Goal: Task Accomplishment & Management: Use online tool/utility

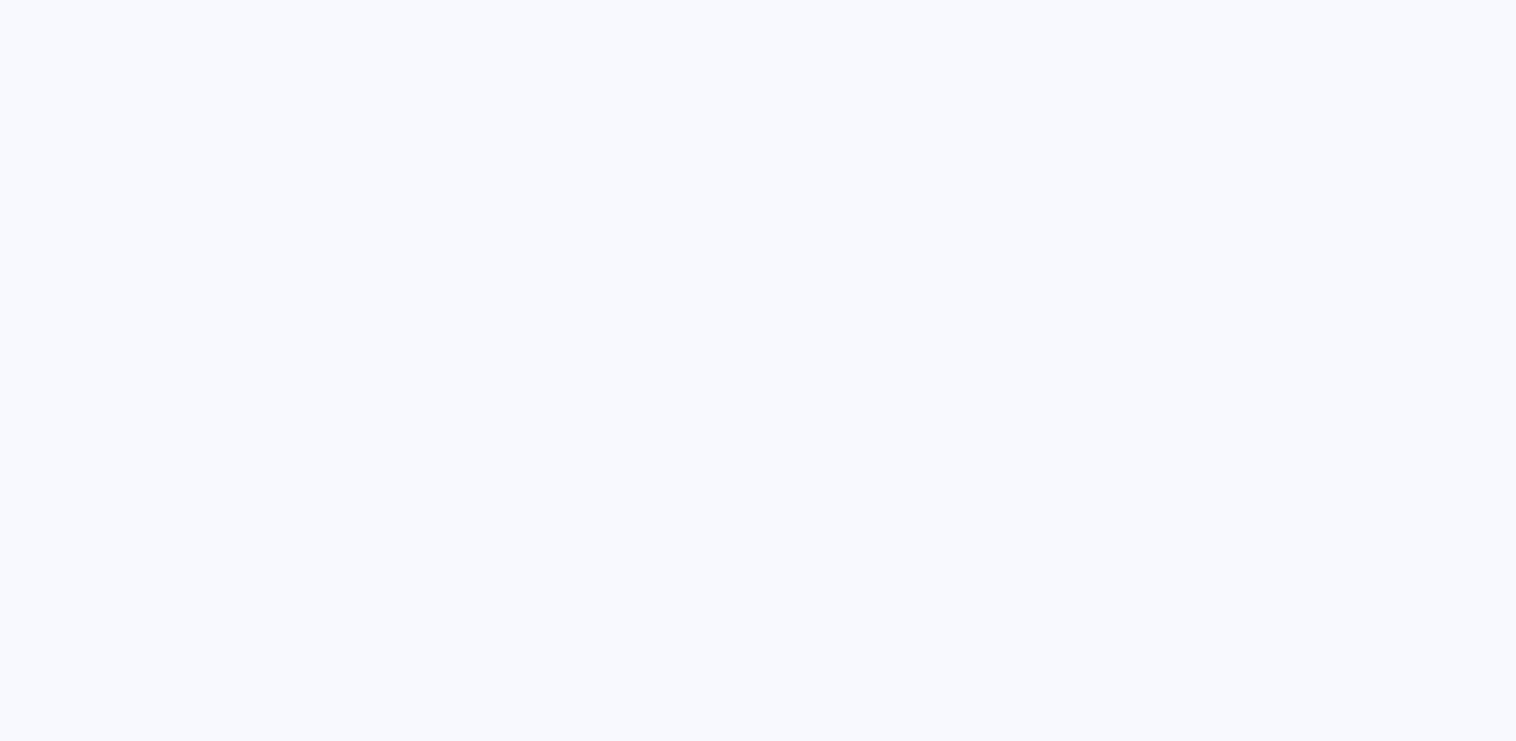
type input "Todas as fotos"
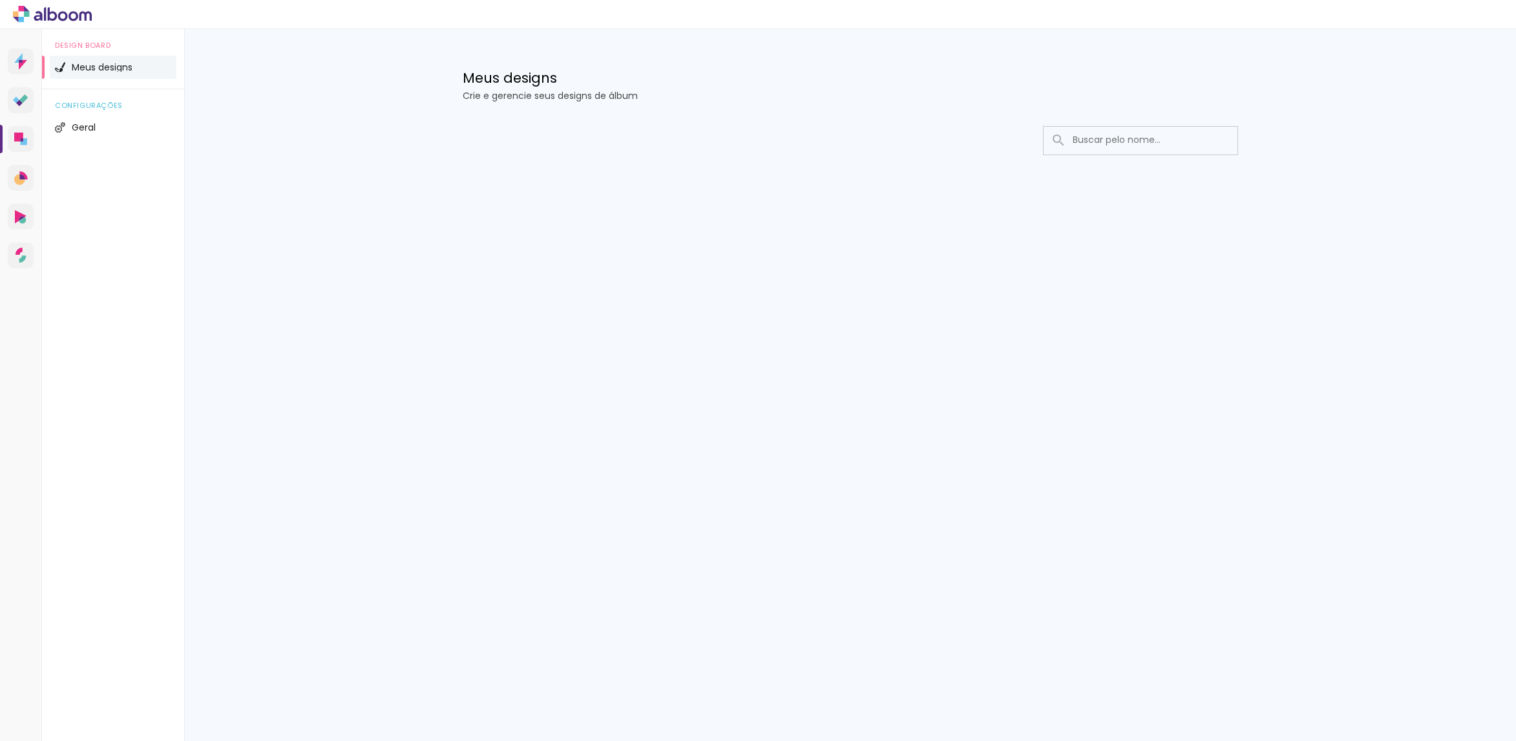
click at [1098, 140] on input at bounding box center [1158, 140] width 184 height 26
type input "L"
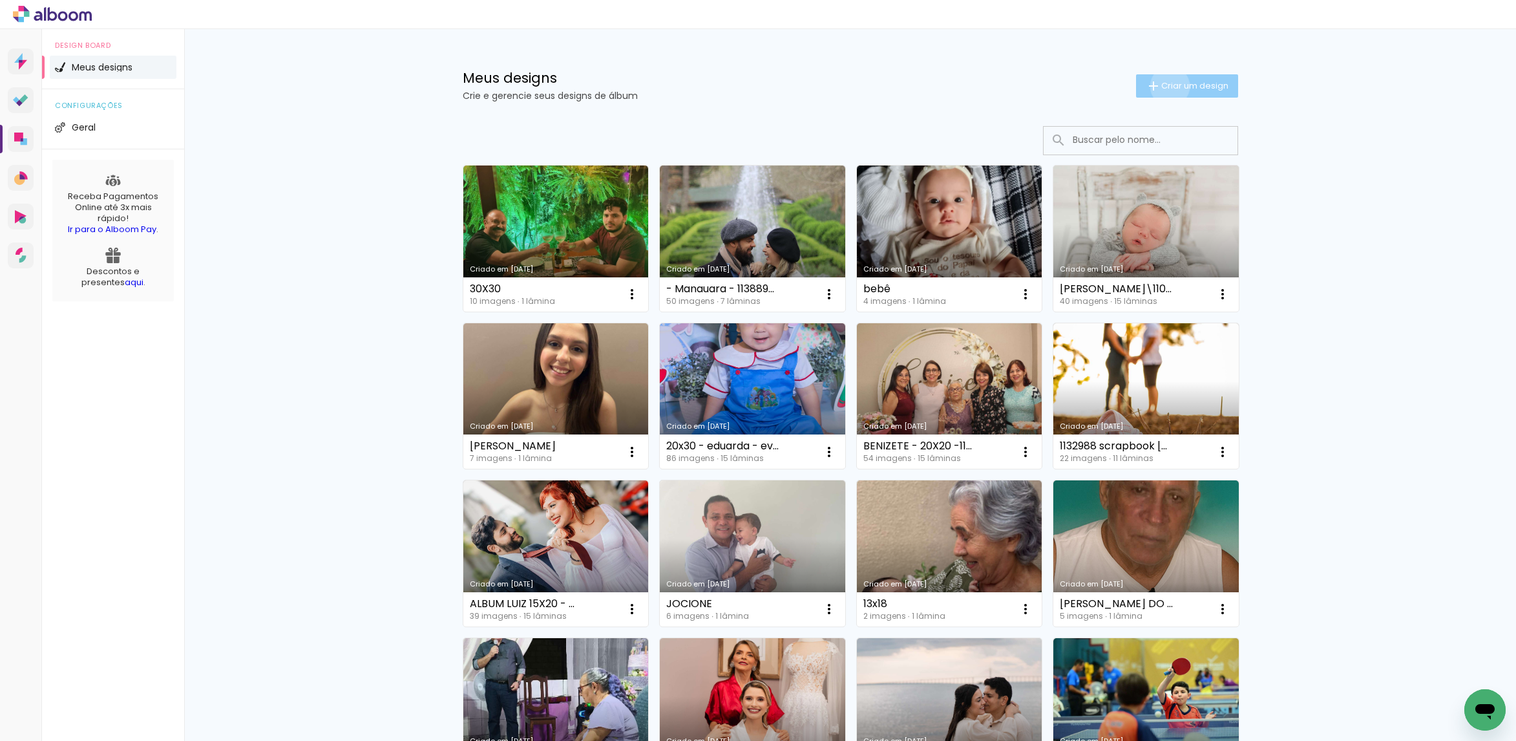
click at [1161, 86] on span "Criar um design" at bounding box center [1194, 85] width 67 height 8
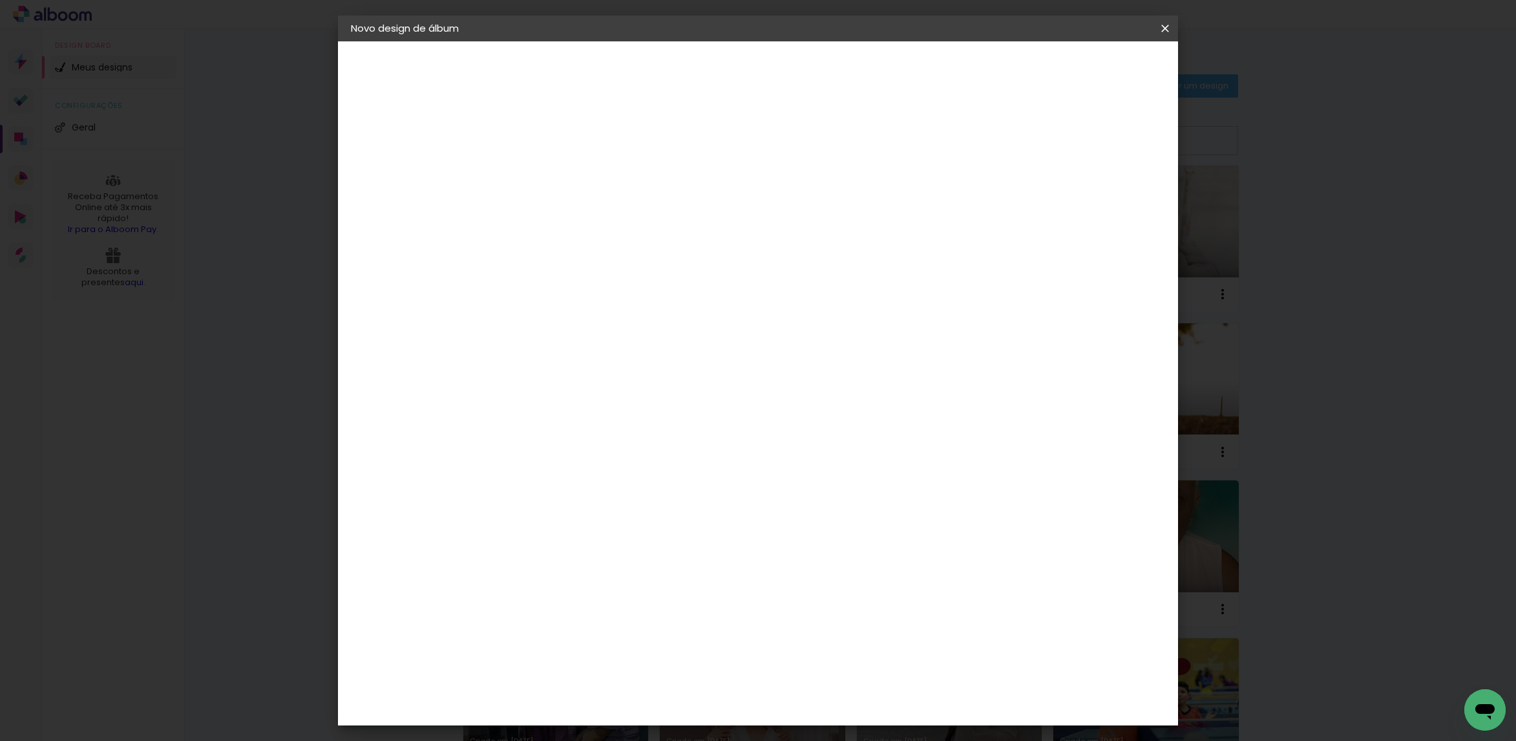
click at [562, 175] on input at bounding box center [562, 174] width 0 height 20
type input "LUCIANA"
type paper-input "LUCIANA"
click at [0, 0] on slot "Avançar" at bounding box center [0, 0] width 0 height 0
click at [805, 204] on paper-item "Tamanho Livre" at bounding box center [743, 196] width 124 height 28
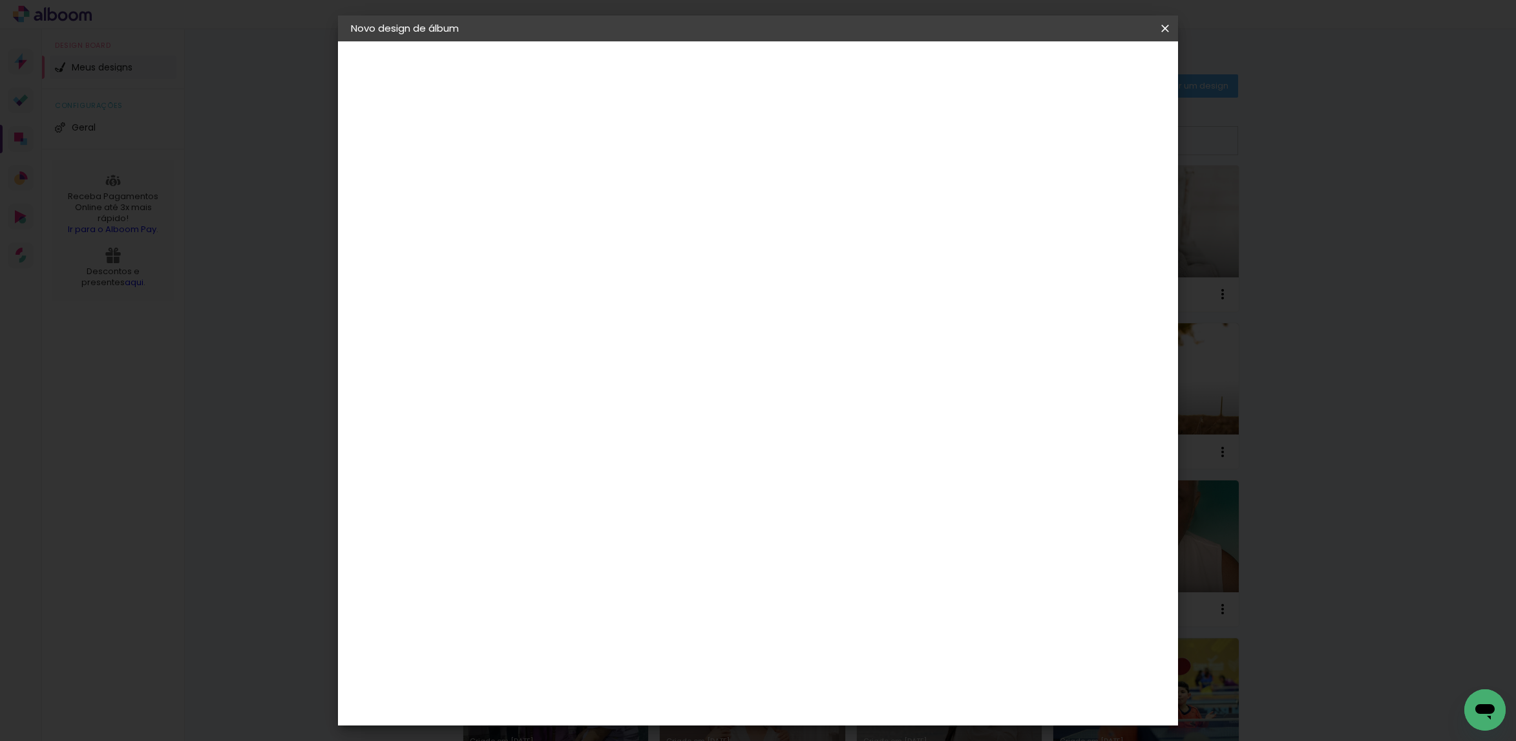
click at [804, 78] on paper-button "Avançar" at bounding box center [772, 69] width 63 height 22
click at [1079, 68] on span "Iniciar design" at bounding box center [1049, 68] width 59 height 9
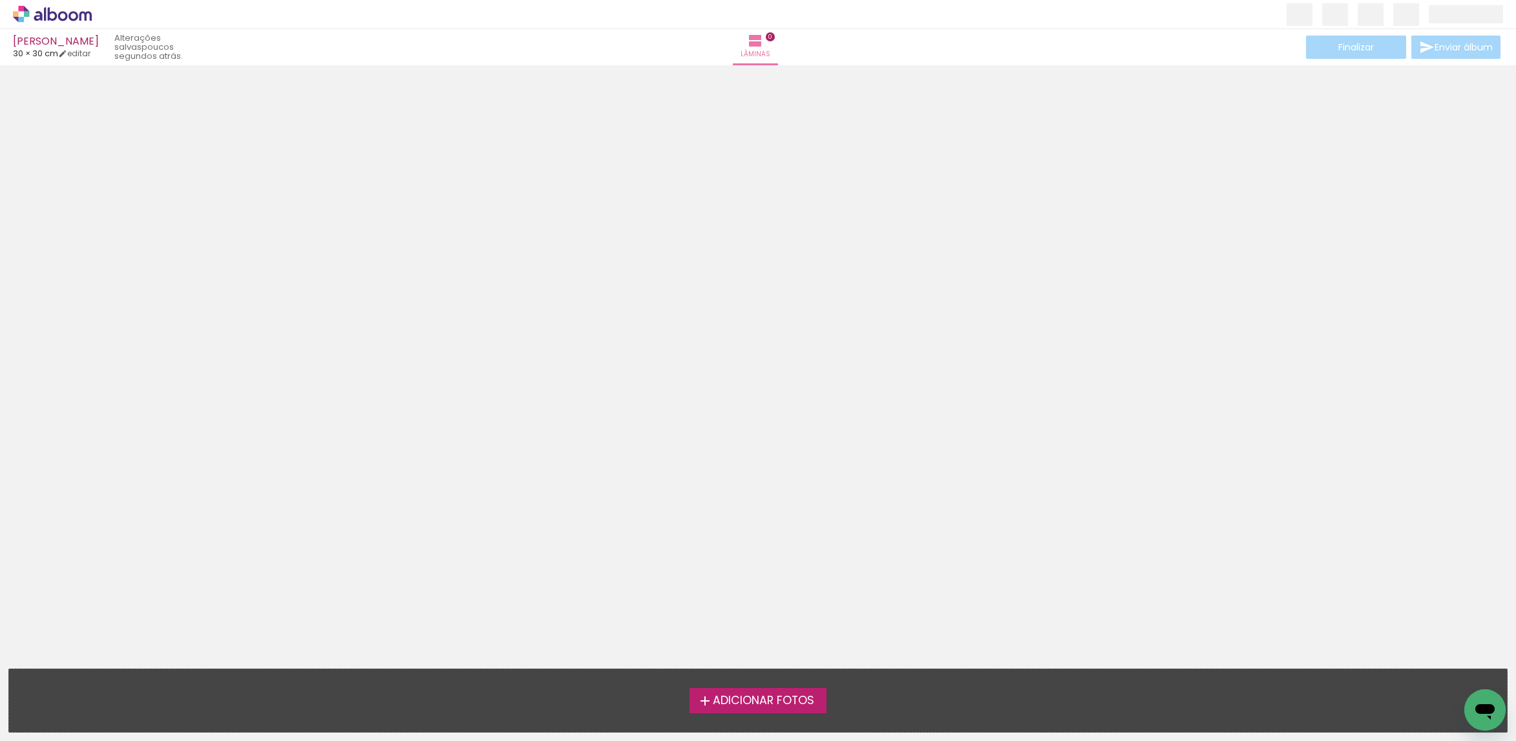
click at [768, 702] on span "Adicionar Fotos" at bounding box center [763, 701] width 101 height 12
click at [0, 0] on input "file" at bounding box center [0, 0] width 0 height 0
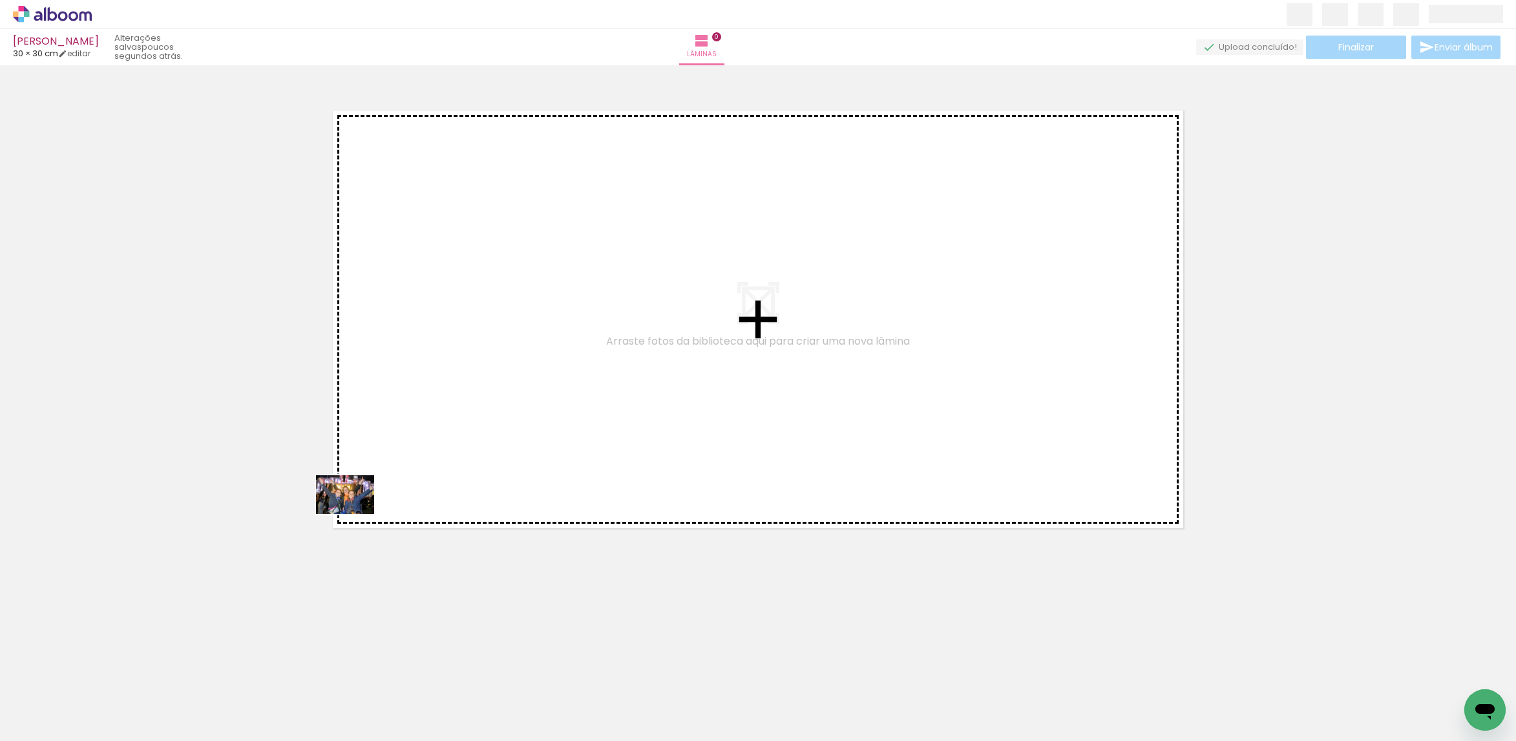
drag, startPoint x: 134, startPoint y: 681, endPoint x: 469, endPoint y: 447, distance: 408.9
click at [462, 448] on quentale-workspace at bounding box center [758, 370] width 1516 height 741
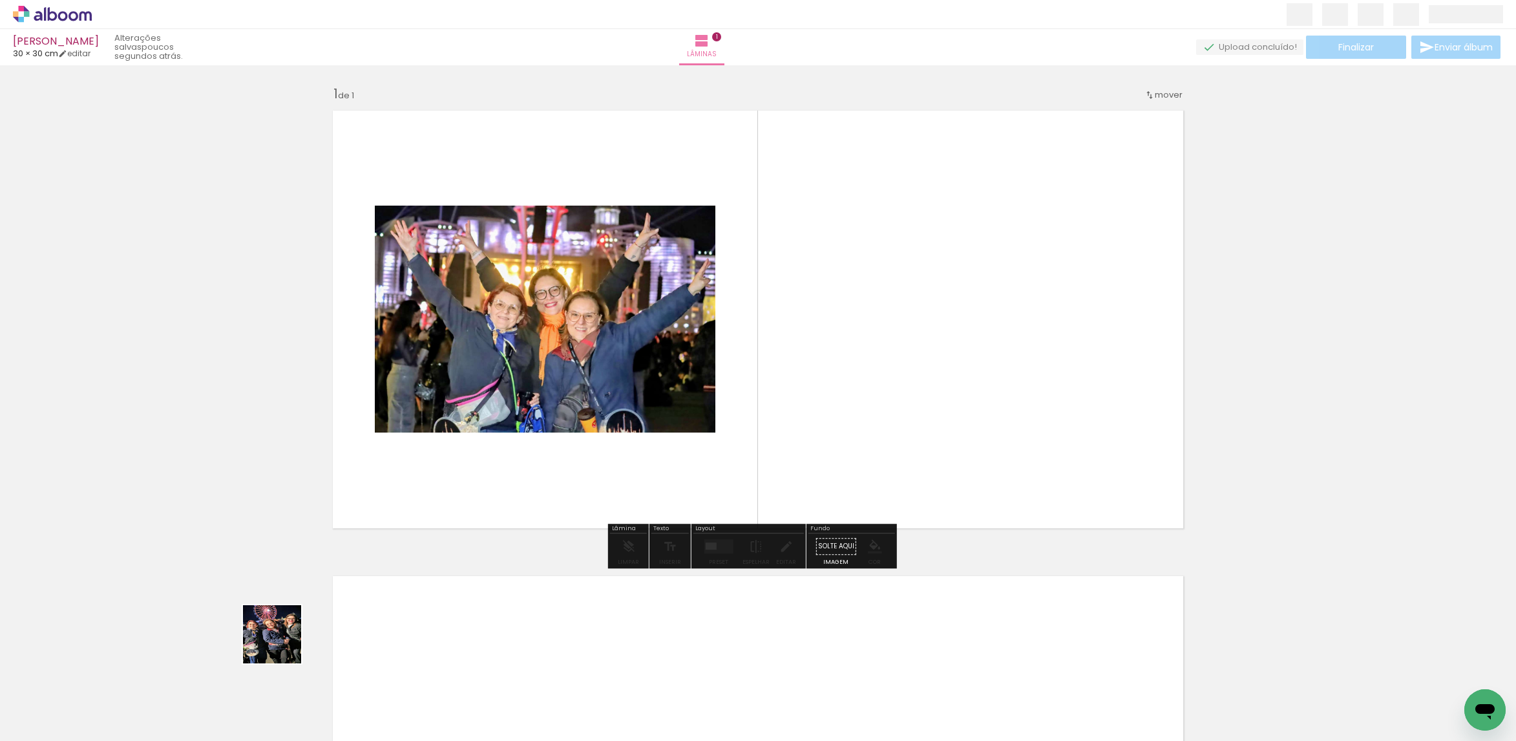
drag, startPoint x: 200, startPoint y: 694, endPoint x: 613, endPoint y: 461, distance: 474.0
click at [613, 461] on quentale-workspace at bounding box center [758, 370] width 1516 height 741
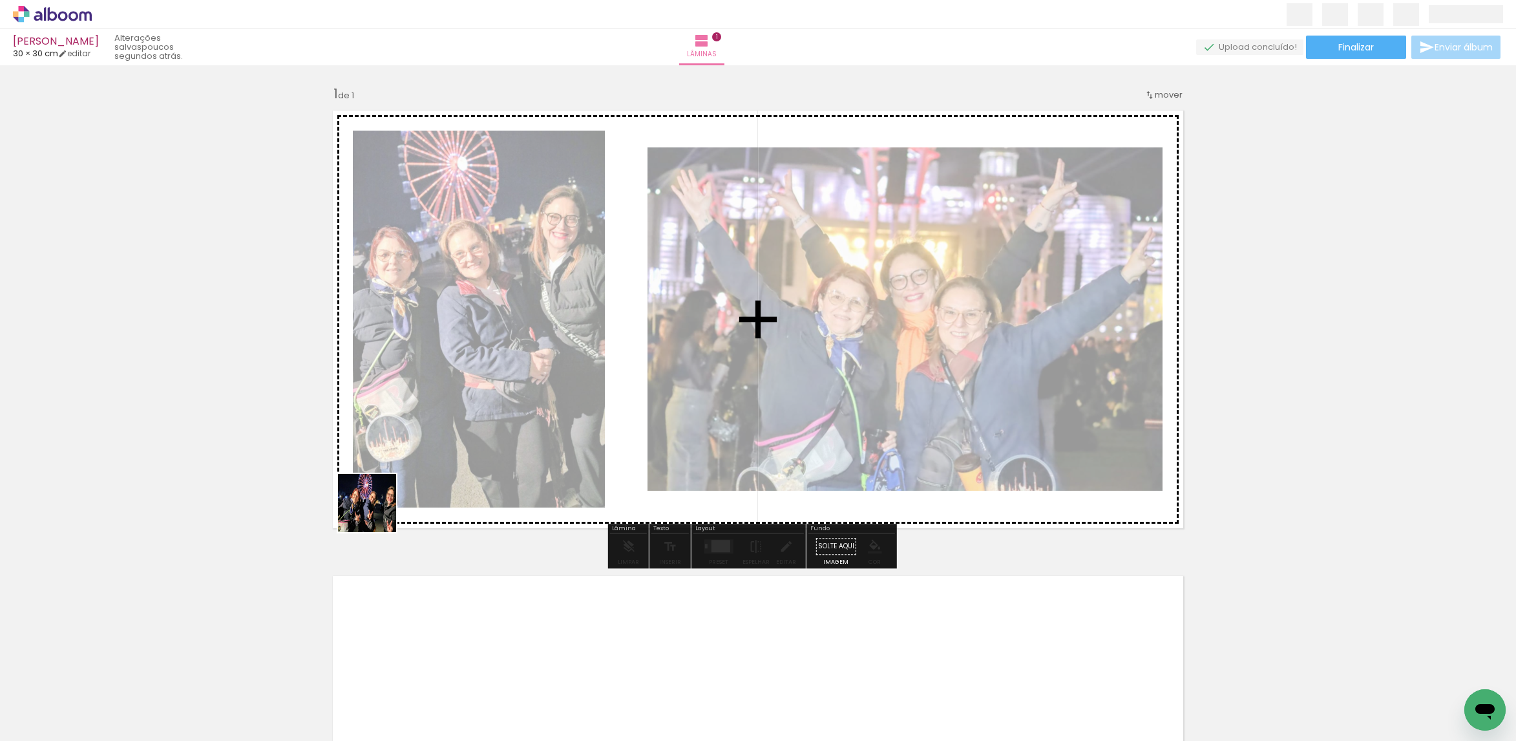
drag, startPoint x: 309, startPoint y: 640, endPoint x: 463, endPoint y: 411, distance: 276.6
click at [441, 431] on quentale-workspace at bounding box center [758, 370] width 1516 height 741
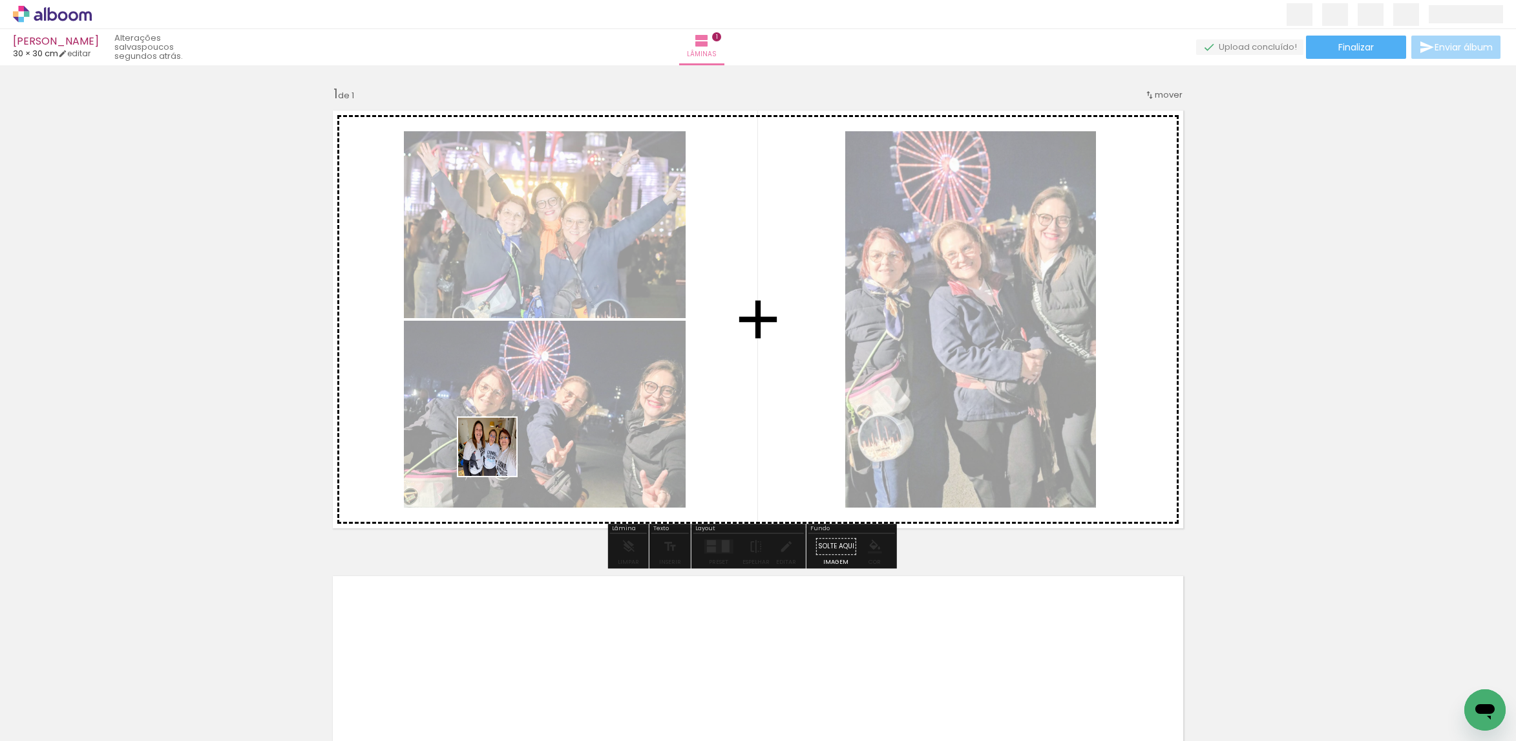
drag, startPoint x: 337, startPoint y: 698, endPoint x: 526, endPoint y: 458, distance: 305.1
click at [514, 441] on quentale-workspace at bounding box center [758, 370] width 1516 height 741
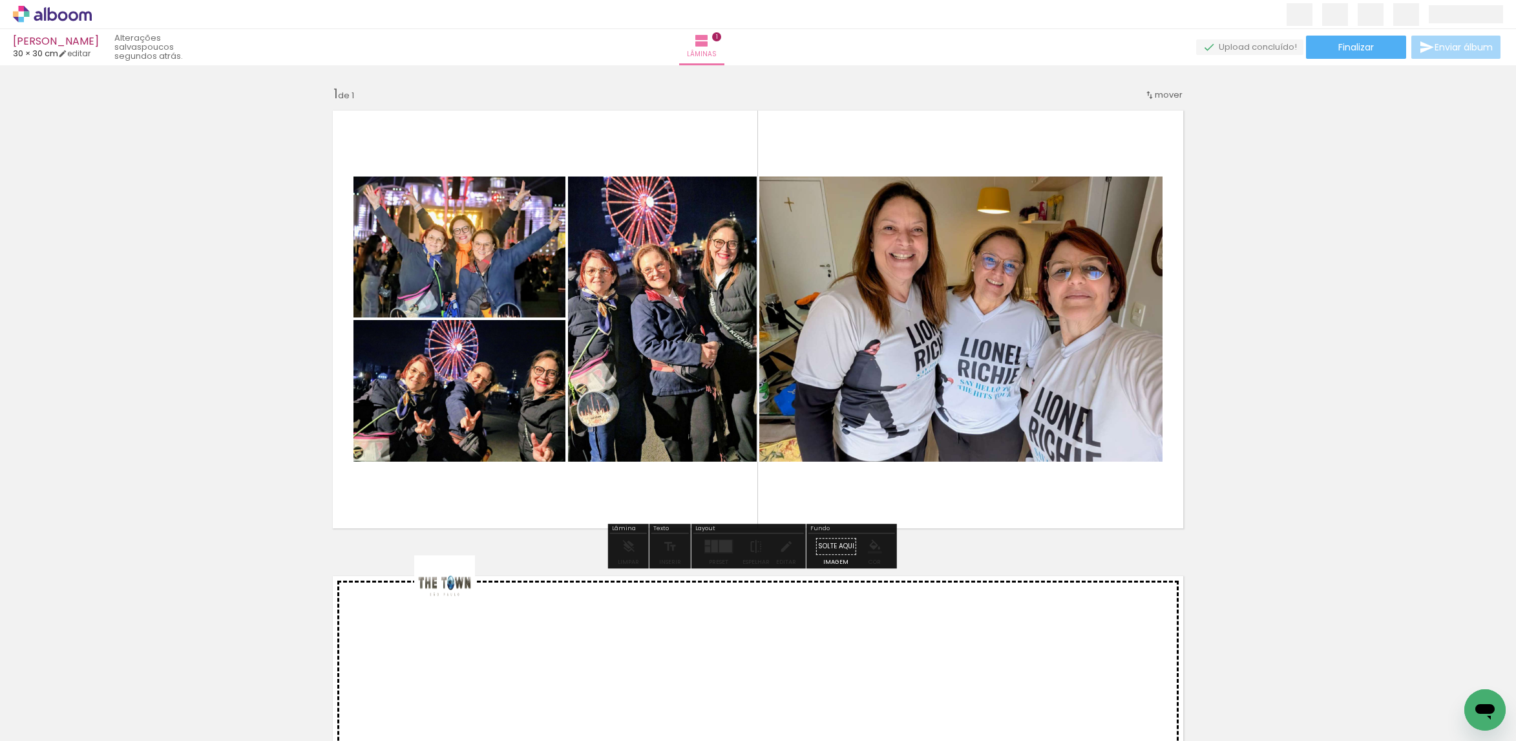
drag, startPoint x: 437, startPoint y: 633, endPoint x: 534, endPoint y: 456, distance: 201.3
click at [534, 456] on quentale-workspace at bounding box center [758, 370] width 1516 height 741
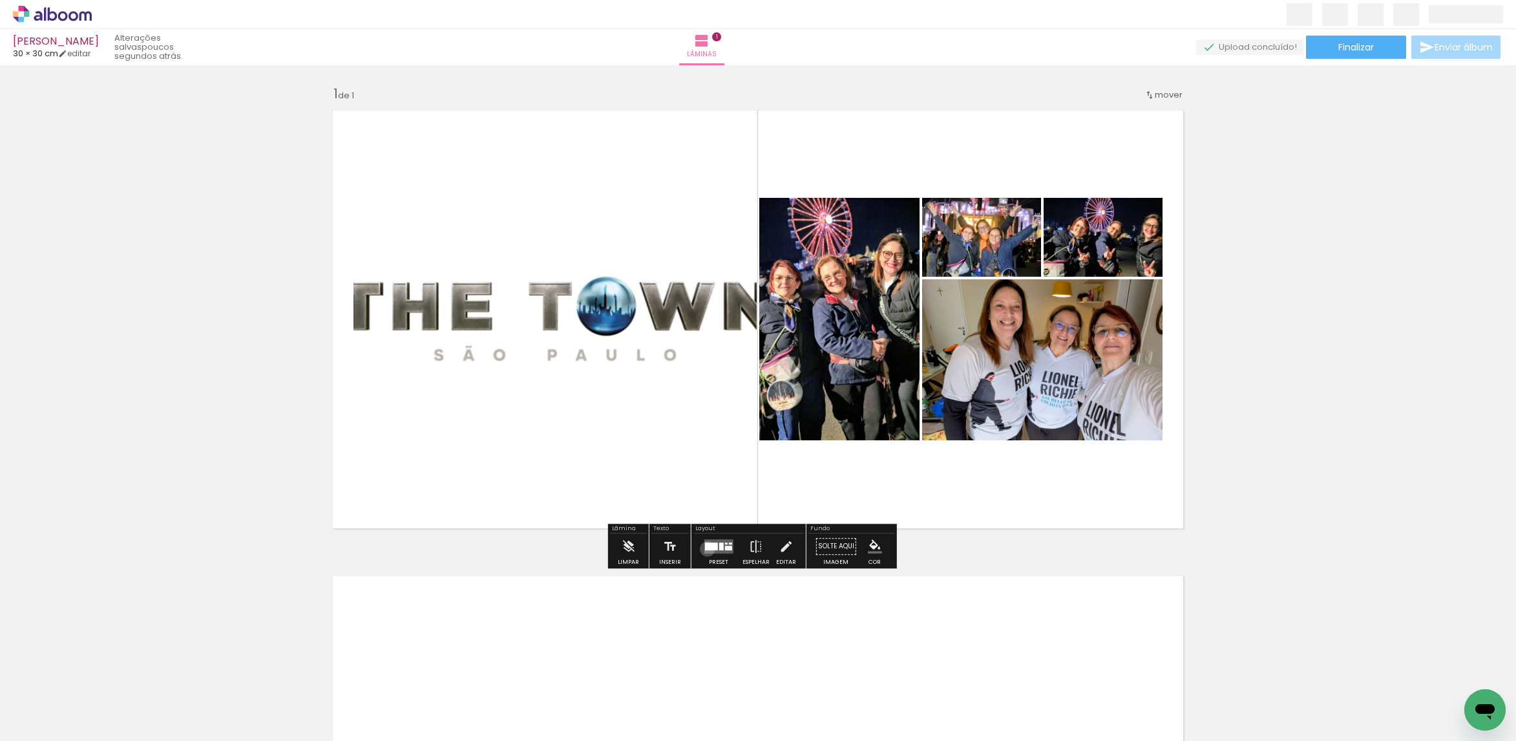
drag, startPoint x: 704, startPoint y: 549, endPoint x: 754, endPoint y: 529, distance: 53.4
click at [706, 549] on div at bounding box center [710, 546] width 13 height 8
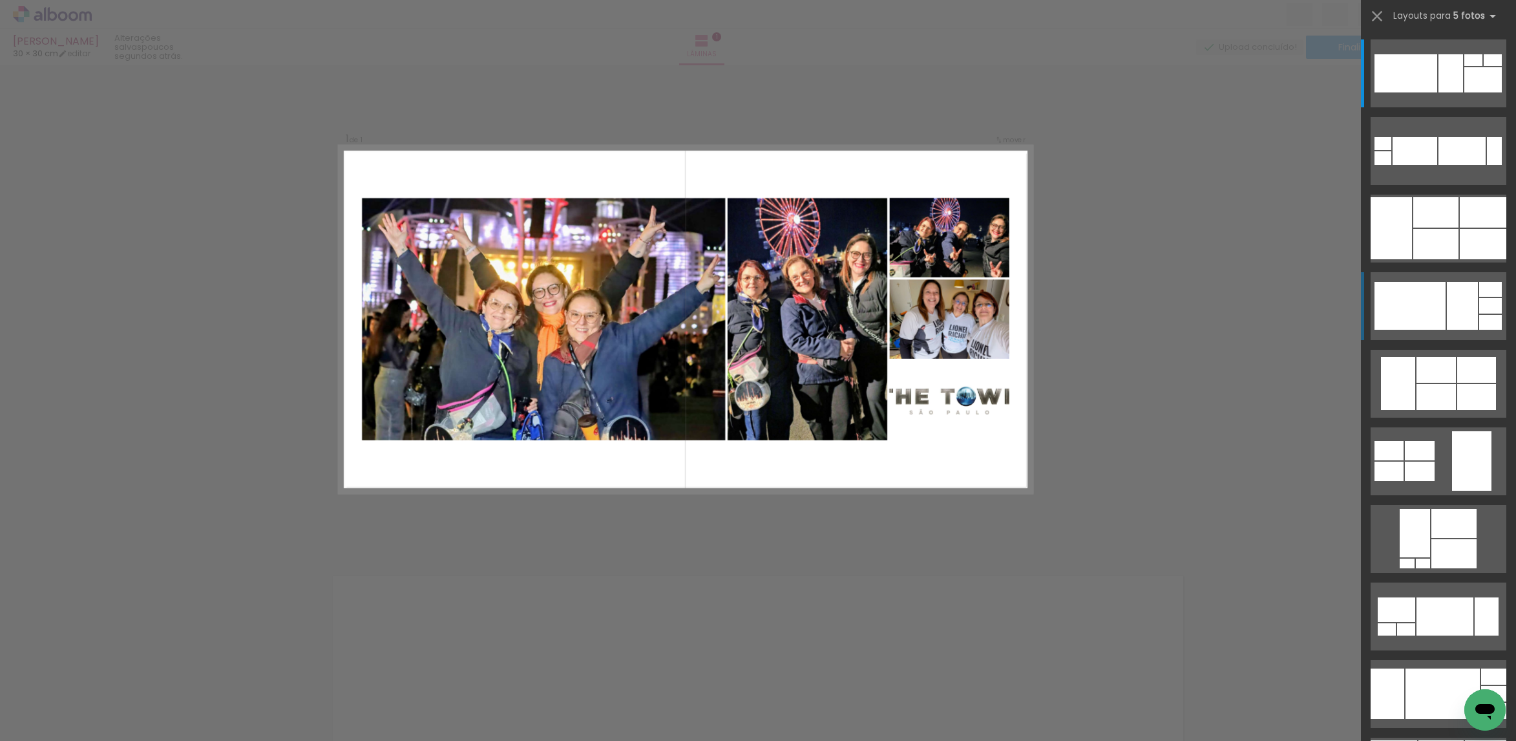
click at [1435, 293] on div at bounding box center [1410, 306] width 71 height 48
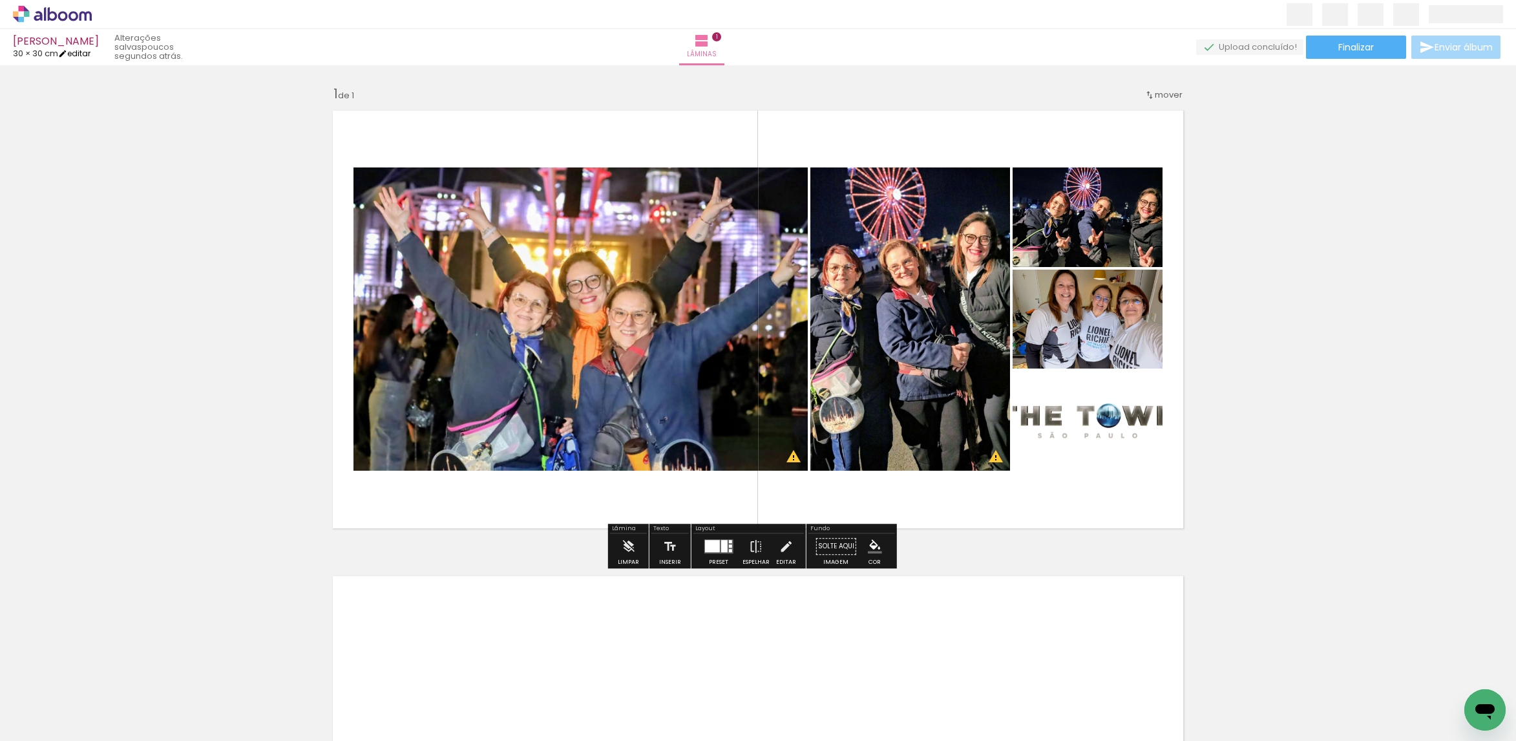
click at [78, 55] on link "editar" at bounding box center [74, 53] width 32 height 11
type input "30"
type input "60"
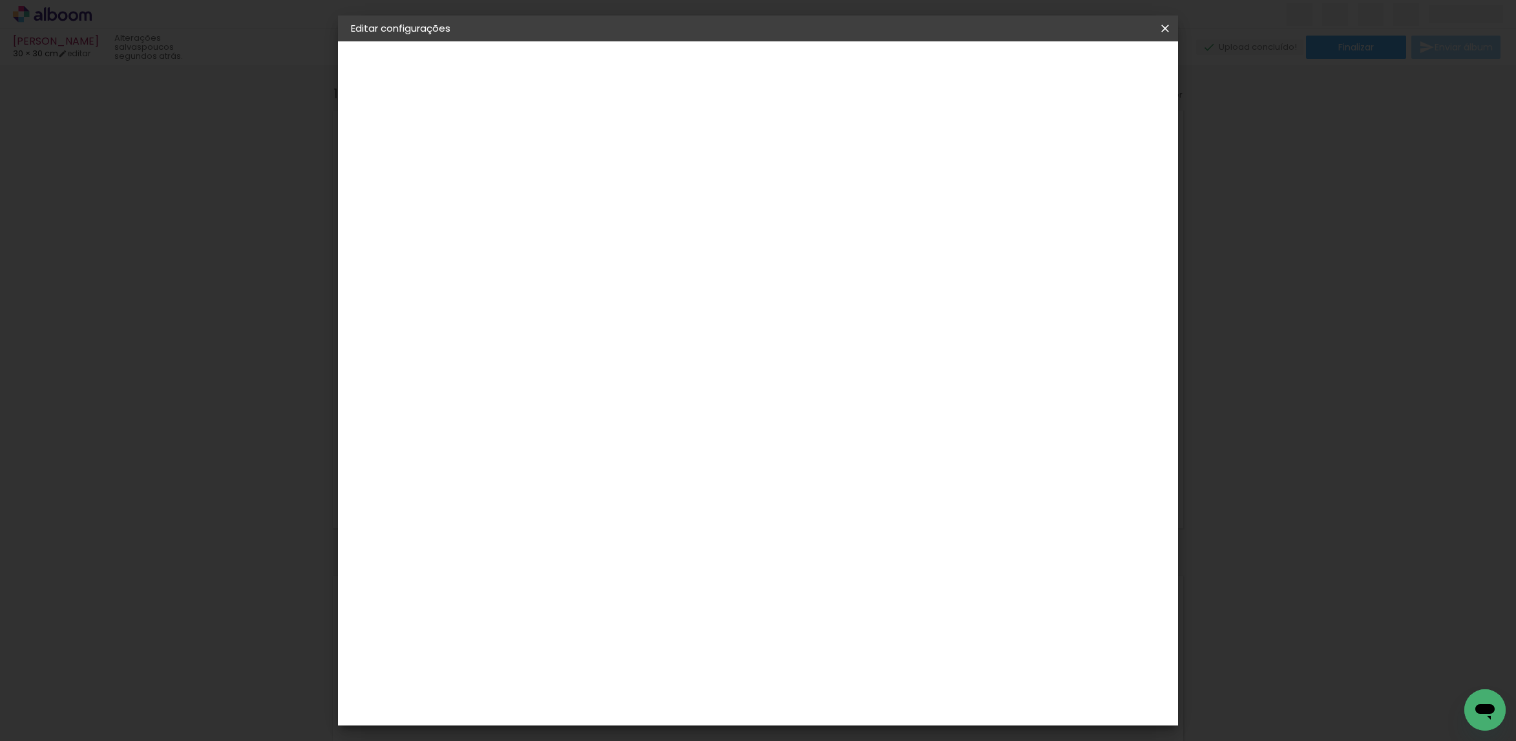
click at [527, 363] on input "30" at bounding box center [522, 365] width 34 height 19
drag, startPoint x: 536, startPoint y: 363, endPoint x: 520, endPoint y: 368, distance: 17.0
click at [520, 368] on input "30" at bounding box center [522, 365] width 34 height 19
type input "30"
drag, startPoint x: 839, startPoint y: 535, endPoint x: 820, endPoint y: 541, distance: 20.2
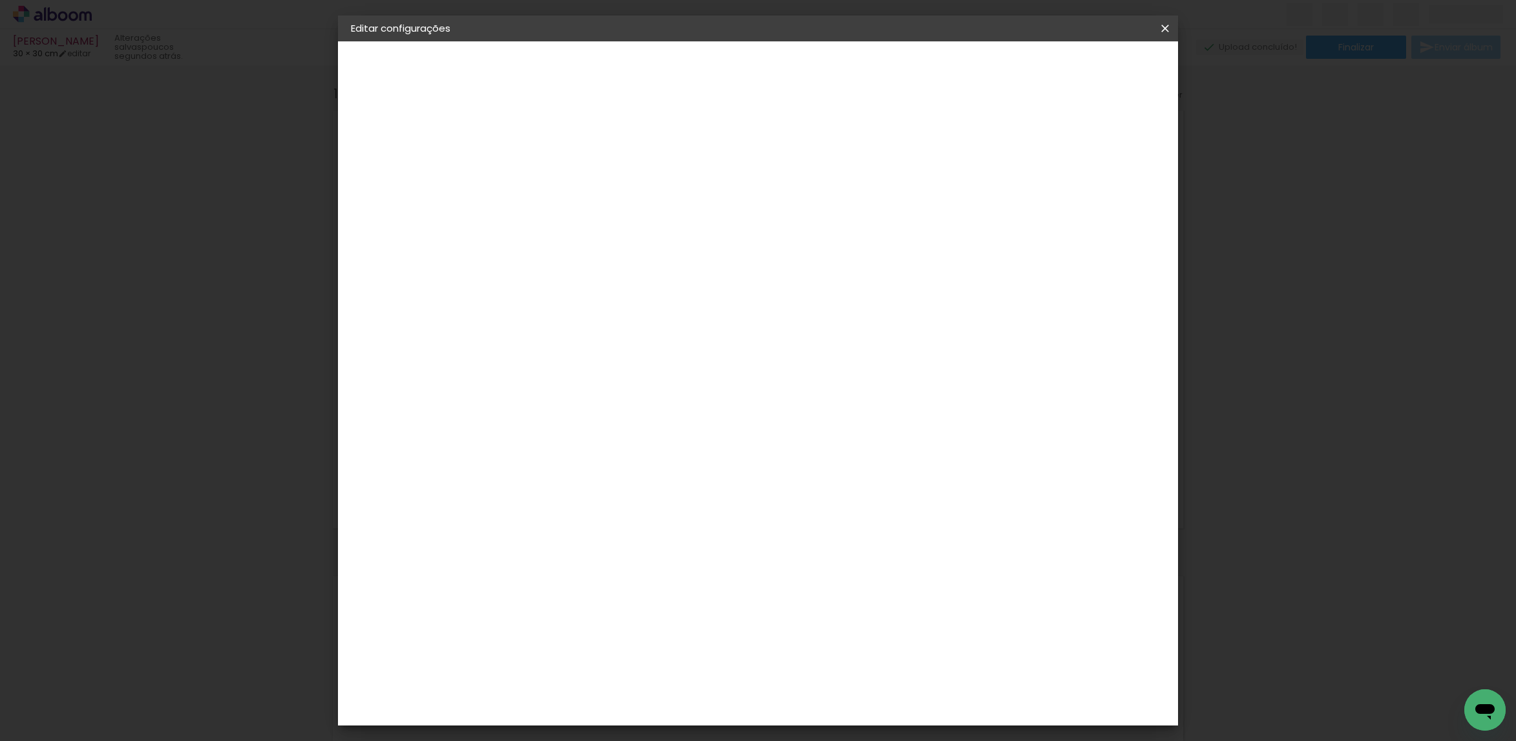
click at [820, 541] on input "60" at bounding box center [827, 536] width 34 height 19
type input "20"
type paper-input "20"
click at [644, 450] on input "30" at bounding box center [630, 455] width 34 height 19
drag, startPoint x: 644, startPoint y: 450, endPoint x: 615, endPoint y: 458, distance: 30.9
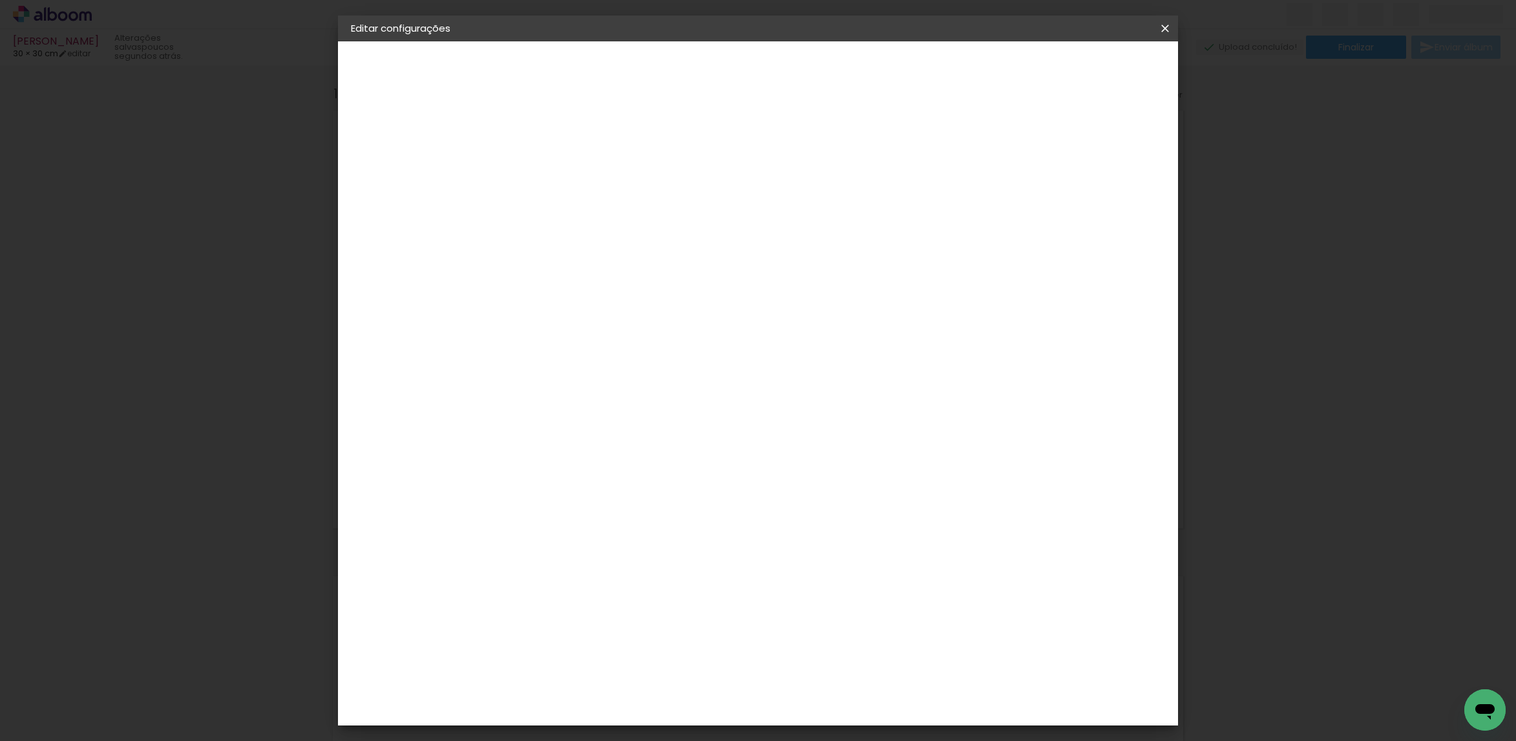
click at [618, 458] on input "30" at bounding box center [630, 455] width 34 height 19
type input "3"
type input "20"
type paper-input "20"
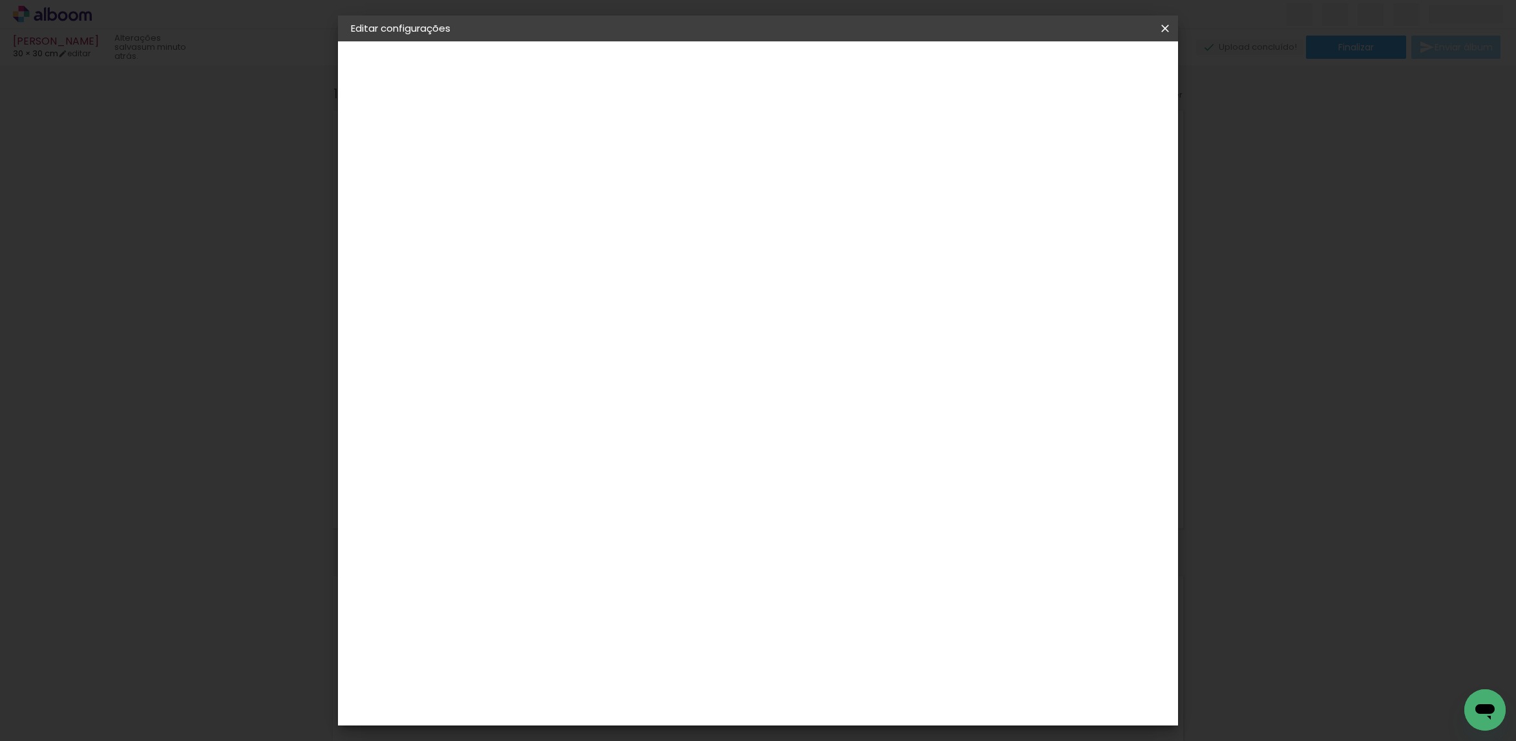
click at [846, 710] on div "cm" at bounding box center [852, 715] width 16 height 19
click at [844, 710] on div "cm" at bounding box center [852, 715] width 16 height 19
click at [842, 710] on div "20" at bounding box center [834, 715] width 49 height 19
drag, startPoint x: 841, startPoint y: 712, endPoint x: 825, endPoint y: 720, distance: 18.8
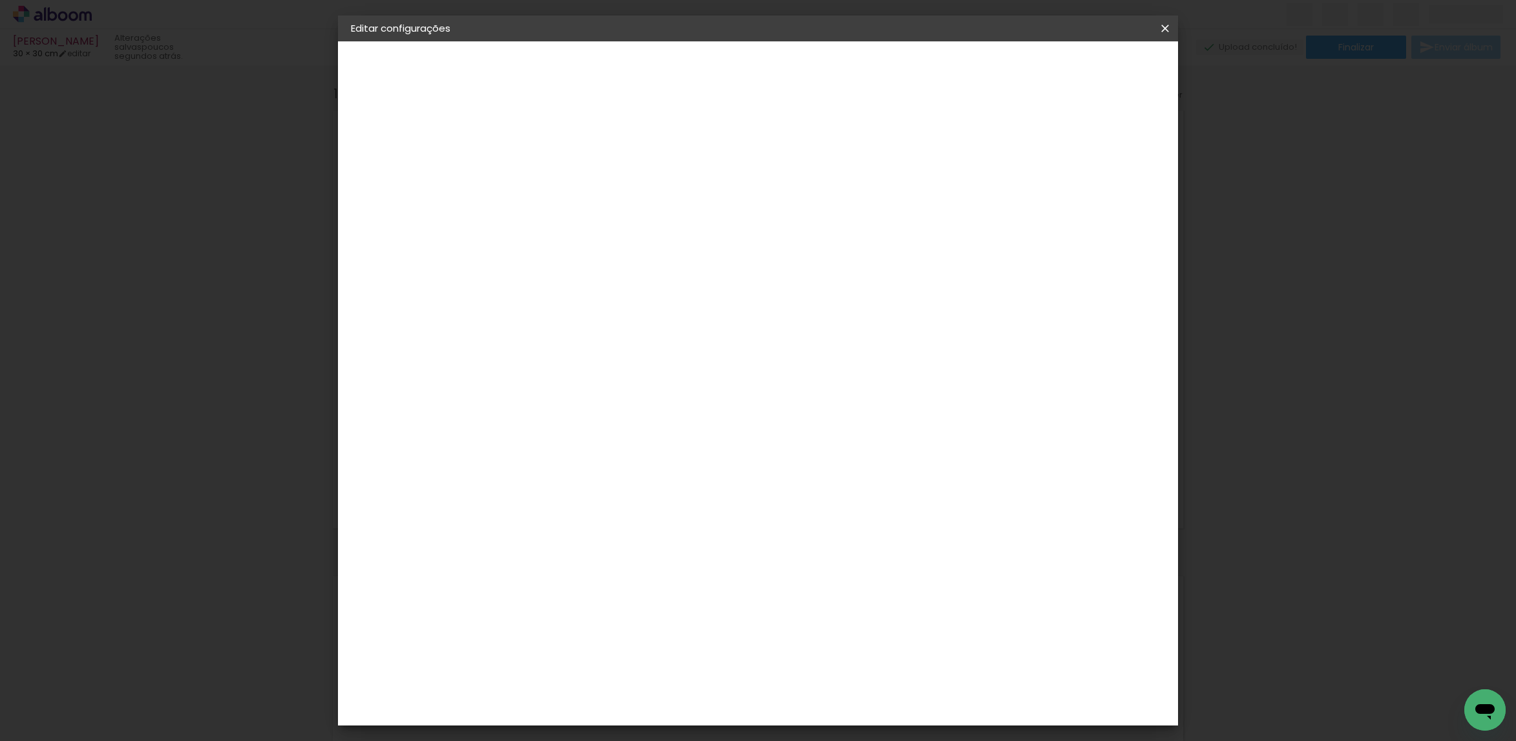
click at [825, 180] on div "10 cm cm cm mm A maioria das encadernadoras sugere 5mm de sangria." at bounding box center [773, 127] width 534 height 103
type input "30"
type paper-input "30"
click at [1092, 59] on paper-button "Salvar configurações" at bounding box center [1031, 69] width 121 height 22
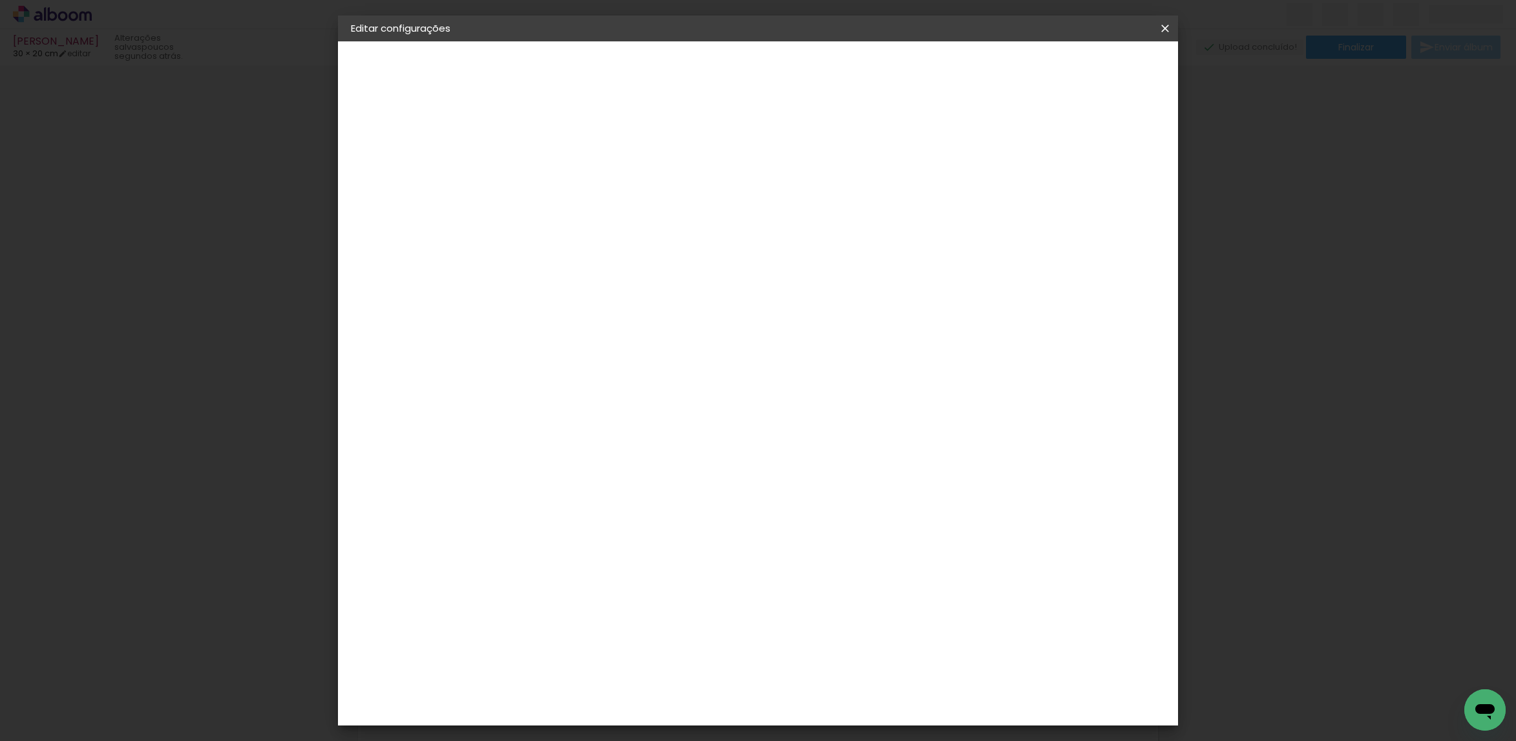
click at [1079, 72] on span "Salvar configurações" at bounding box center [1032, 68] width 96 height 9
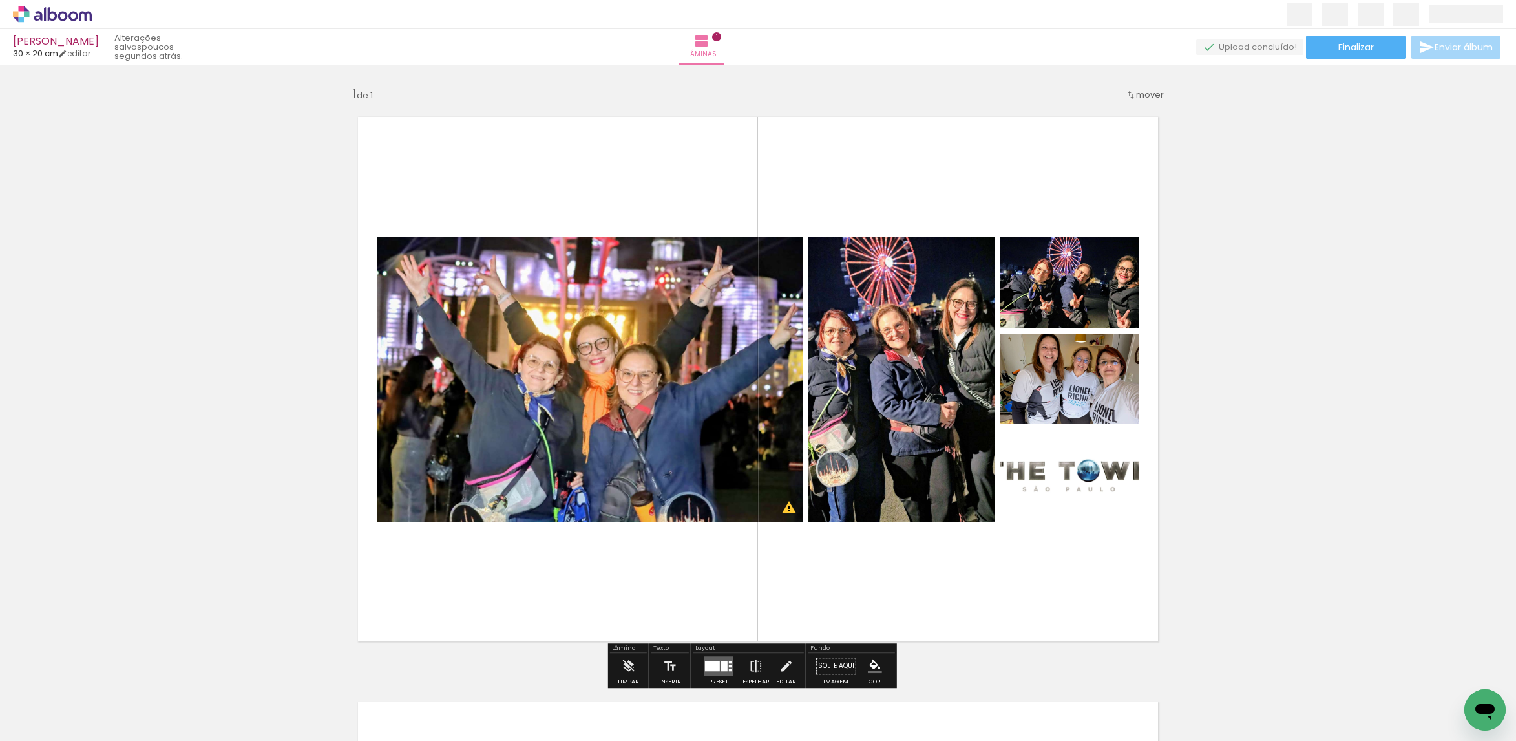
scroll to position [97, 0]
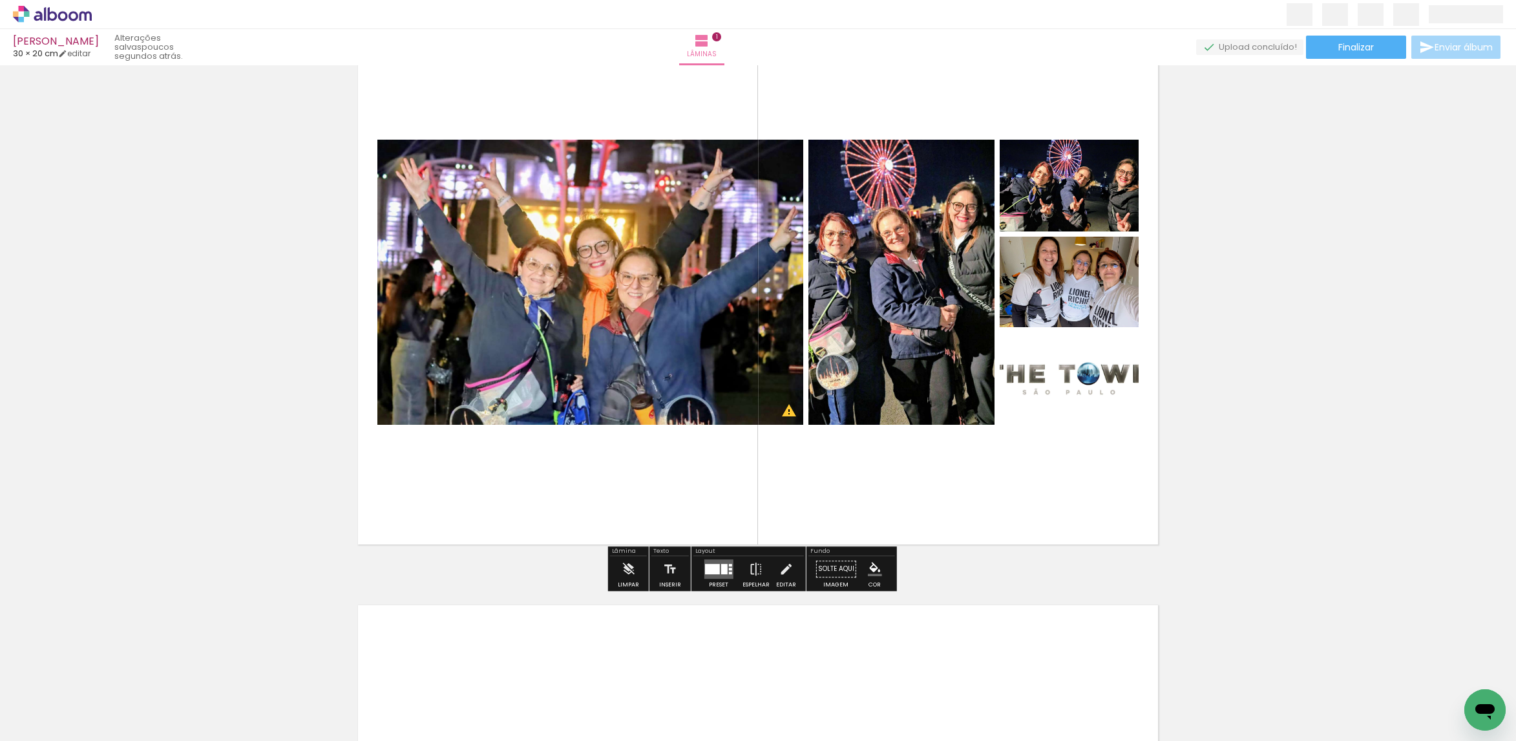
drag, startPoint x: 721, startPoint y: 567, endPoint x: 722, endPoint y: 557, distance: 9.7
click at [721, 565] on div at bounding box center [724, 569] width 6 height 10
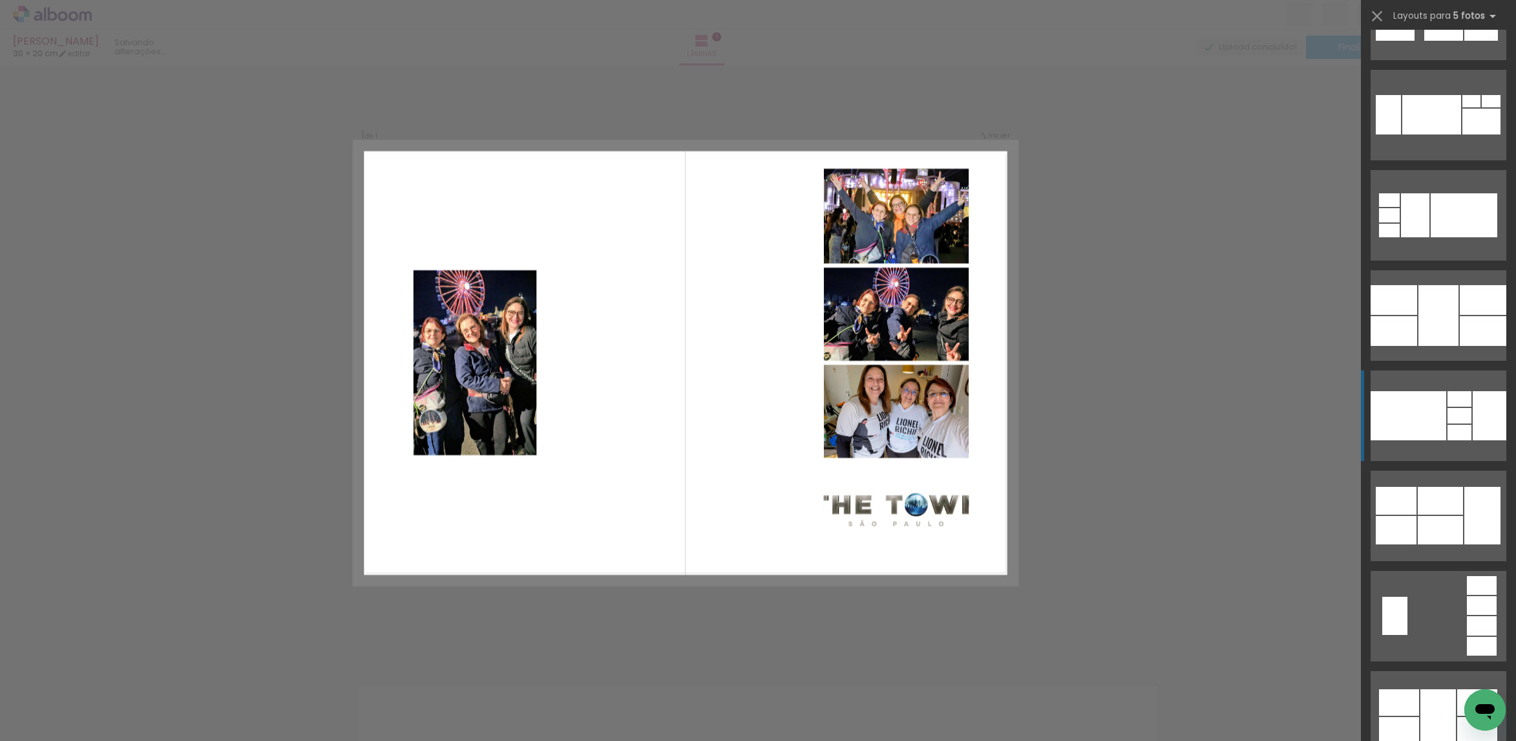
scroll to position [1367, 0]
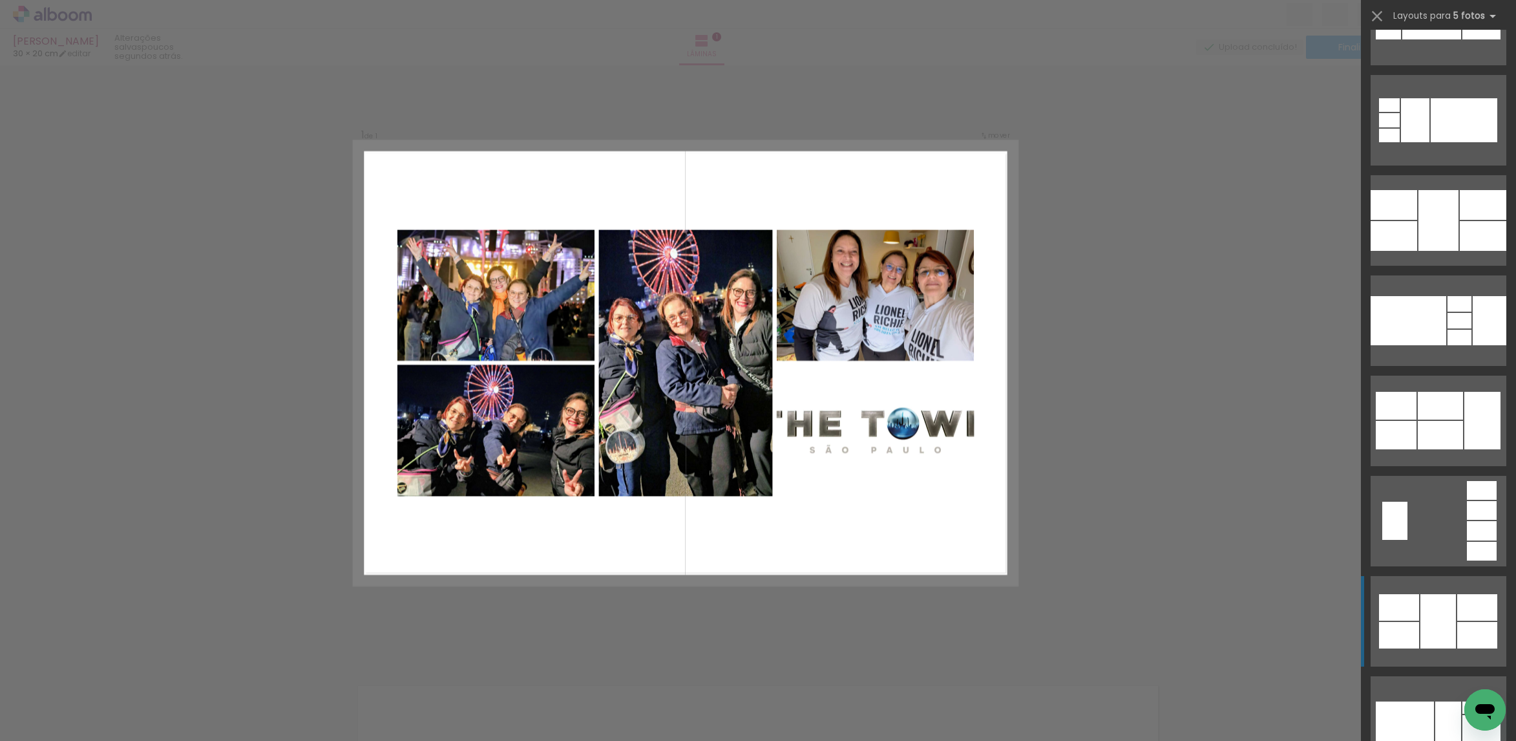
click at [1439, 595] on div at bounding box center [1438, 621] width 36 height 54
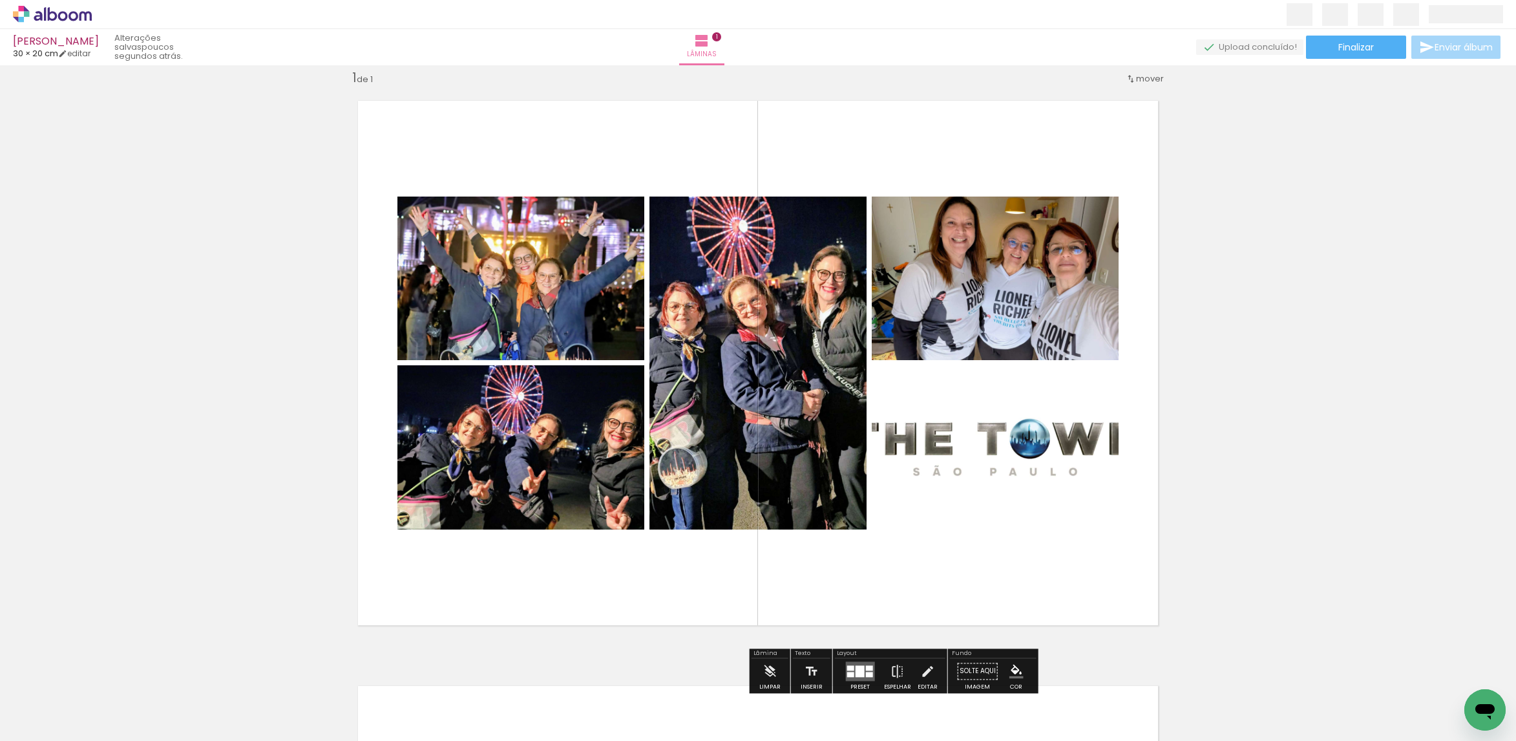
click at [929, 396] on quentale-photo at bounding box center [995, 447] width 247 height 164
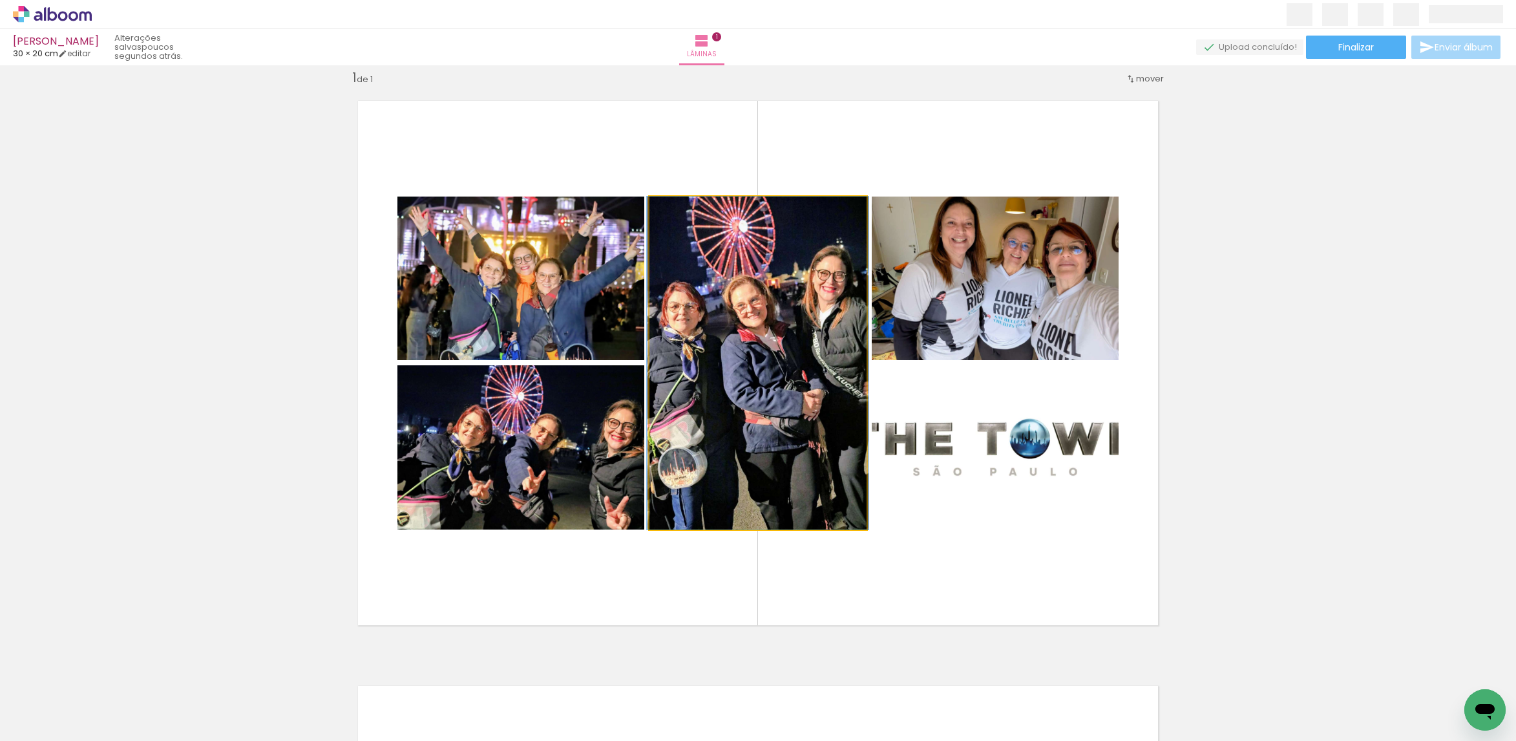
click at [797, 375] on quentale-photo at bounding box center [757, 362] width 217 height 333
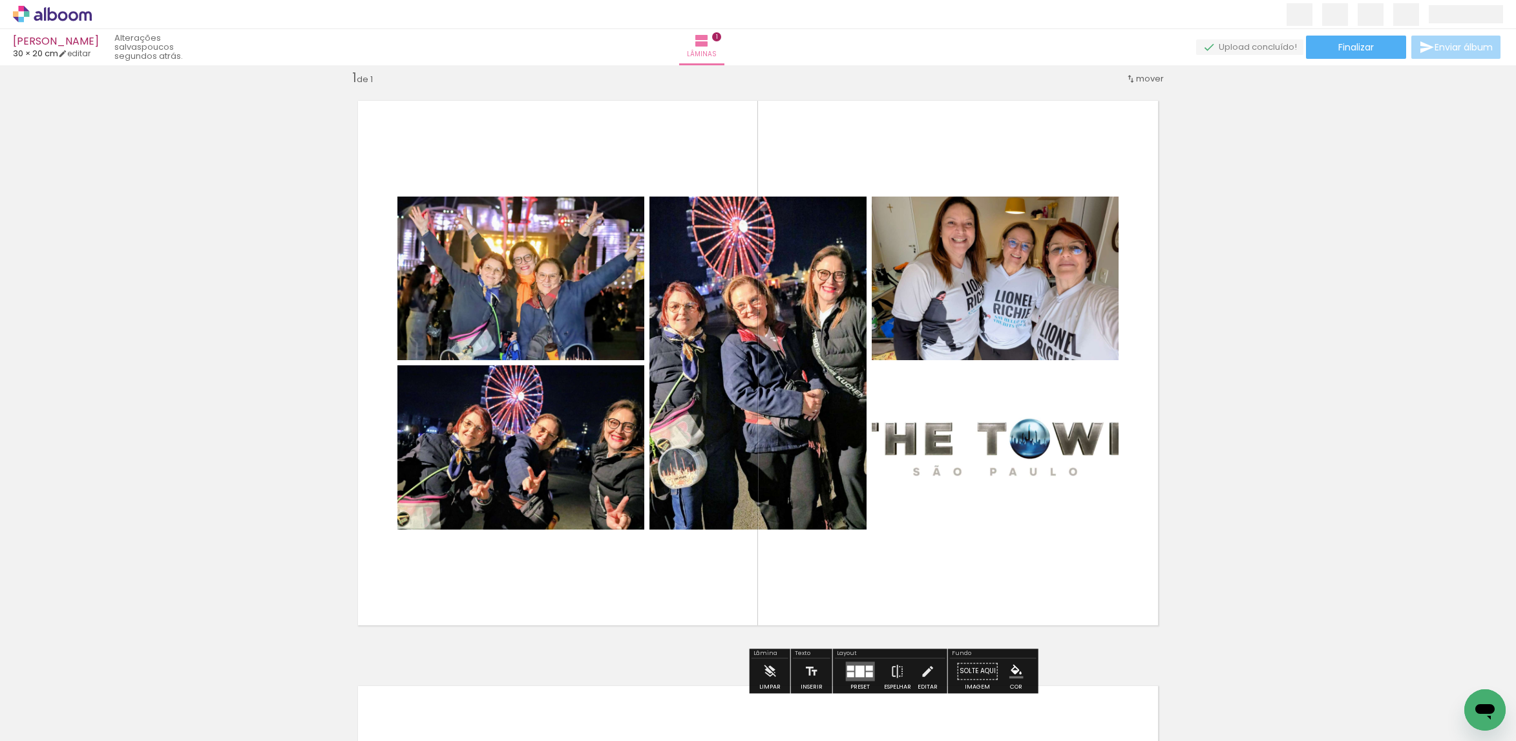
click at [615, 275] on quentale-photo at bounding box center [520, 278] width 247 height 164
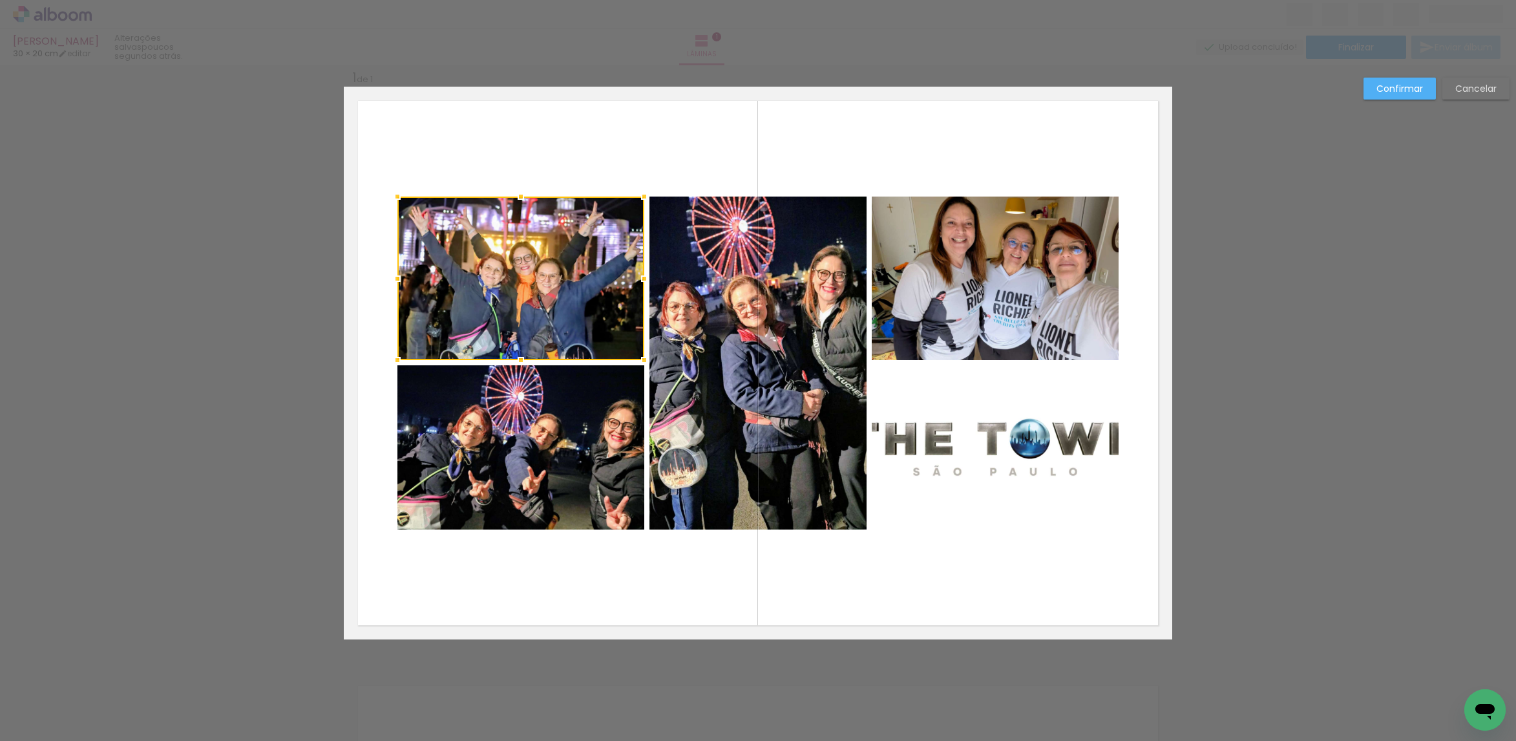
click at [602, 390] on quentale-photo at bounding box center [520, 447] width 247 height 164
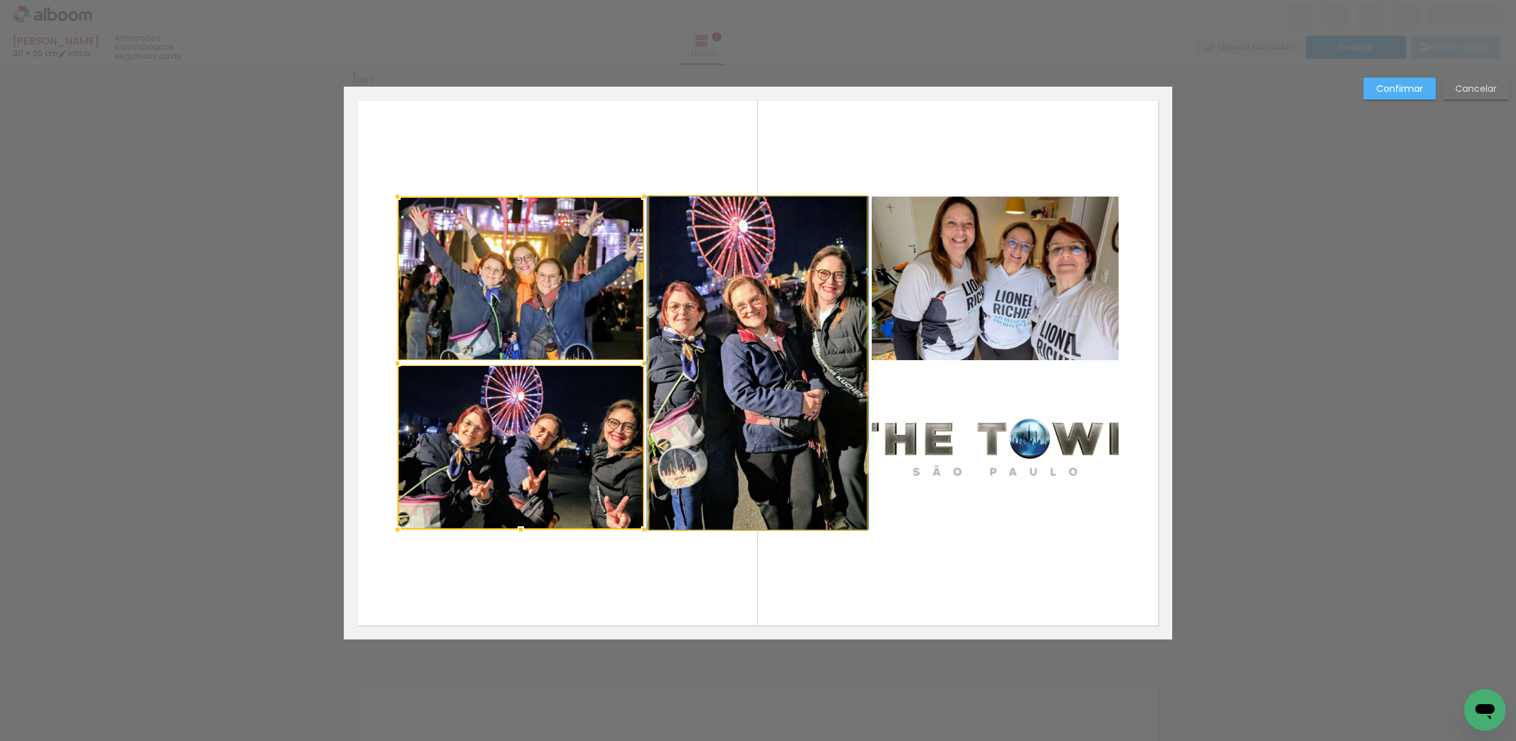
click at [780, 419] on quentale-photo at bounding box center [757, 362] width 217 height 333
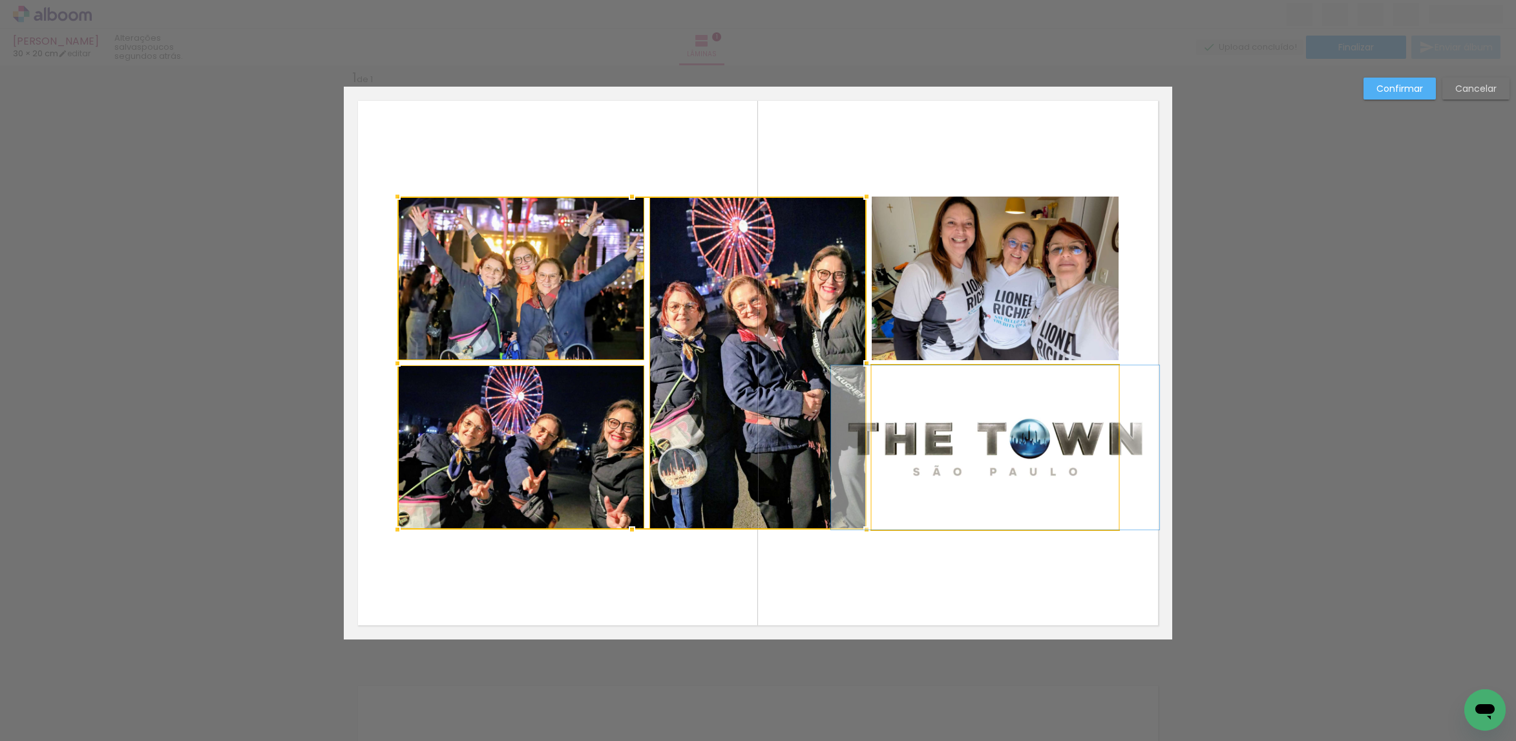
click at [924, 439] on quentale-photo at bounding box center [995, 447] width 247 height 164
click at [970, 305] on div at bounding box center [757, 362] width 721 height 333
click at [801, 299] on div at bounding box center [757, 362] width 721 height 333
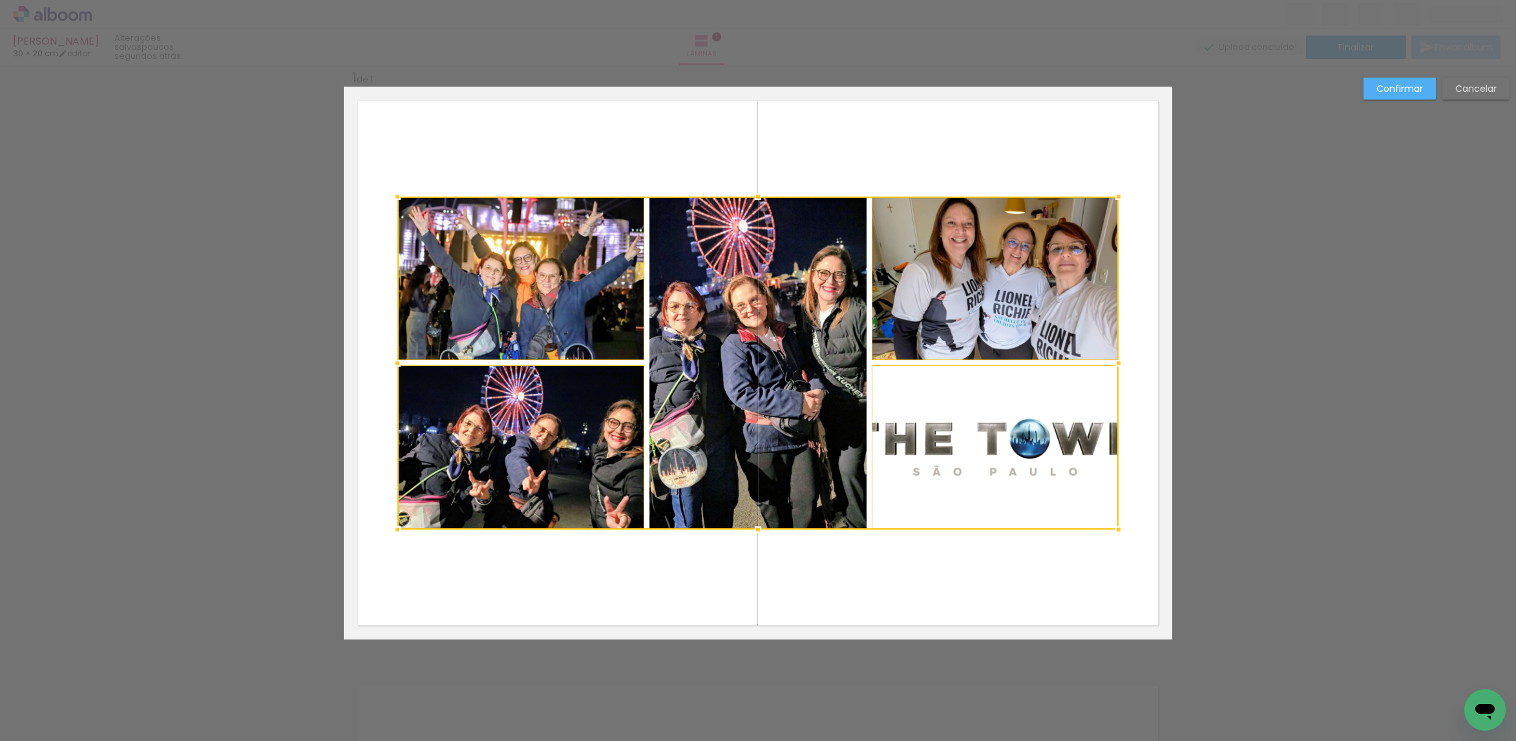
click at [604, 256] on div at bounding box center [757, 362] width 721 height 333
click at [590, 392] on div at bounding box center [757, 362] width 721 height 333
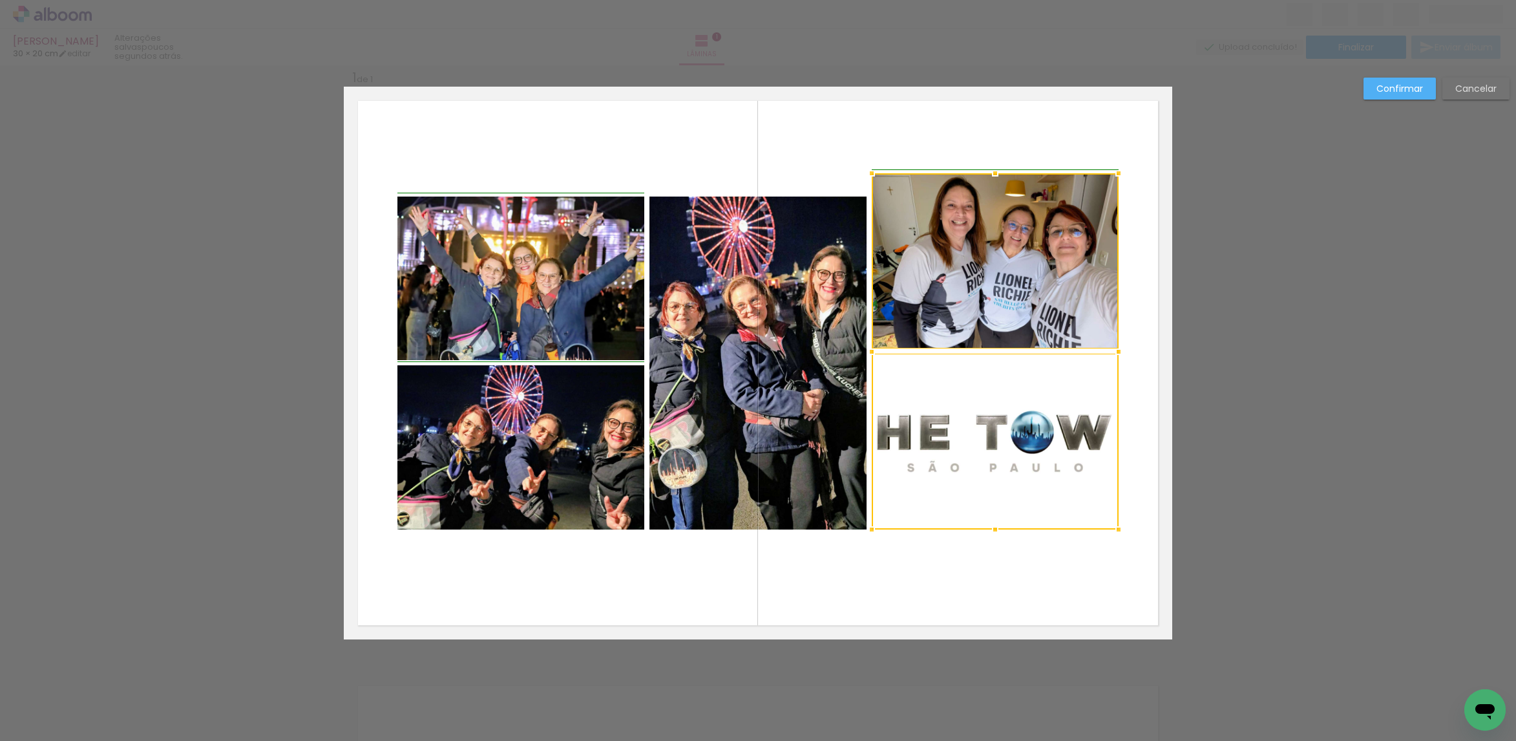
drag, startPoint x: 1119, startPoint y: 192, endPoint x: 1119, endPoint y: 181, distance: 11.0
click at [1119, 181] on div at bounding box center [1119, 173] width 26 height 26
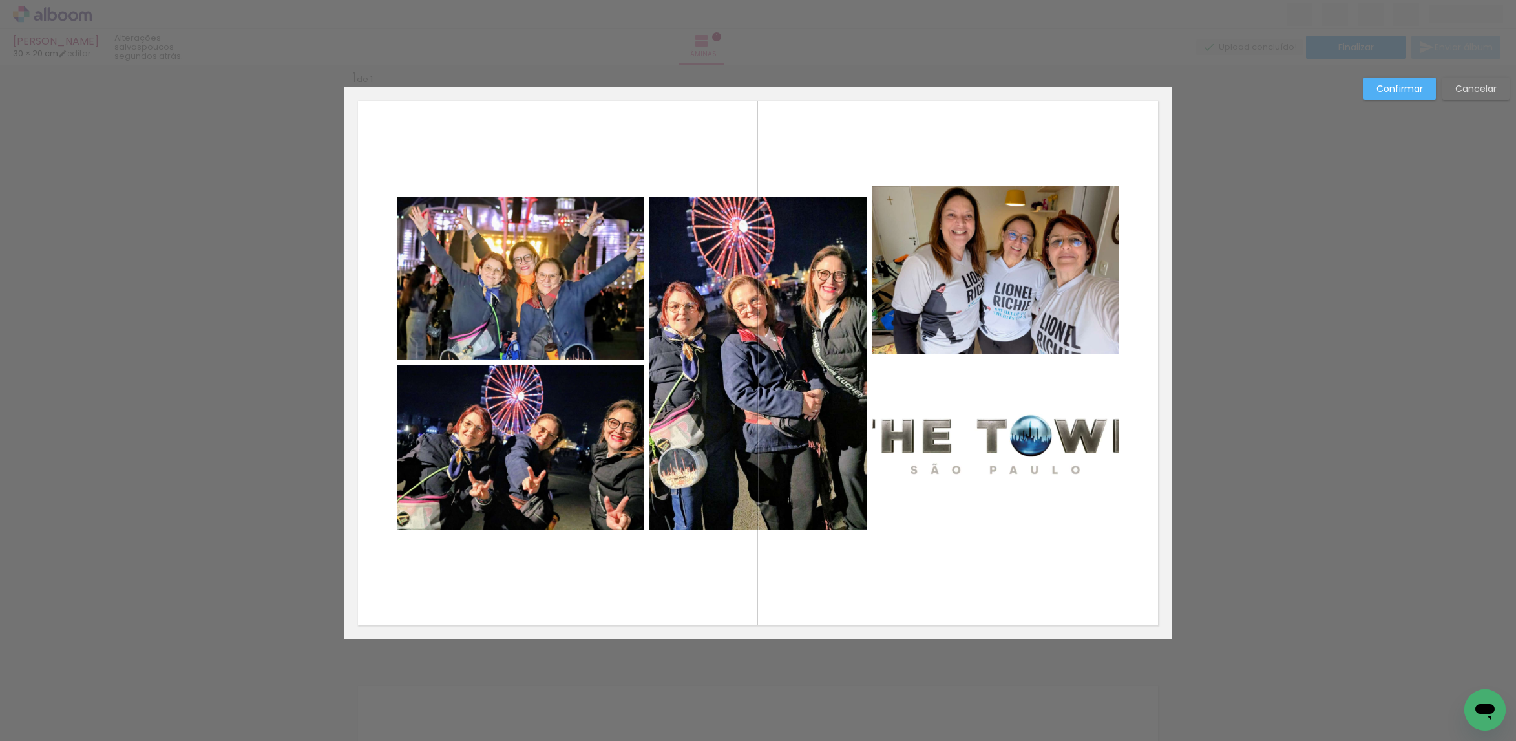
click at [0, 0] on slot "Cancelar" at bounding box center [0, 0] width 0 height 0
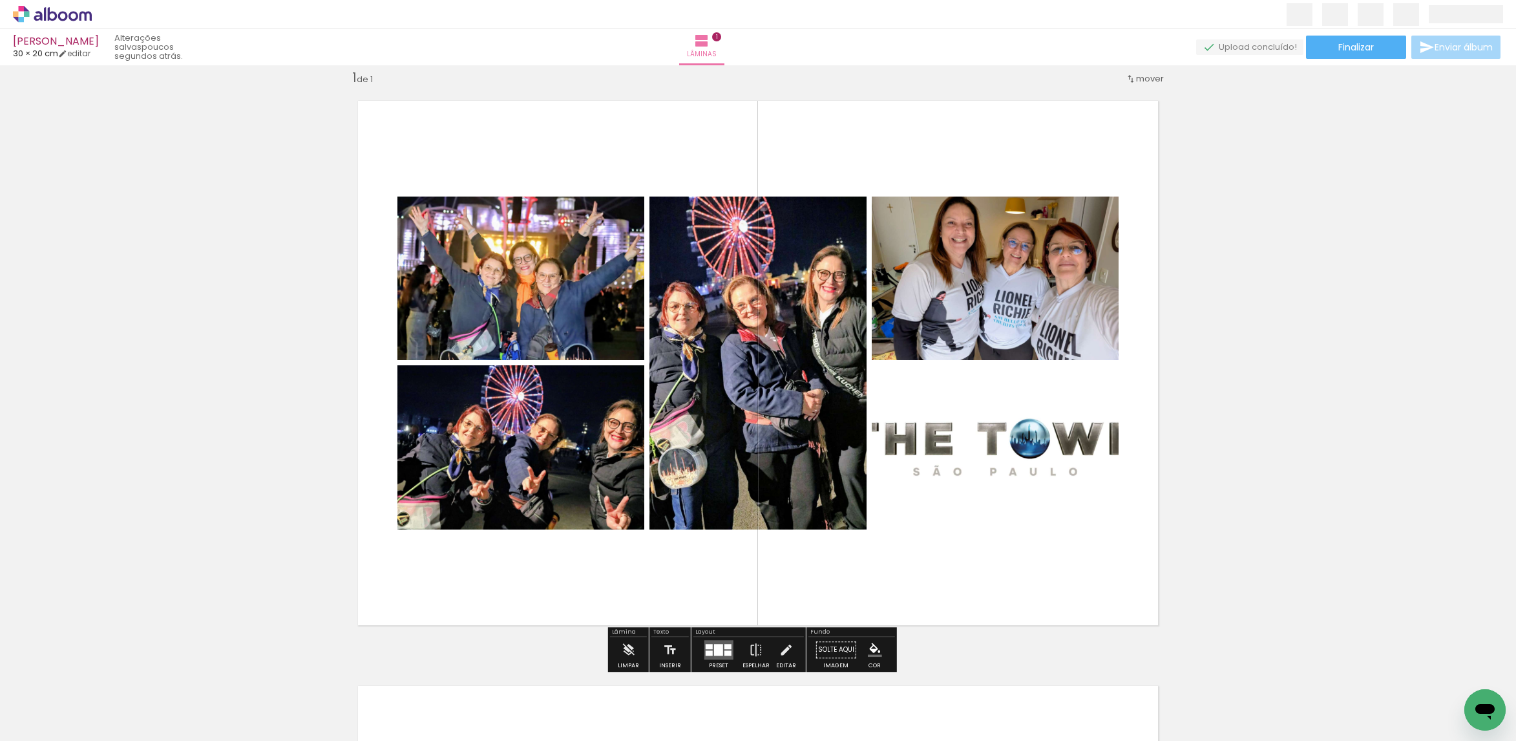
click at [1008, 258] on quentale-photo at bounding box center [995, 278] width 247 height 164
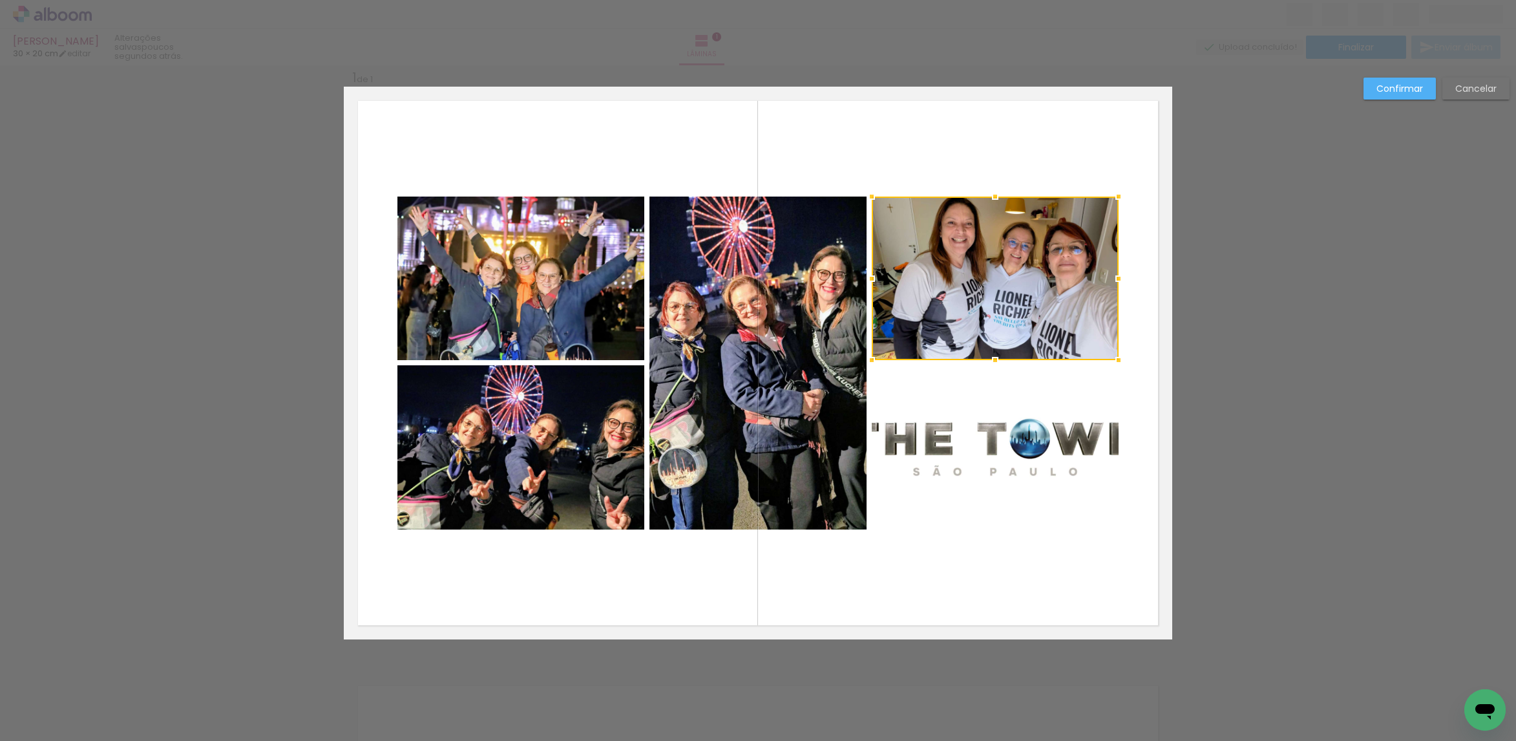
drag, startPoint x: 978, startPoint y: 419, endPoint x: 956, endPoint y: 425, distance: 22.7
click at [977, 419] on quentale-photo at bounding box center [995, 447] width 247 height 164
click at [788, 398] on quentale-photo at bounding box center [757, 362] width 217 height 333
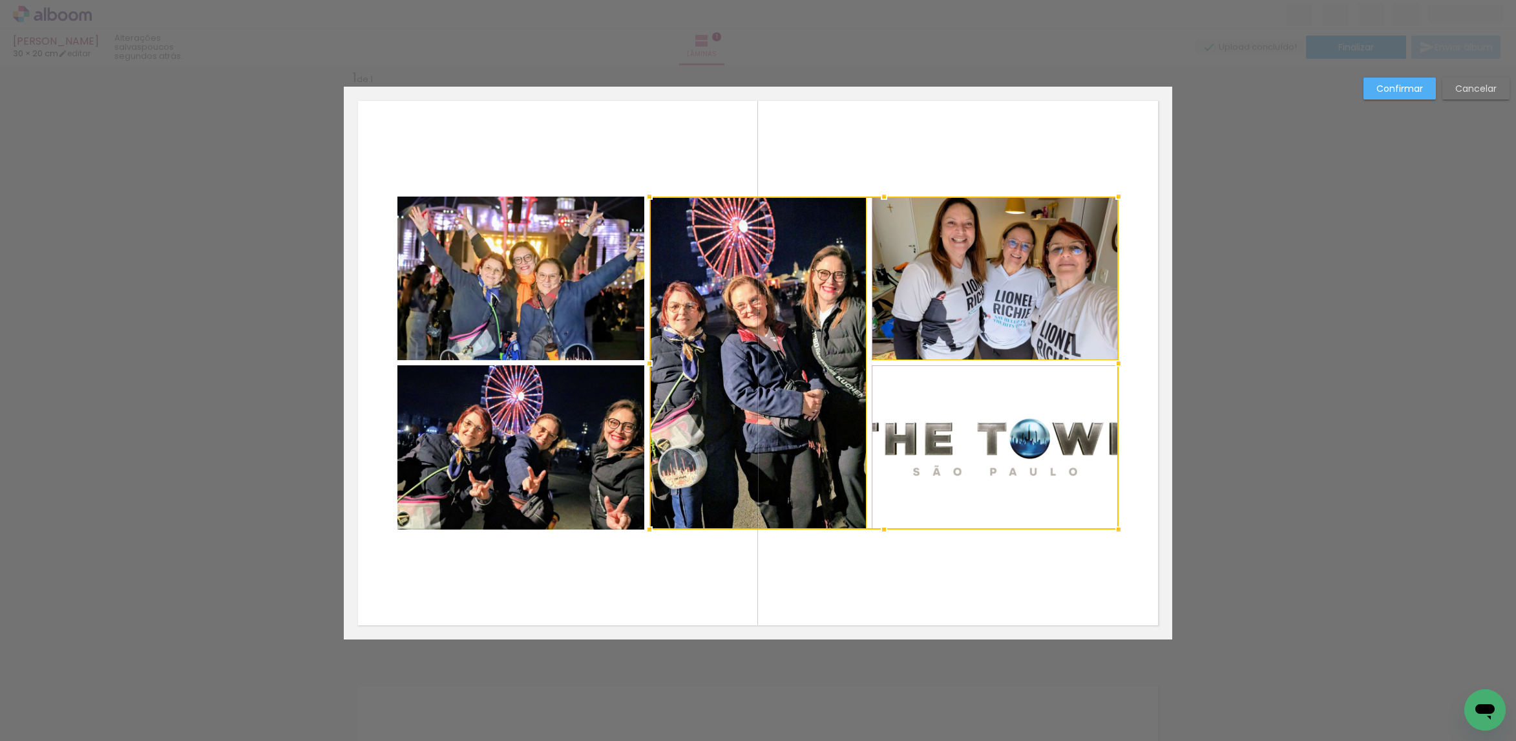
click at [594, 311] on quentale-photo at bounding box center [520, 278] width 247 height 164
click at [594, 414] on div at bounding box center [757, 362] width 721 height 333
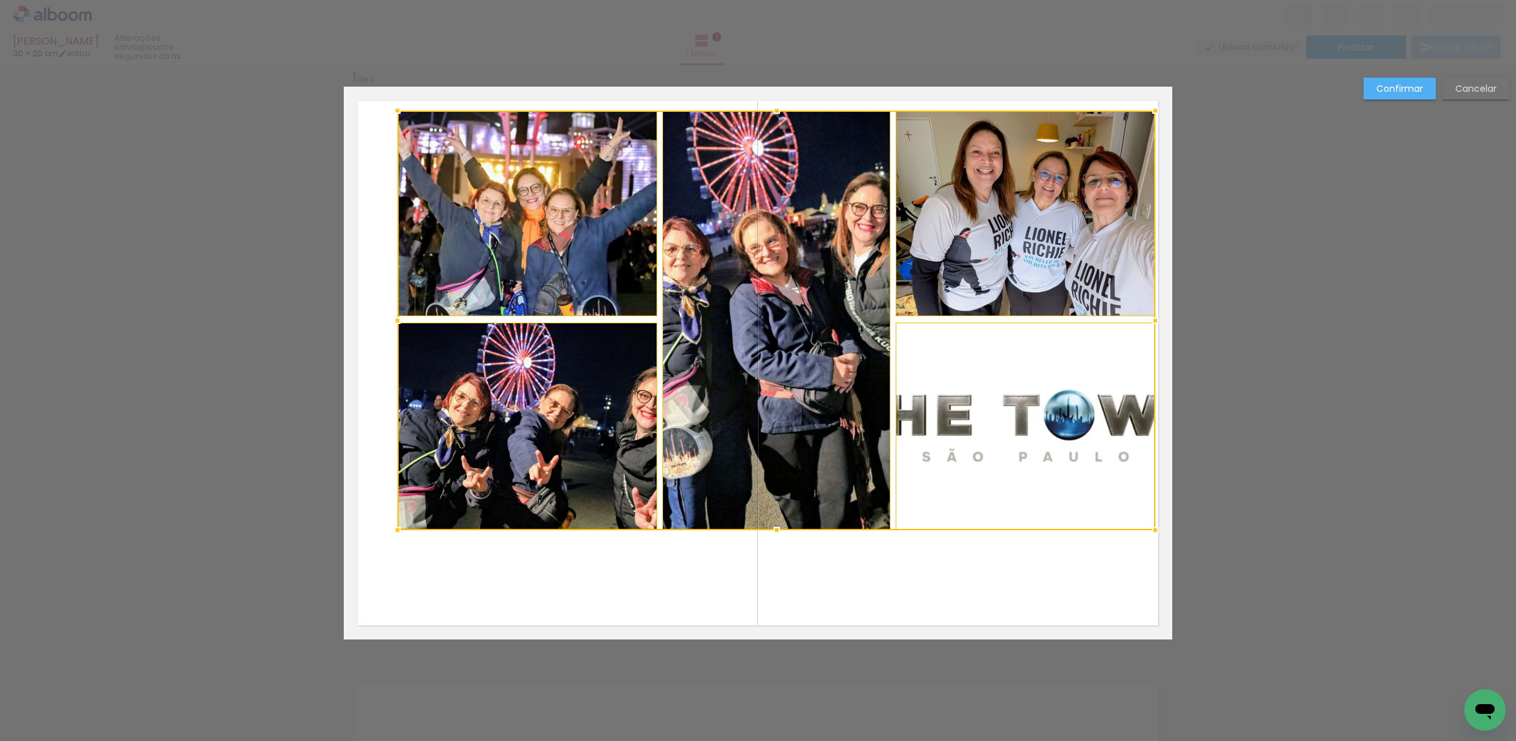
drag, startPoint x: 1113, startPoint y: 193, endPoint x: 1148, endPoint y: 107, distance: 93.0
click at [1148, 107] on div at bounding box center [1156, 111] width 26 height 26
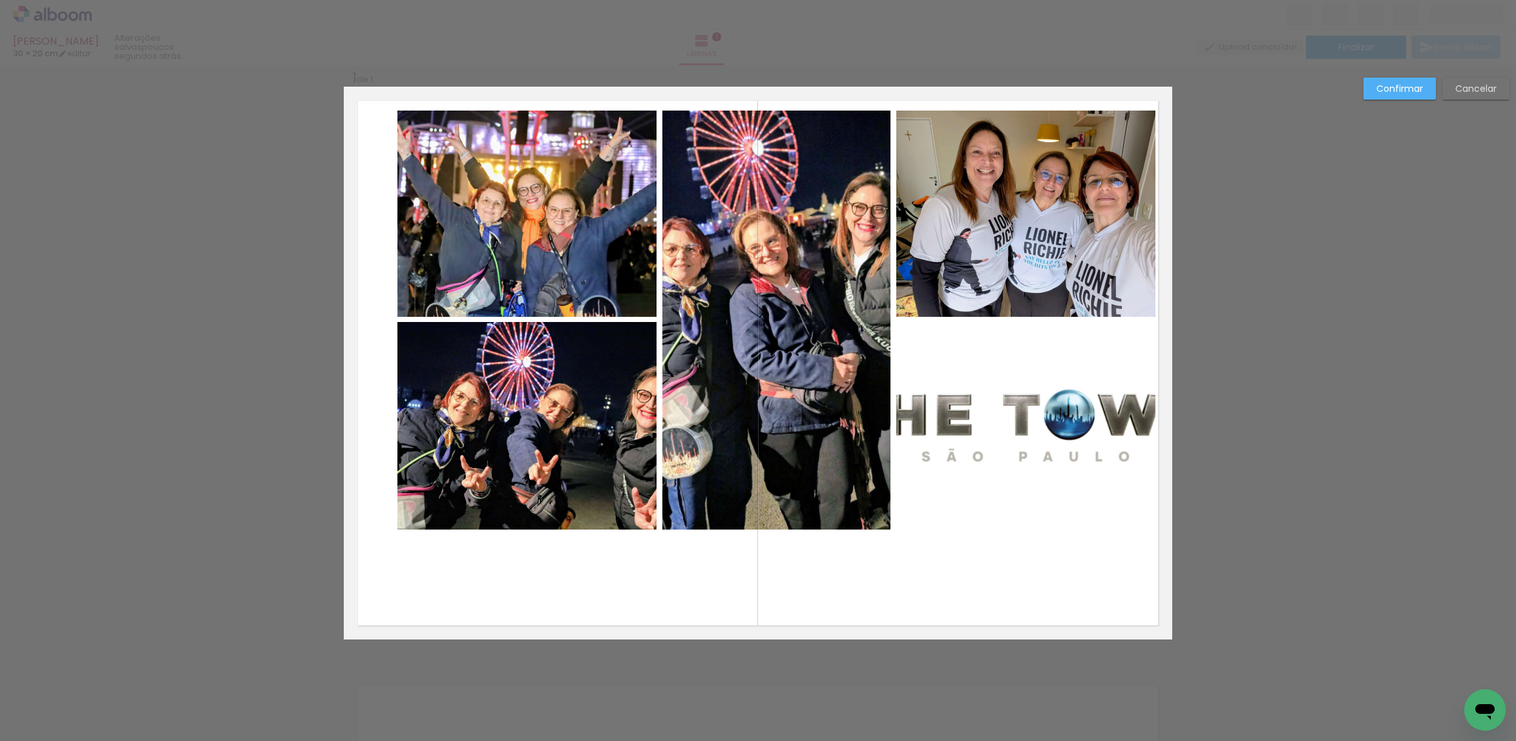
click at [1033, 218] on quentale-photo at bounding box center [1025, 214] width 259 height 207
click at [1018, 372] on quentale-photo at bounding box center [1025, 425] width 259 height 207
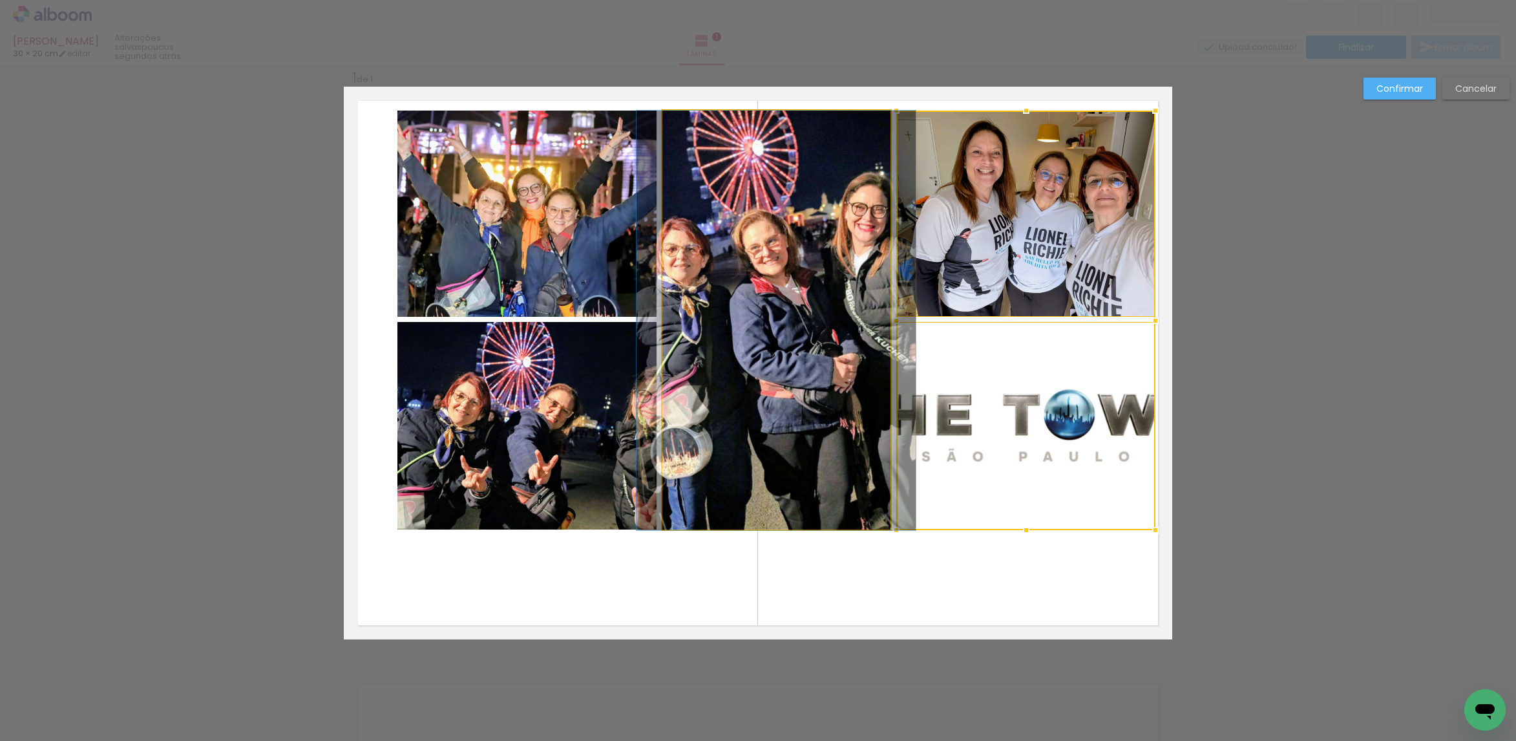
click at [803, 388] on quentale-photo at bounding box center [776, 320] width 228 height 419
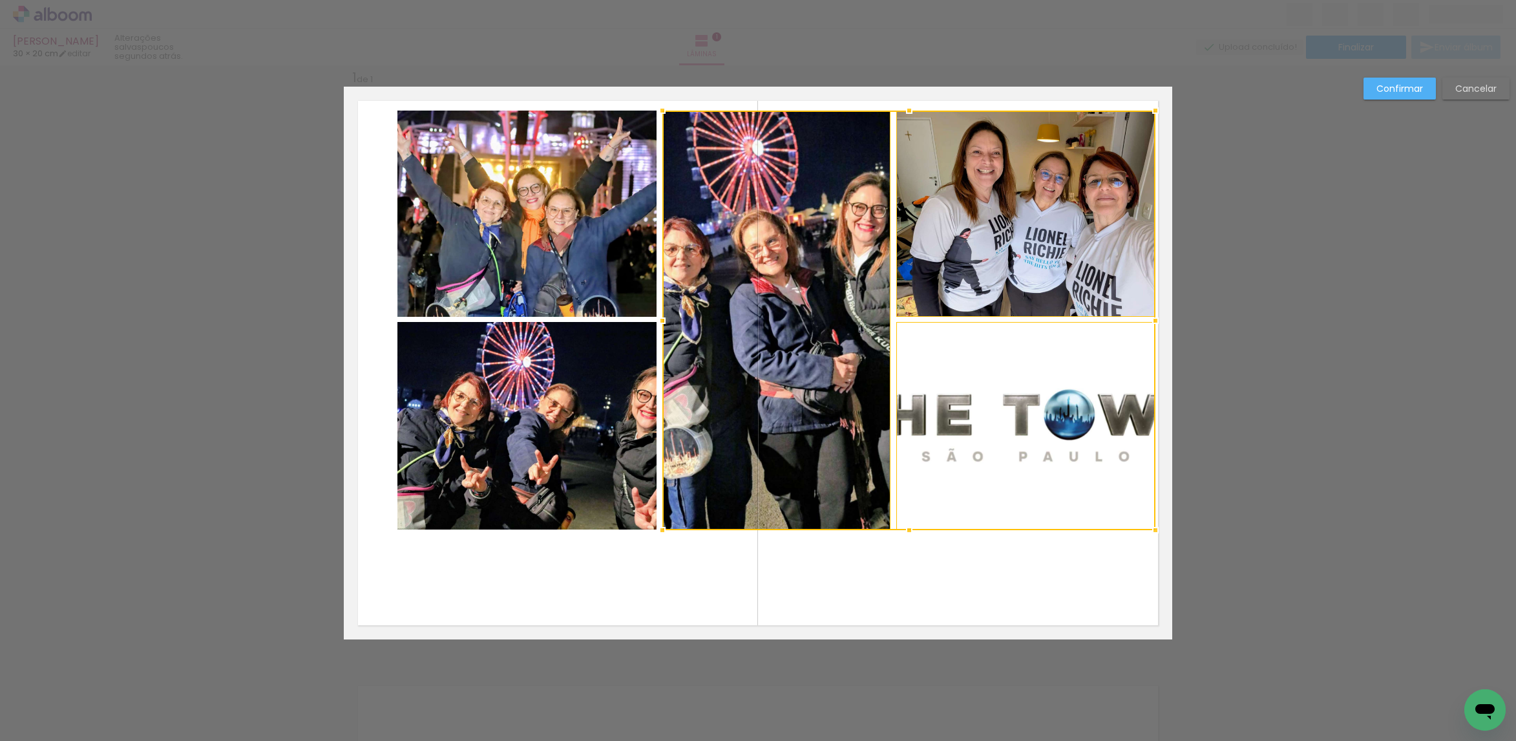
click at [551, 273] on quentale-photo at bounding box center [526, 214] width 259 height 206
click at [563, 434] on div at bounding box center [776, 320] width 758 height 419
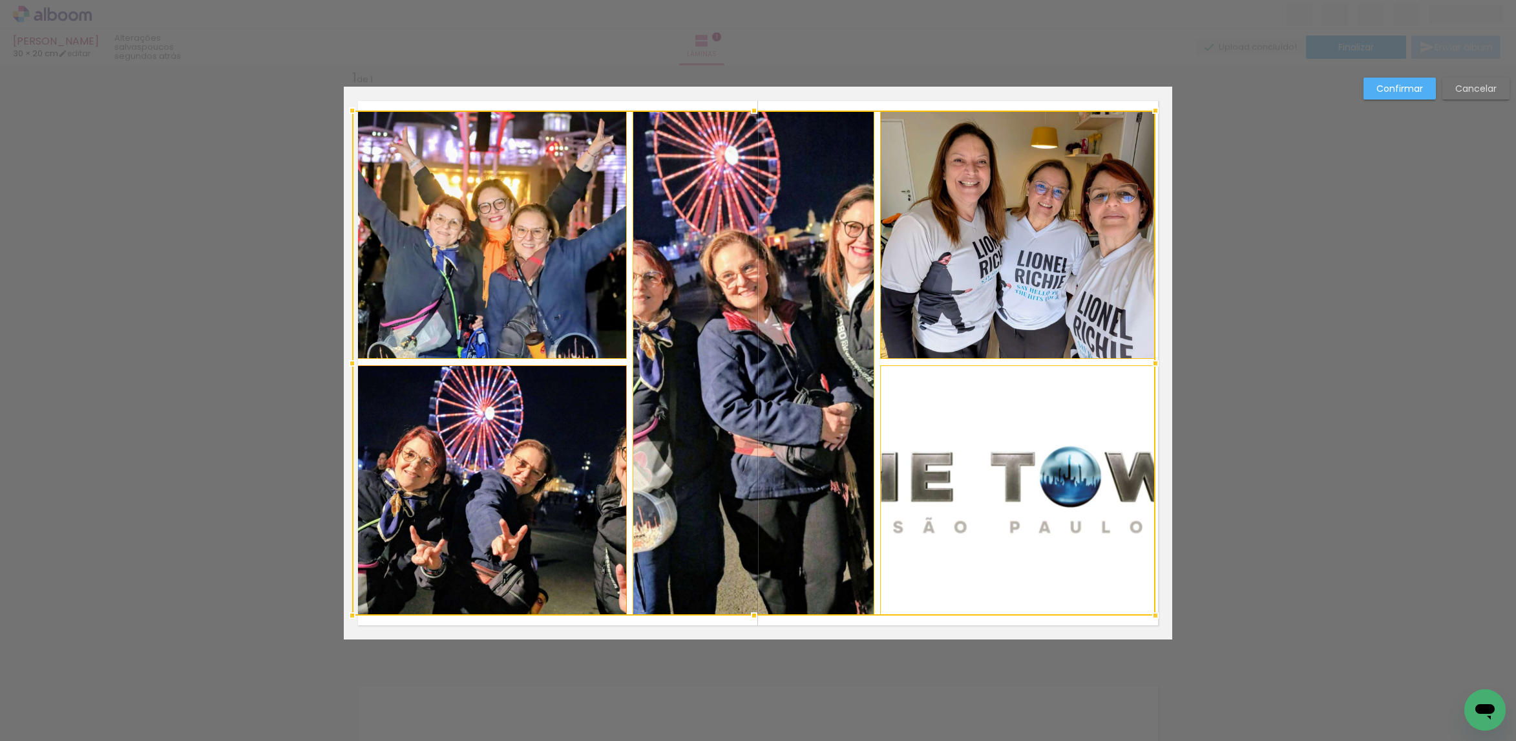
drag, startPoint x: 382, startPoint y: 529, endPoint x: 361, endPoint y: 603, distance: 76.7
click at [350, 615] on div at bounding box center [352, 615] width 26 height 26
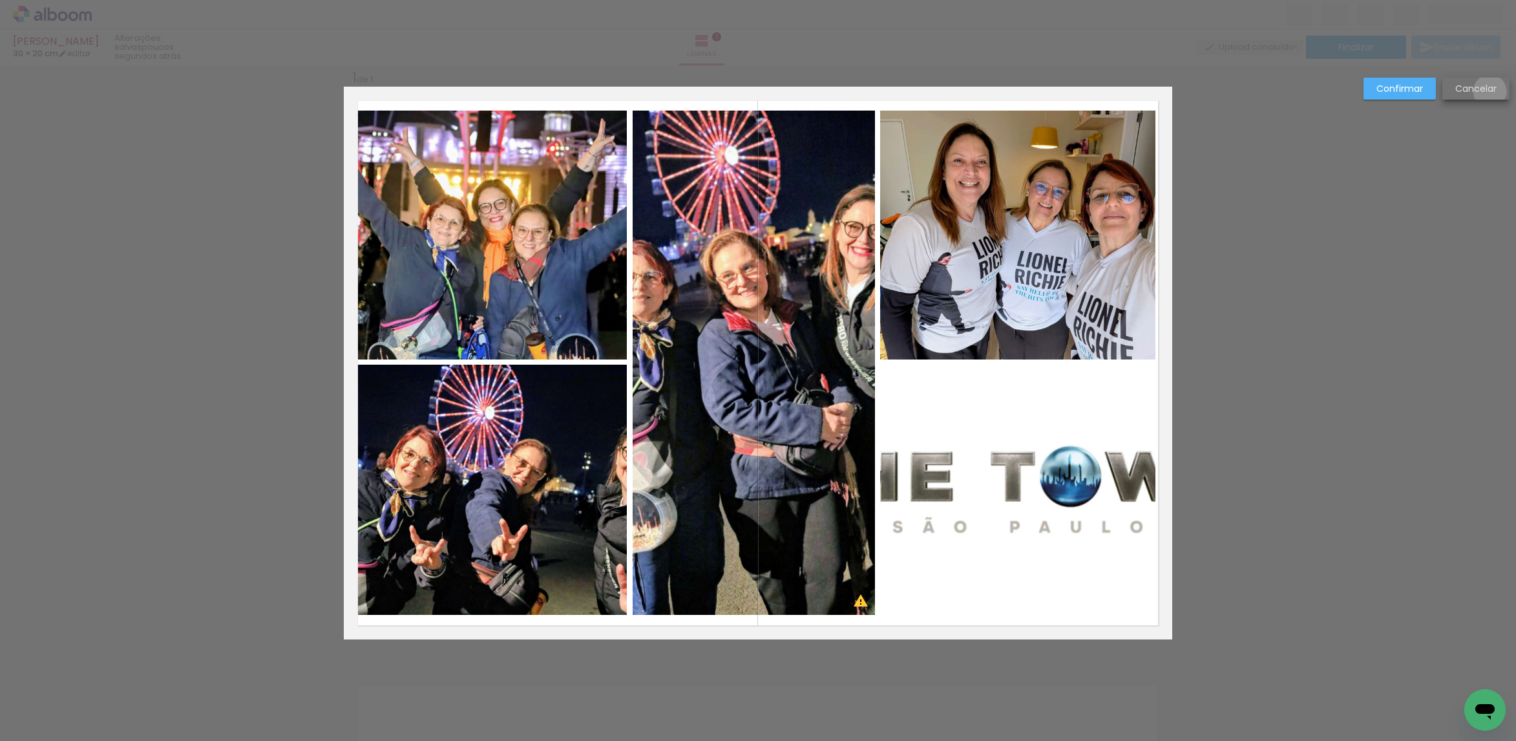
click at [0, 0] on slot "Cancelar" at bounding box center [0, 0] width 0 height 0
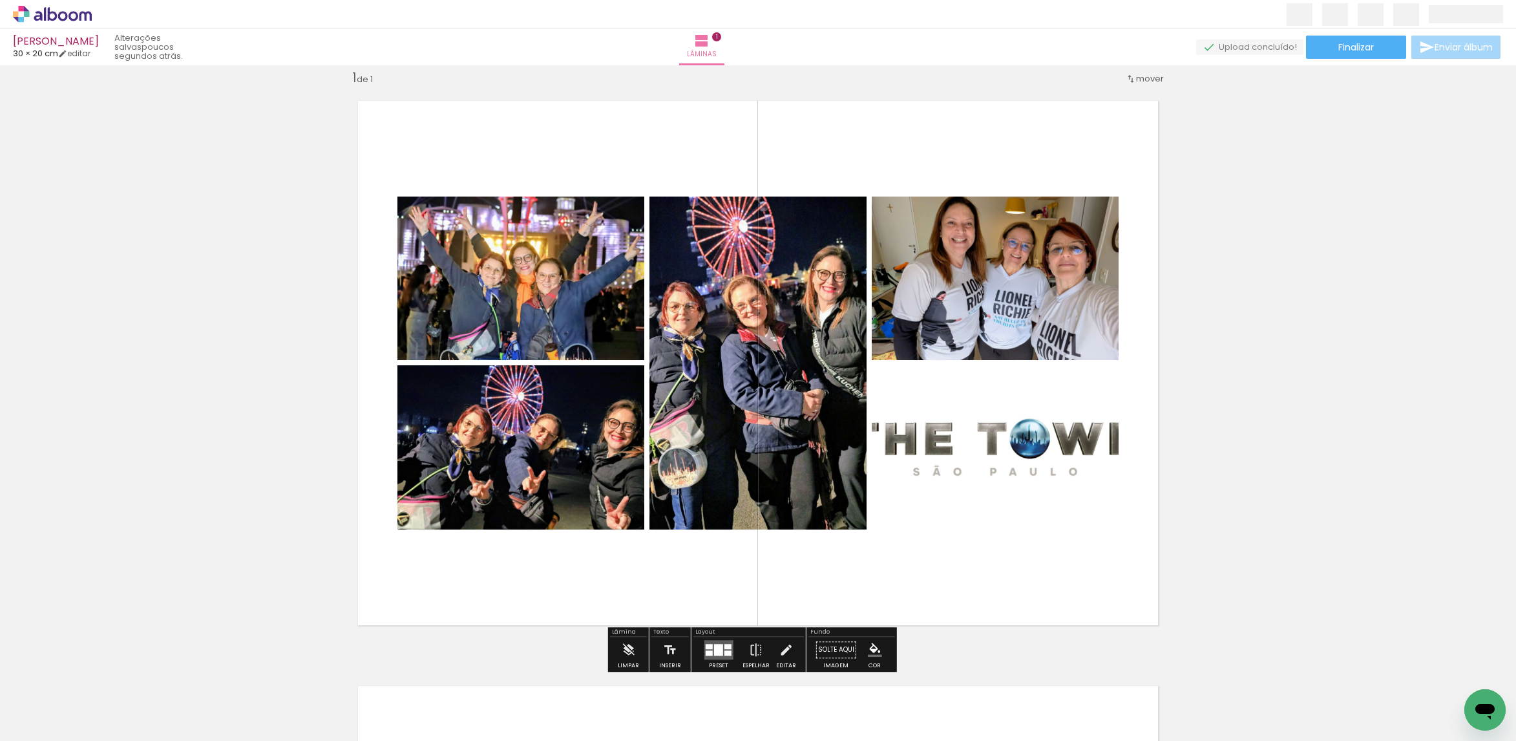
drag, startPoint x: 710, startPoint y: 651, endPoint x: 718, endPoint y: 646, distance: 9.9
click at [713, 650] on div at bounding box center [717, 650] width 9 height 12
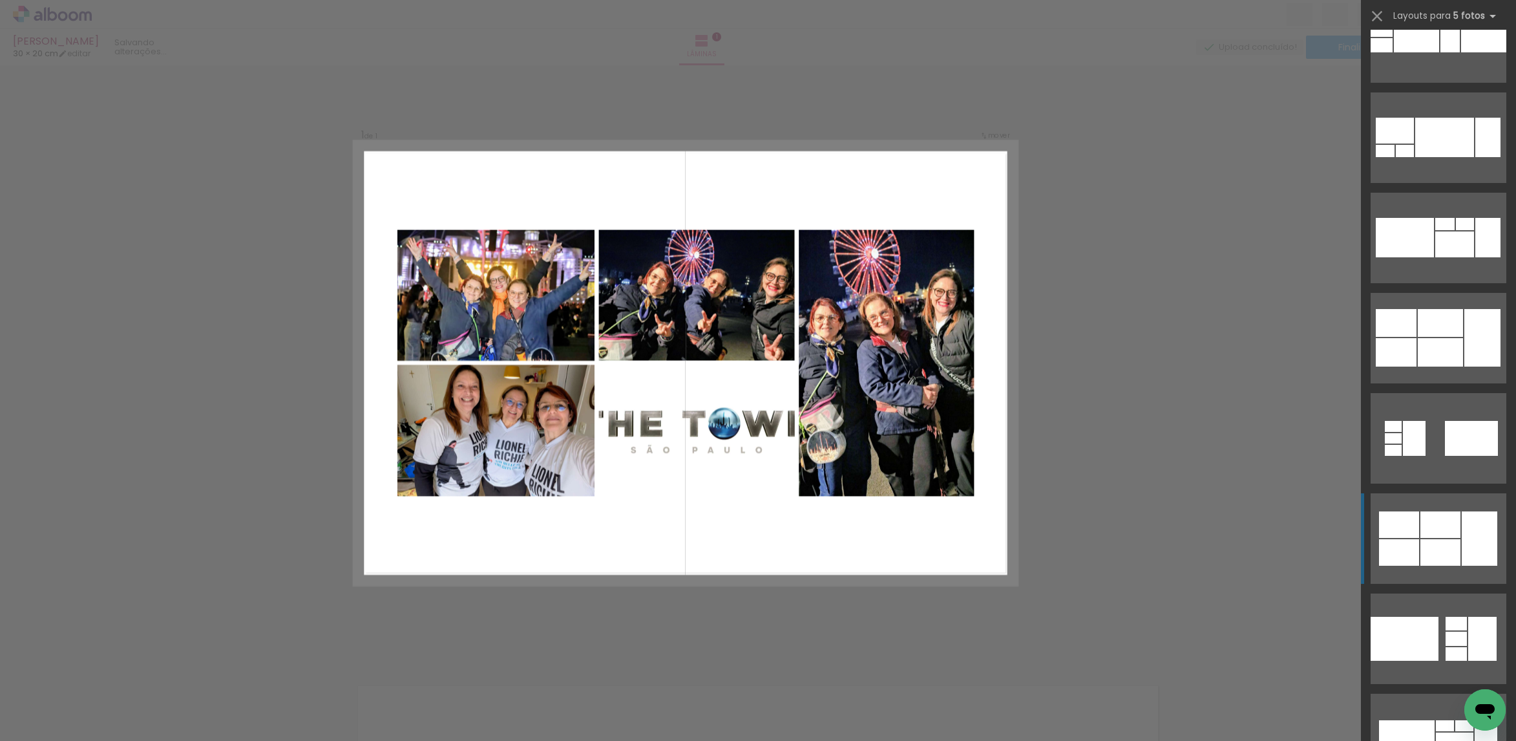
scroll to position [2484, 0]
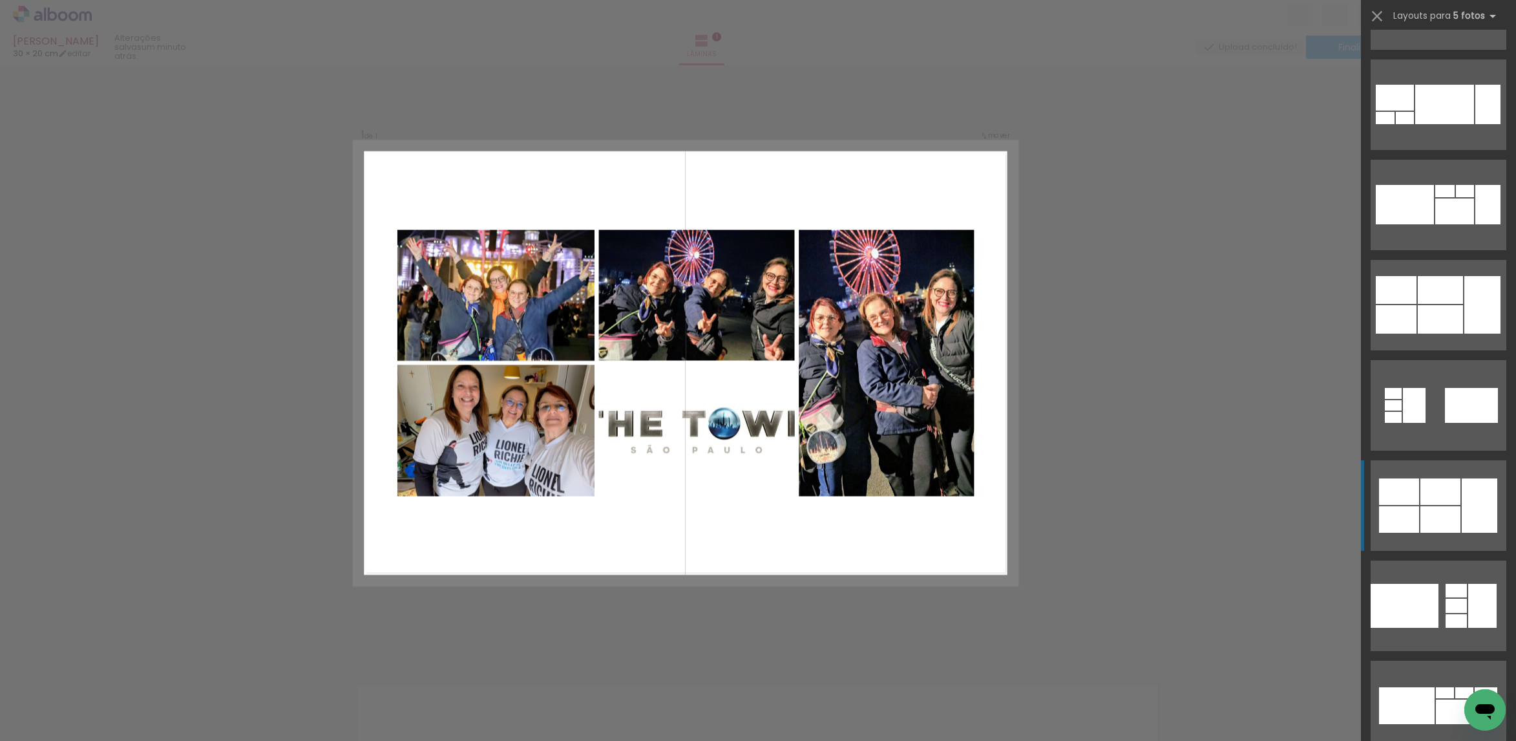
click at [1462, 502] on div at bounding box center [1480, 505] width 36 height 54
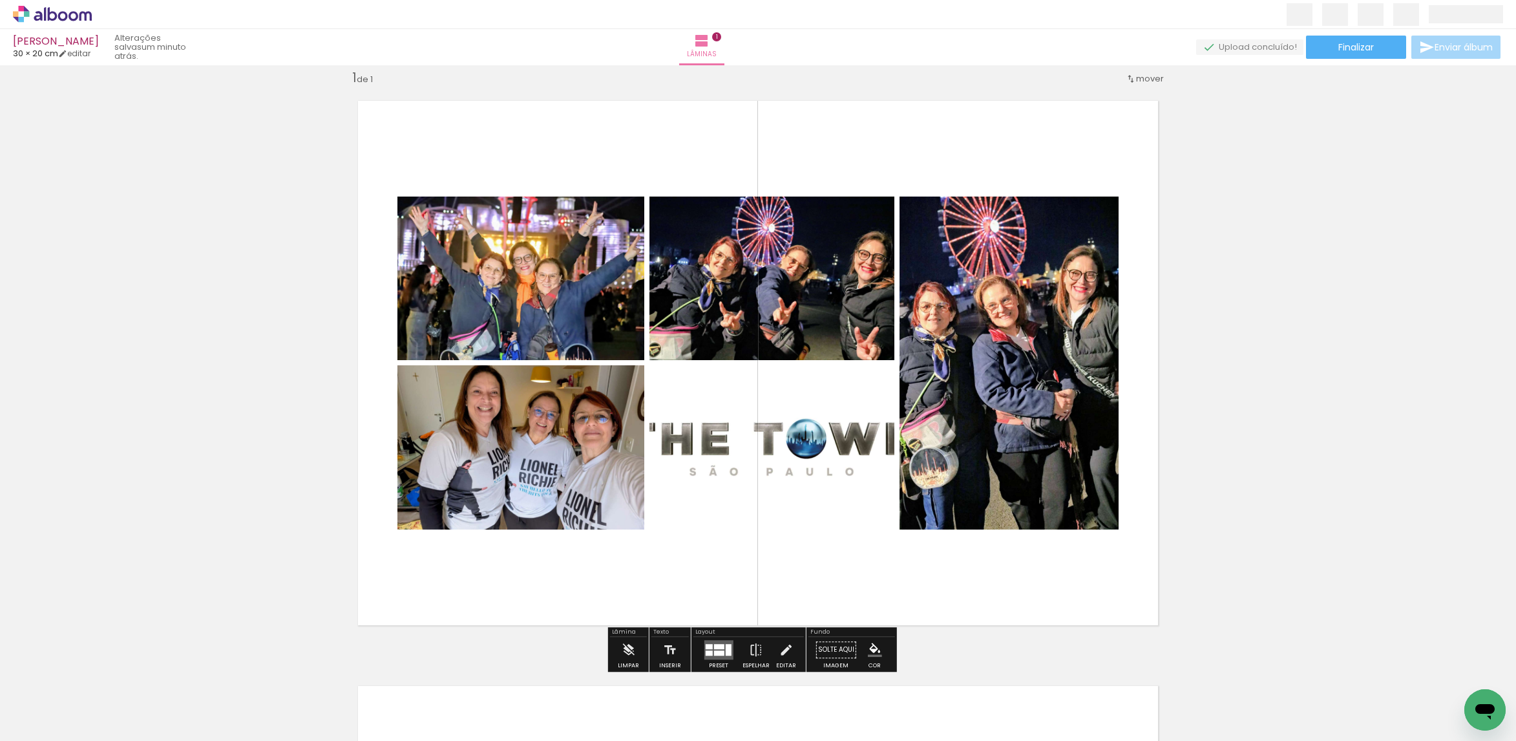
click at [596, 293] on quentale-photo at bounding box center [520, 278] width 247 height 164
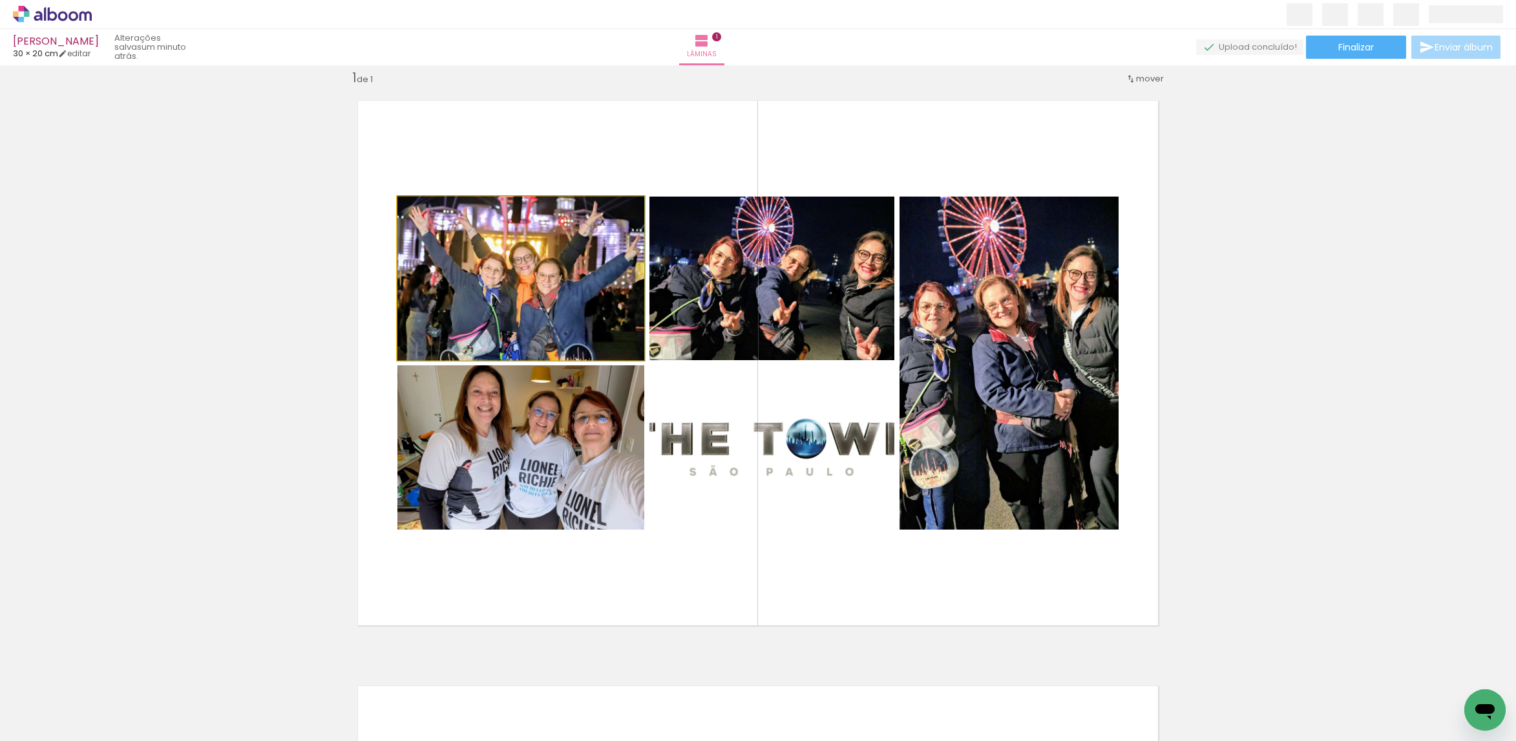
click at [596, 293] on quentale-photo at bounding box center [520, 278] width 247 height 164
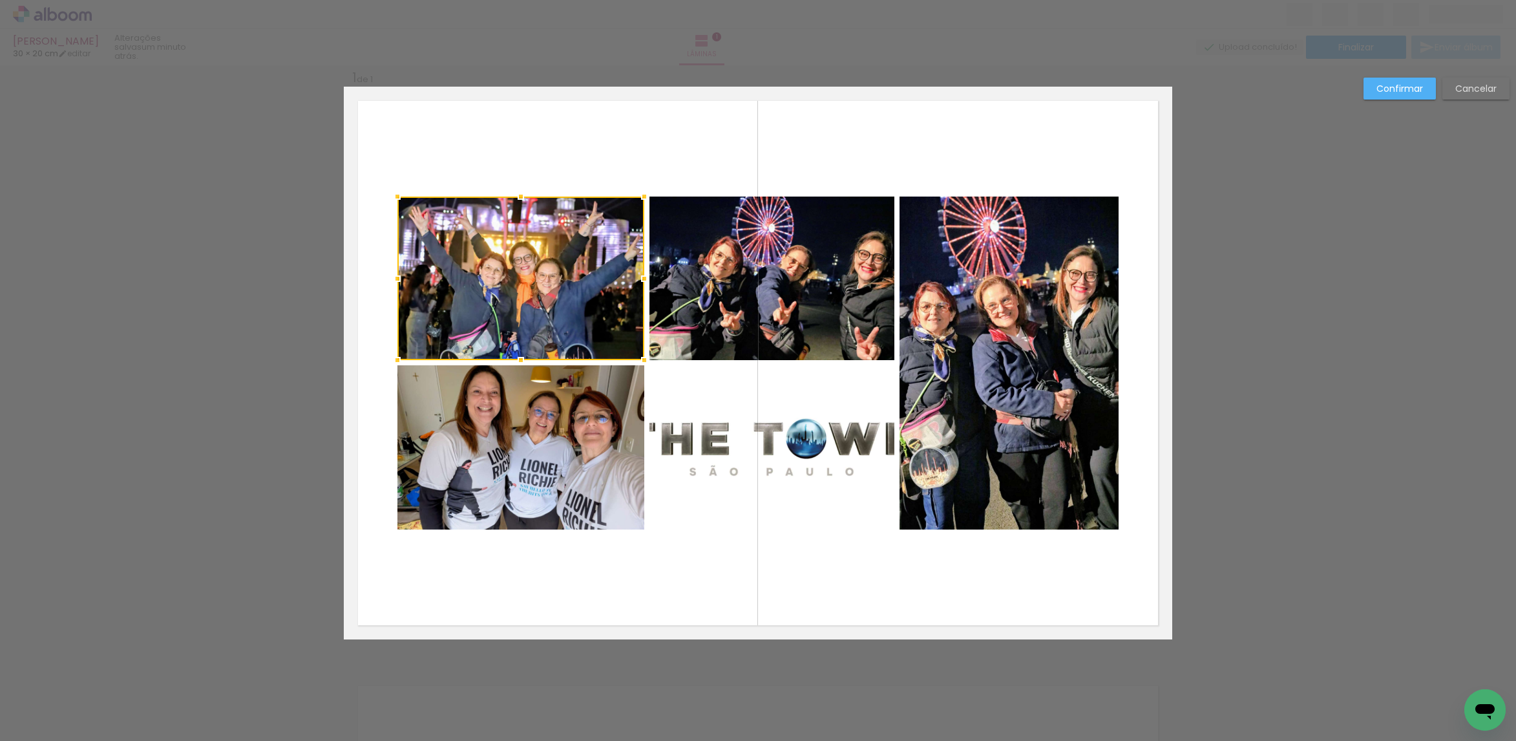
click at [570, 404] on quentale-photo at bounding box center [520, 447] width 247 height 164
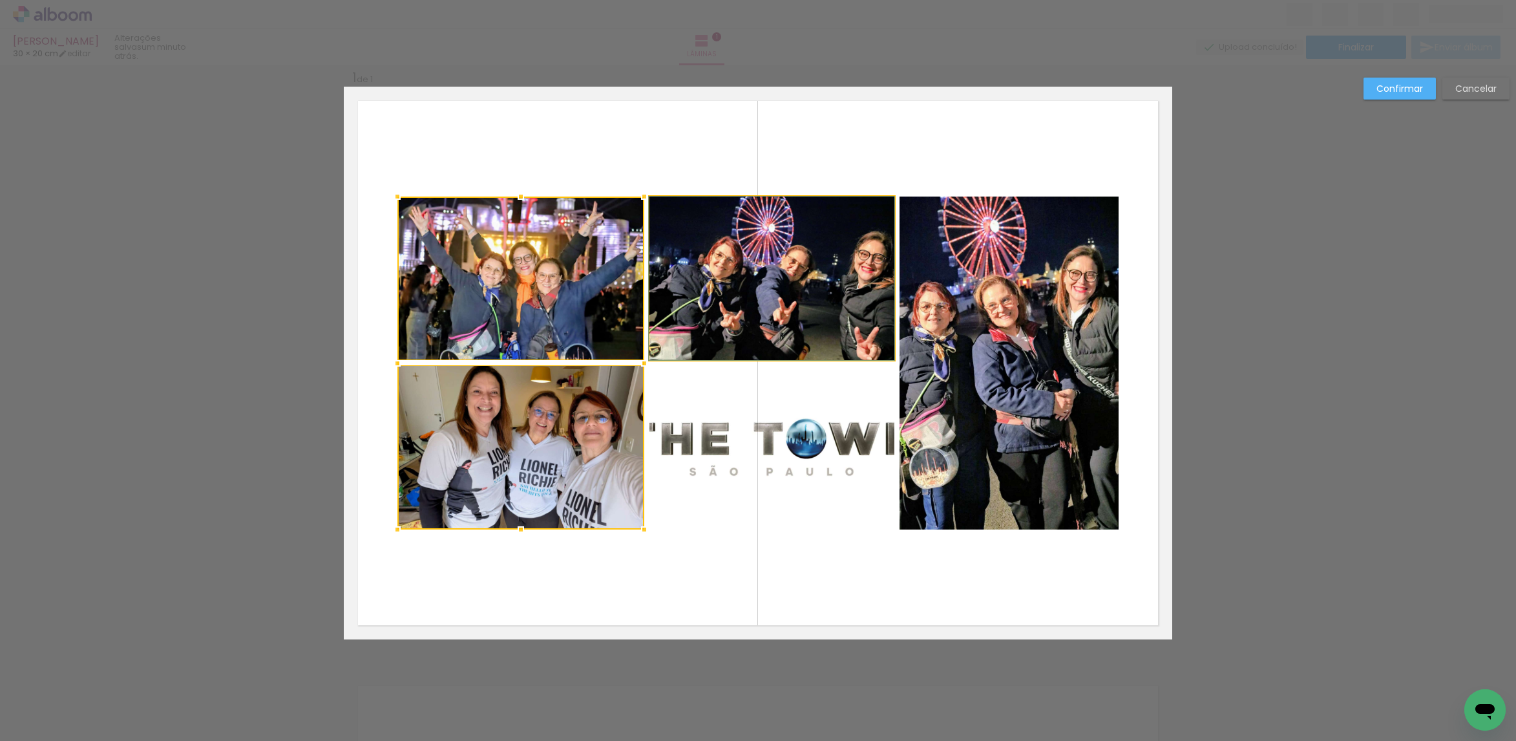
click at [727, 293] on quentale-photo at bounding box center [771, 278] width 245 height 164
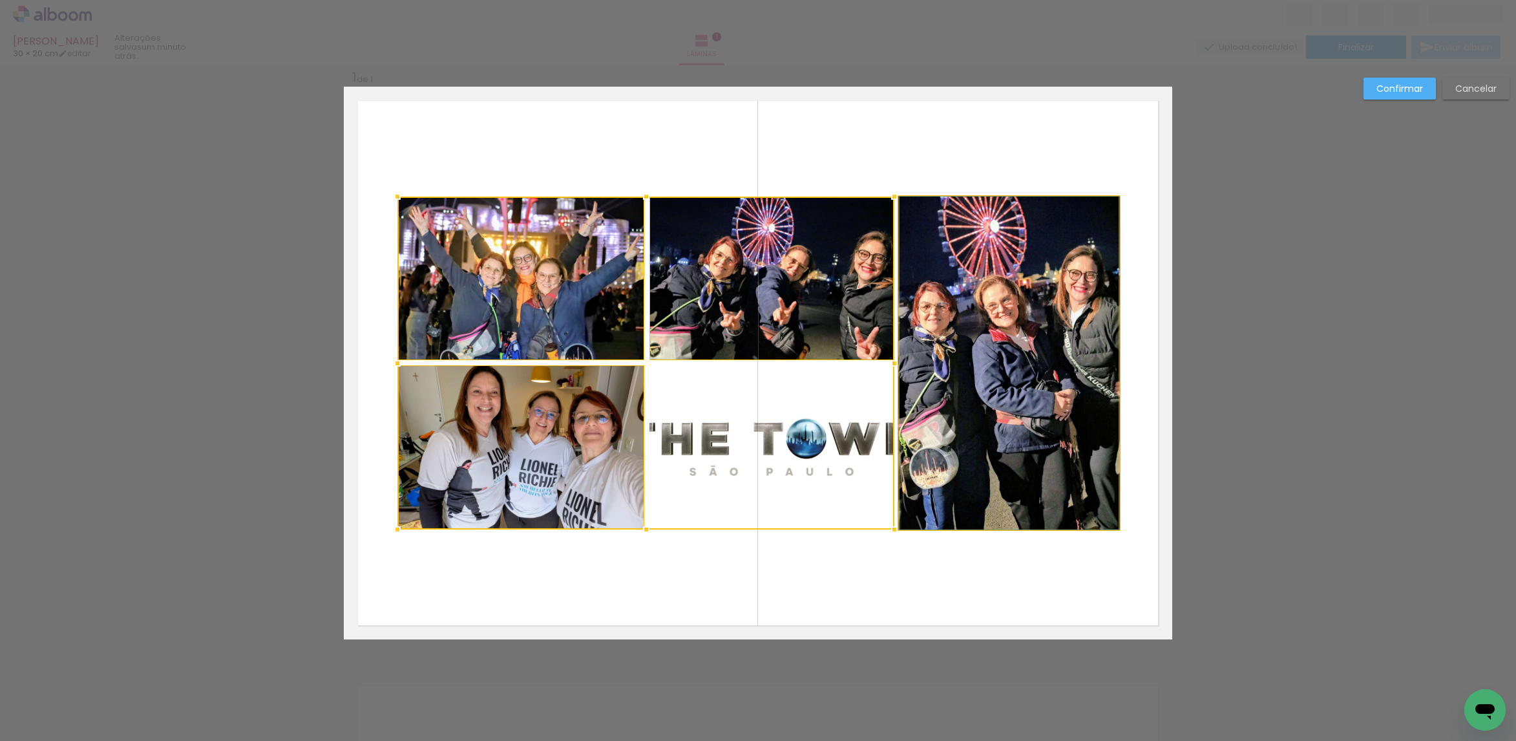
drag, startPoint x: 1002, startPoint y: 341, endPoint x: 1009, endPoint y: 339, distance: 6.7
click at [1003, 341] on quentale-photo at bounding box center [1009, 362] width 219 height 333
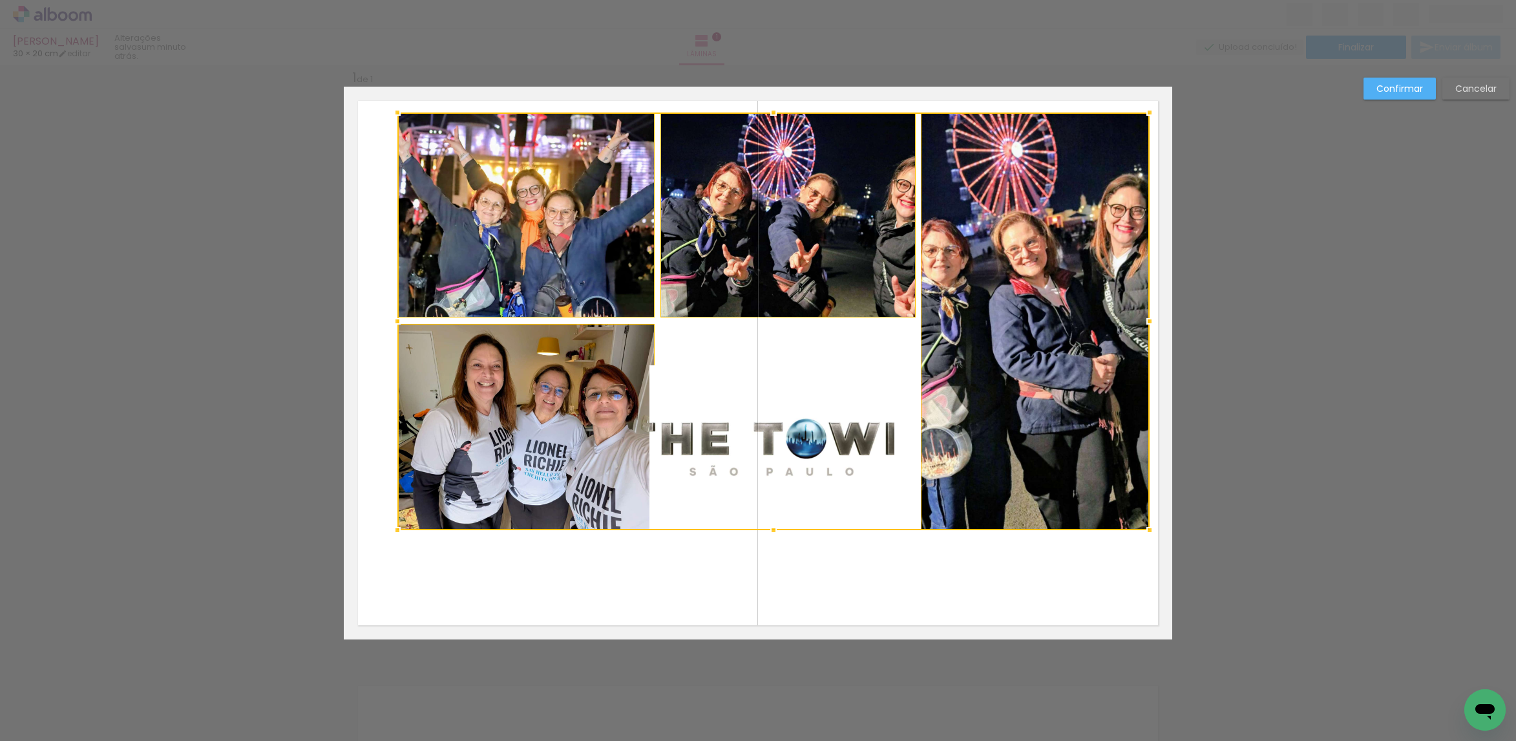
drag, startPoint x: 1117, startPoint y: 190, endPoint x: 1131, endPoint y: 111, distance: 80.1
click at [1137, 111] on div at bounding box center [1150, 113] width 26 height 26
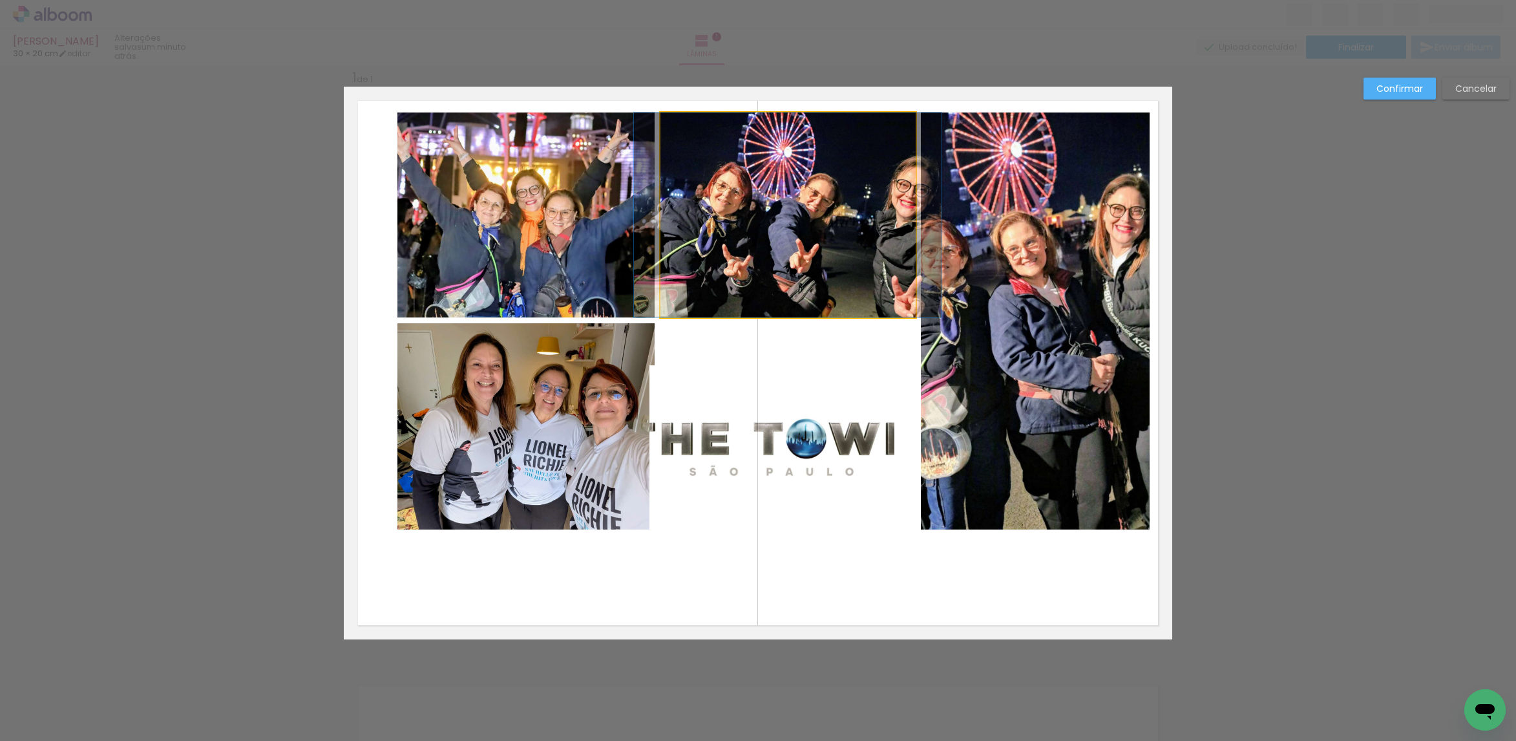
drag, startPoint x: 853, startPoint y: 184, endPoint x: 763, endPoint y: 219, distance: 97.0
click at [852, 184] on quentale-photo at bounding box center [787, 214] width 255 height 205
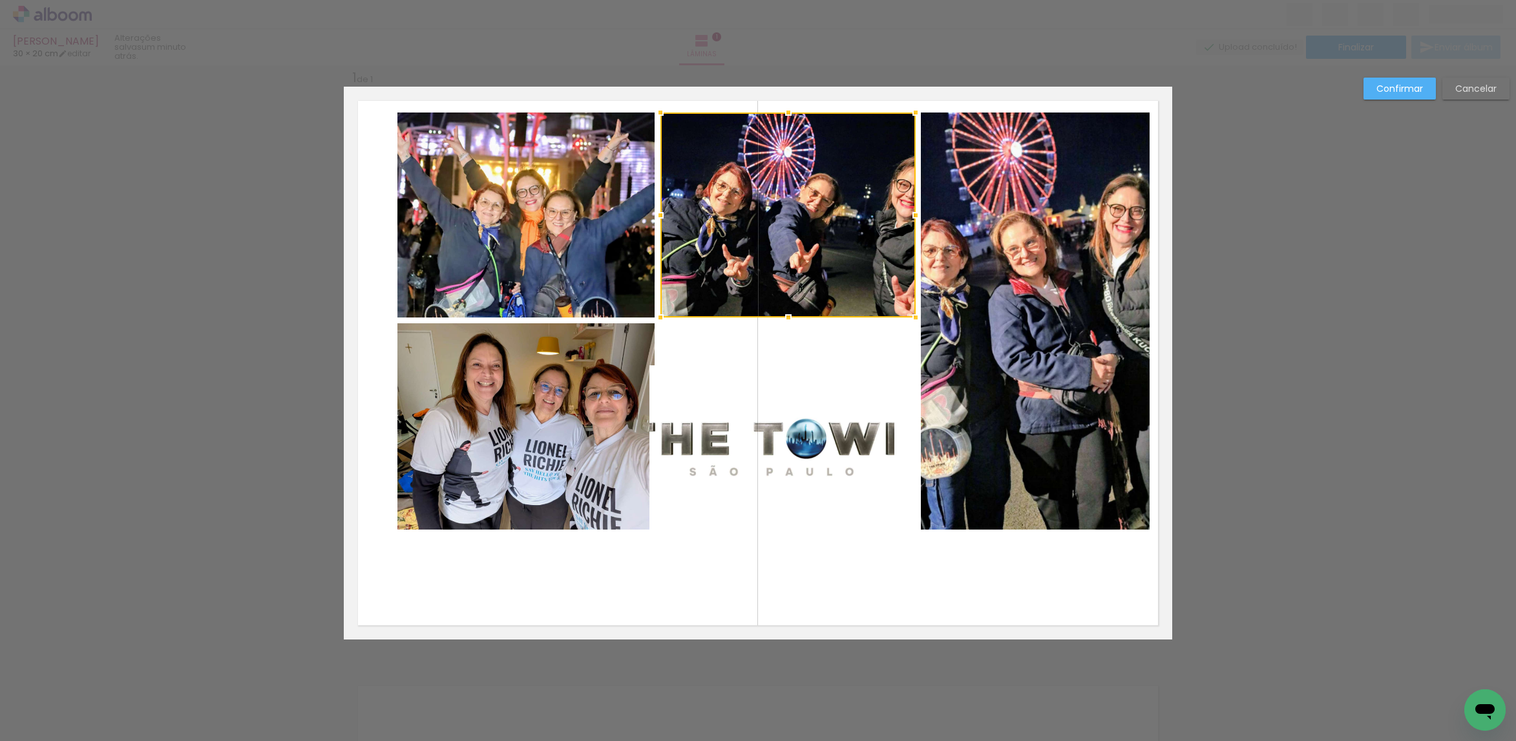
click at [568, 221] on quentale-photo at bounding box center [525, 215] width 257 height 206
click at [524, 435] on quentale-photo at bounding box center [525, 426] width 257 height 206
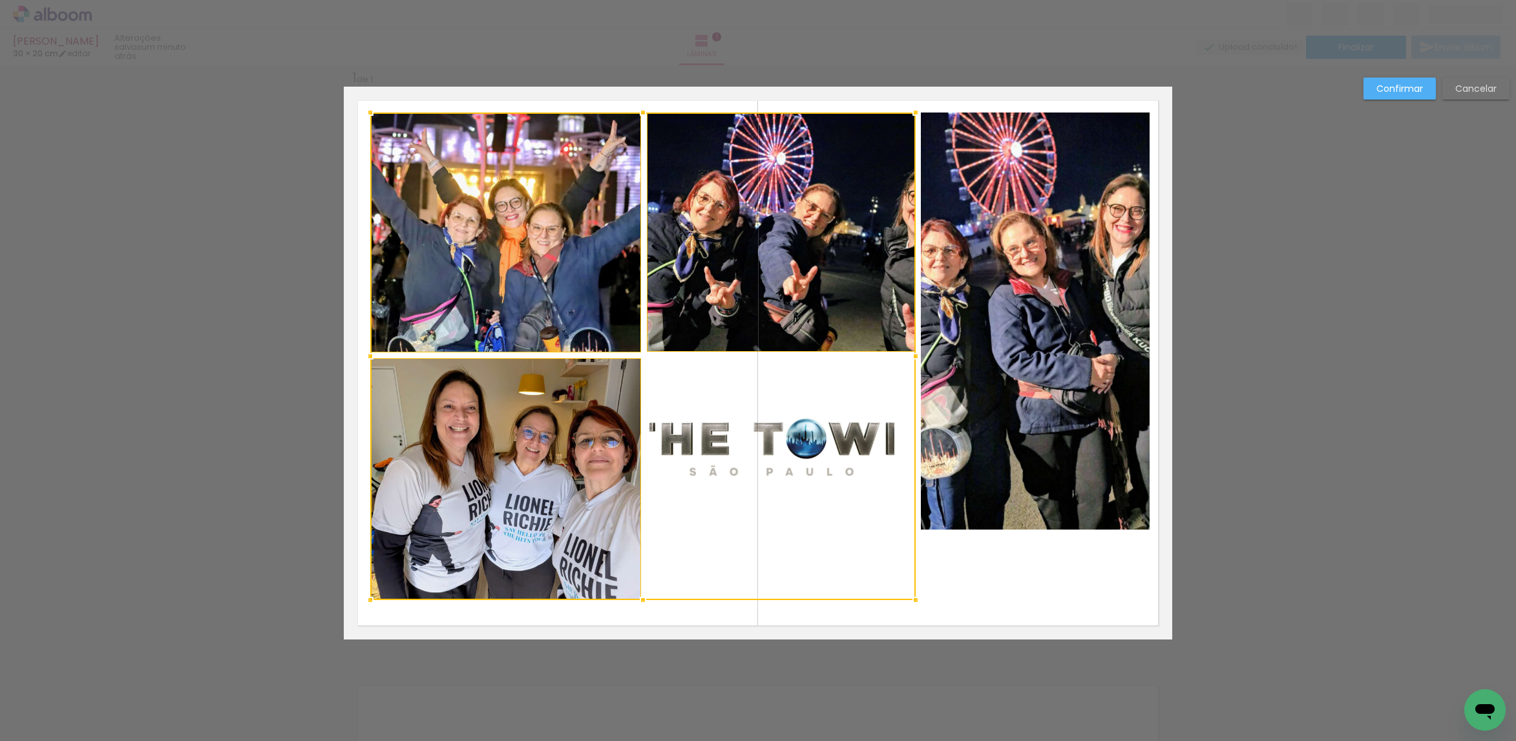
drag, startPoint x: 388, startPoint y: 526, endPoint x: 361, endPoint y: 596, distance: 74.9
click at [361, 596] on div at bounding box center [370, 600] width 26 height 26
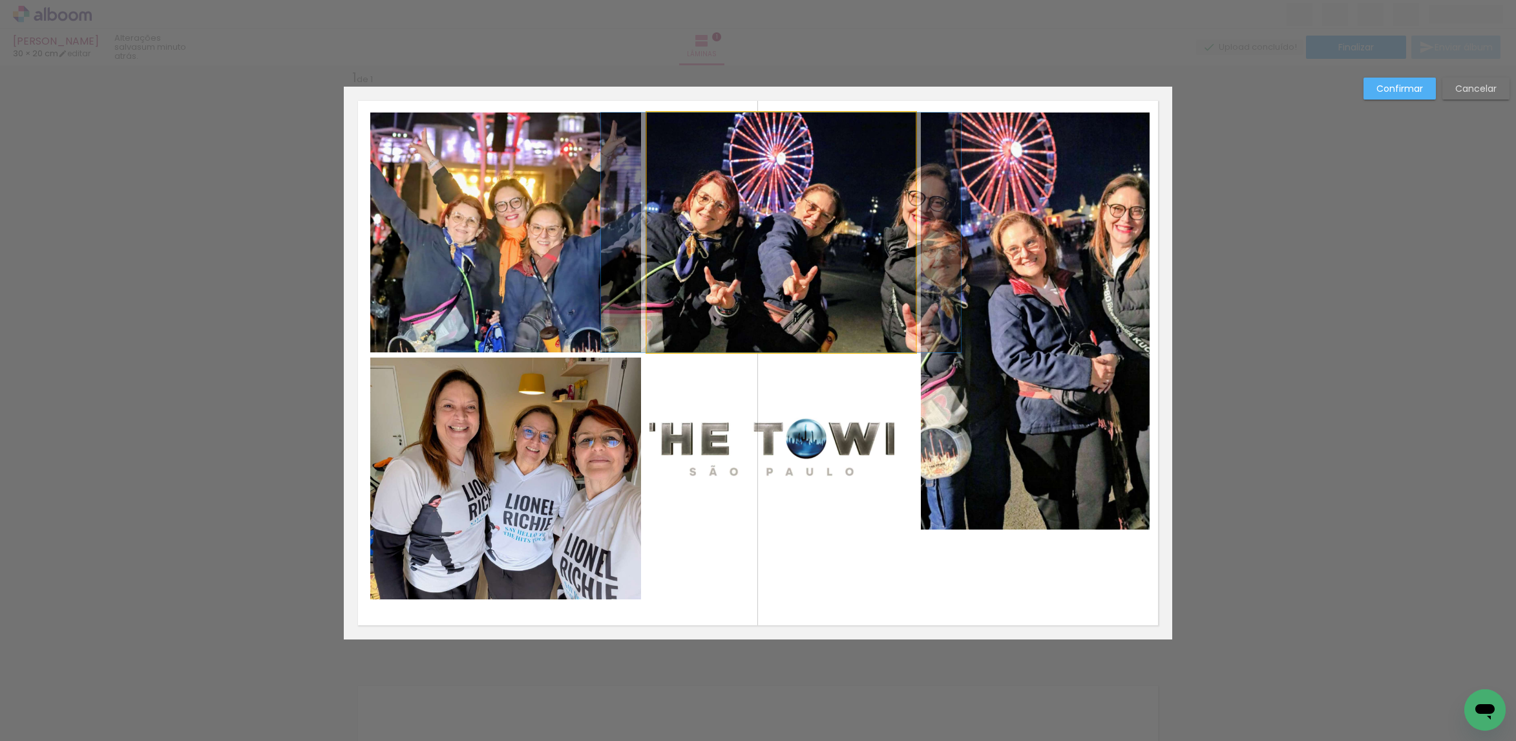
drag, startPoint x: 794, startPoint y: 239, endPoint x: 1214, endPoint y: 173, distance: 425.9
click at [796, 237] on quentale-photo at bounding box center [781, 232] width 269 height 240
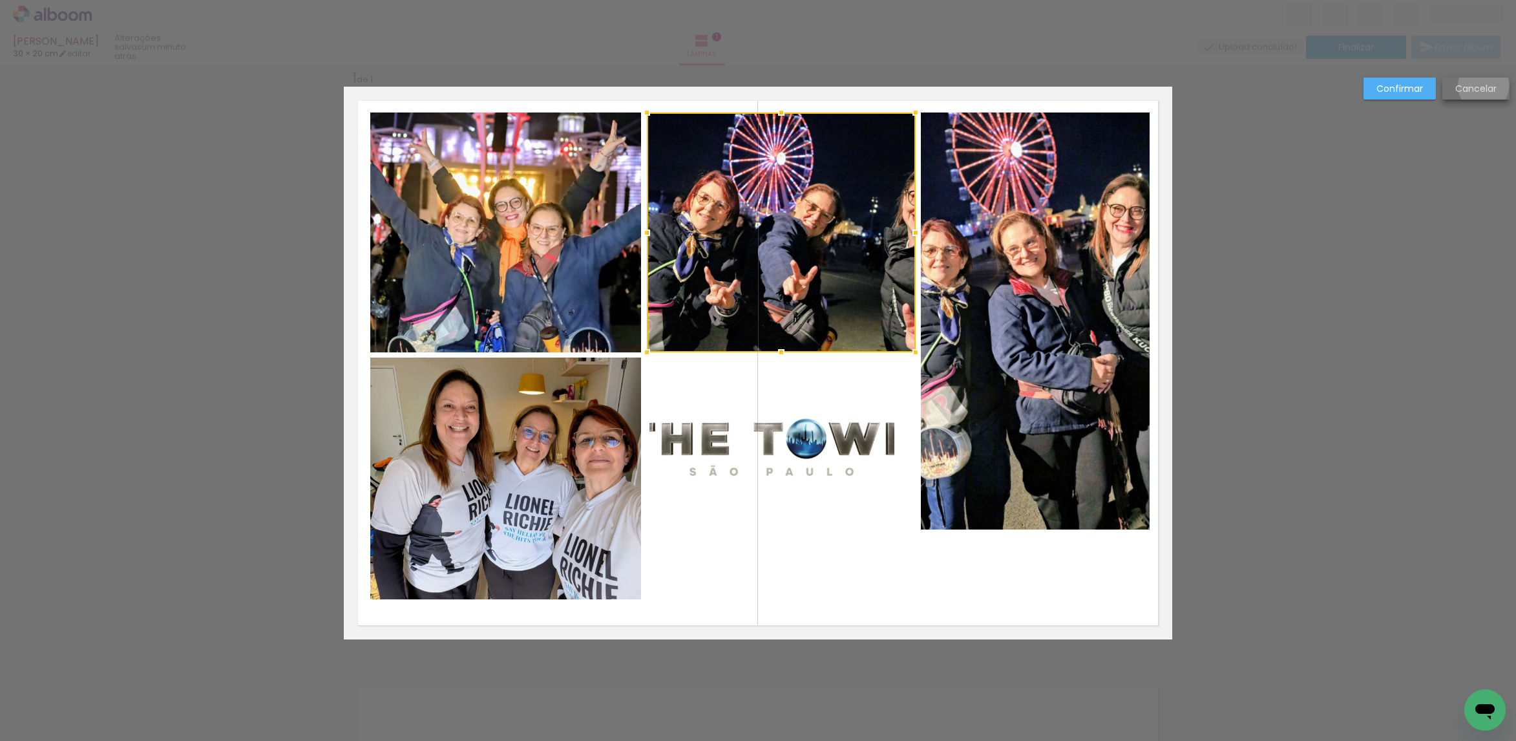
click at [0, 0] on slot "Cancelar" at bounding box center [0, 0] width 0 height 0
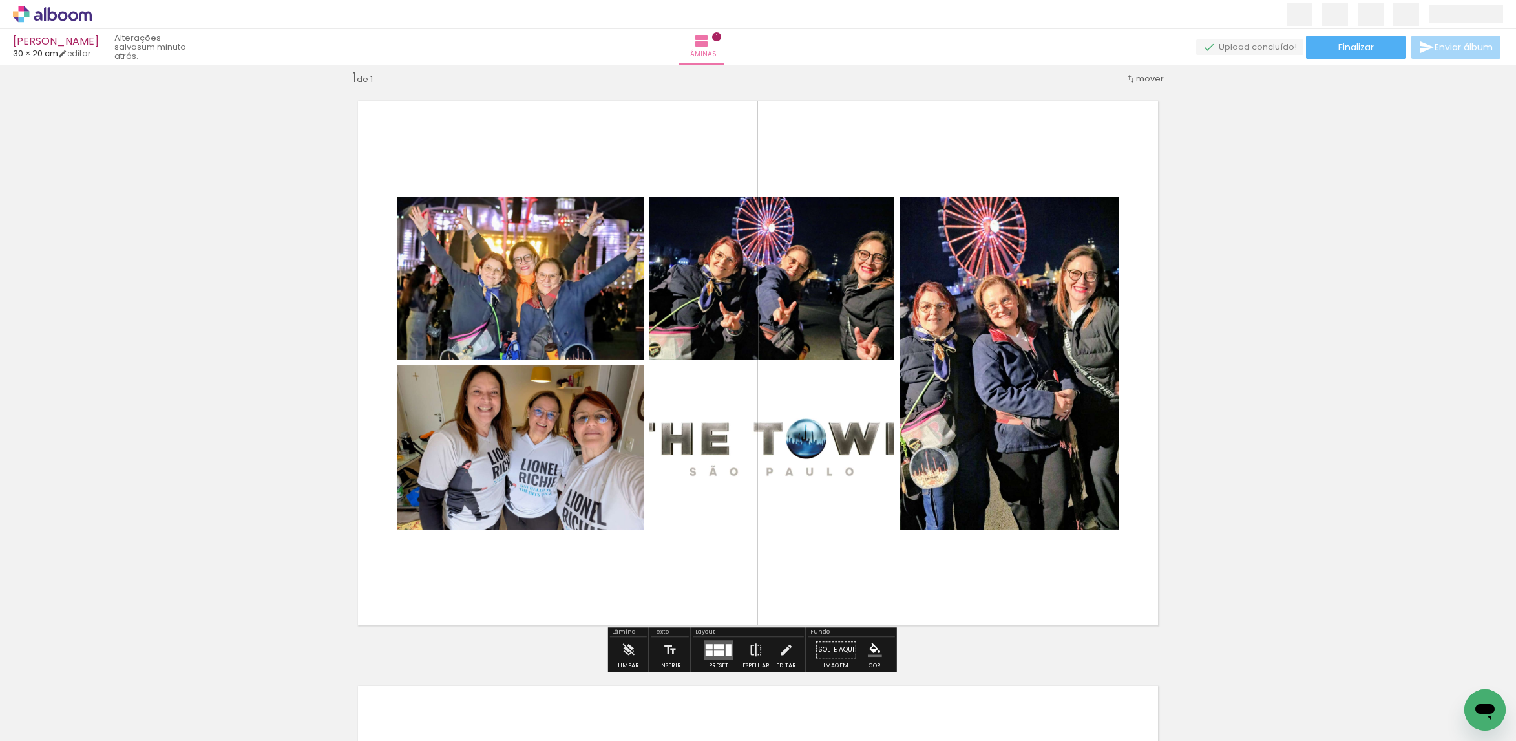
click at [713, 650] on div at bounding box center [718, 652] width 10 height 5
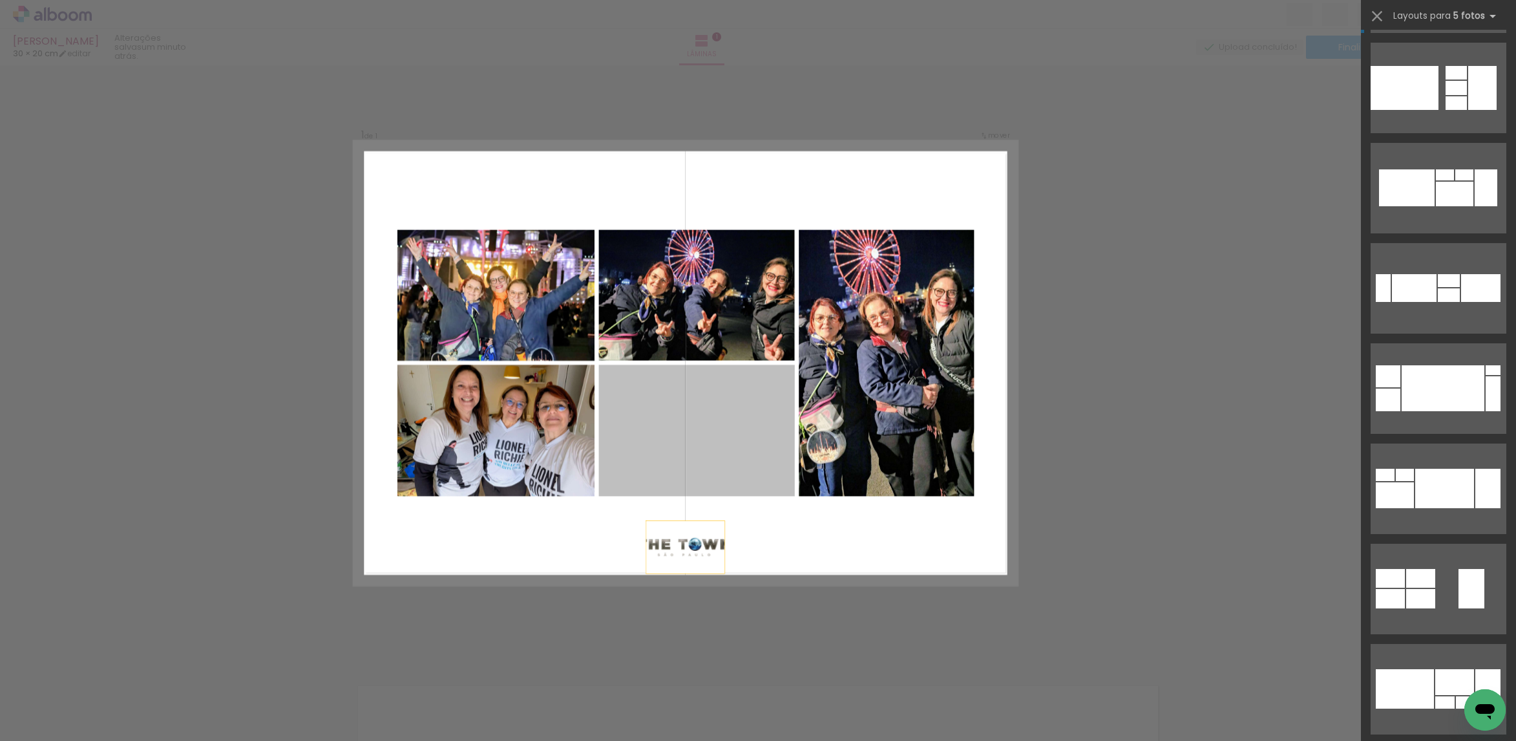
scroll to position [2905, 0]
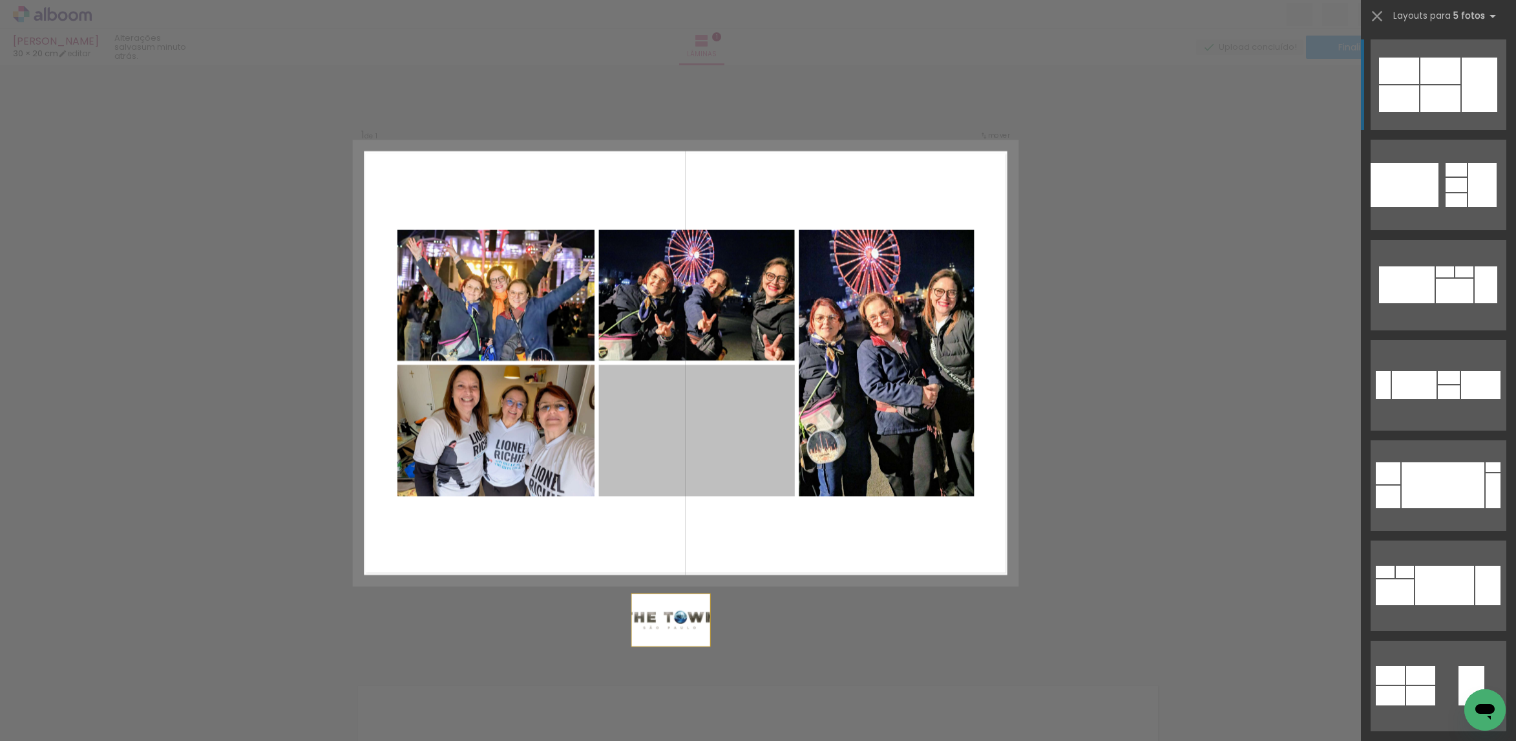
drag, startPoint x: 485, startPoint y: 520, endPoint x: 518, endPoint y: 613, distance: 99.6
click at [476, 626] on div "Inserir lâmina 1 de 1 Confirmar Cancelar" at bounding box center [758, 649] width 1516 height 1201
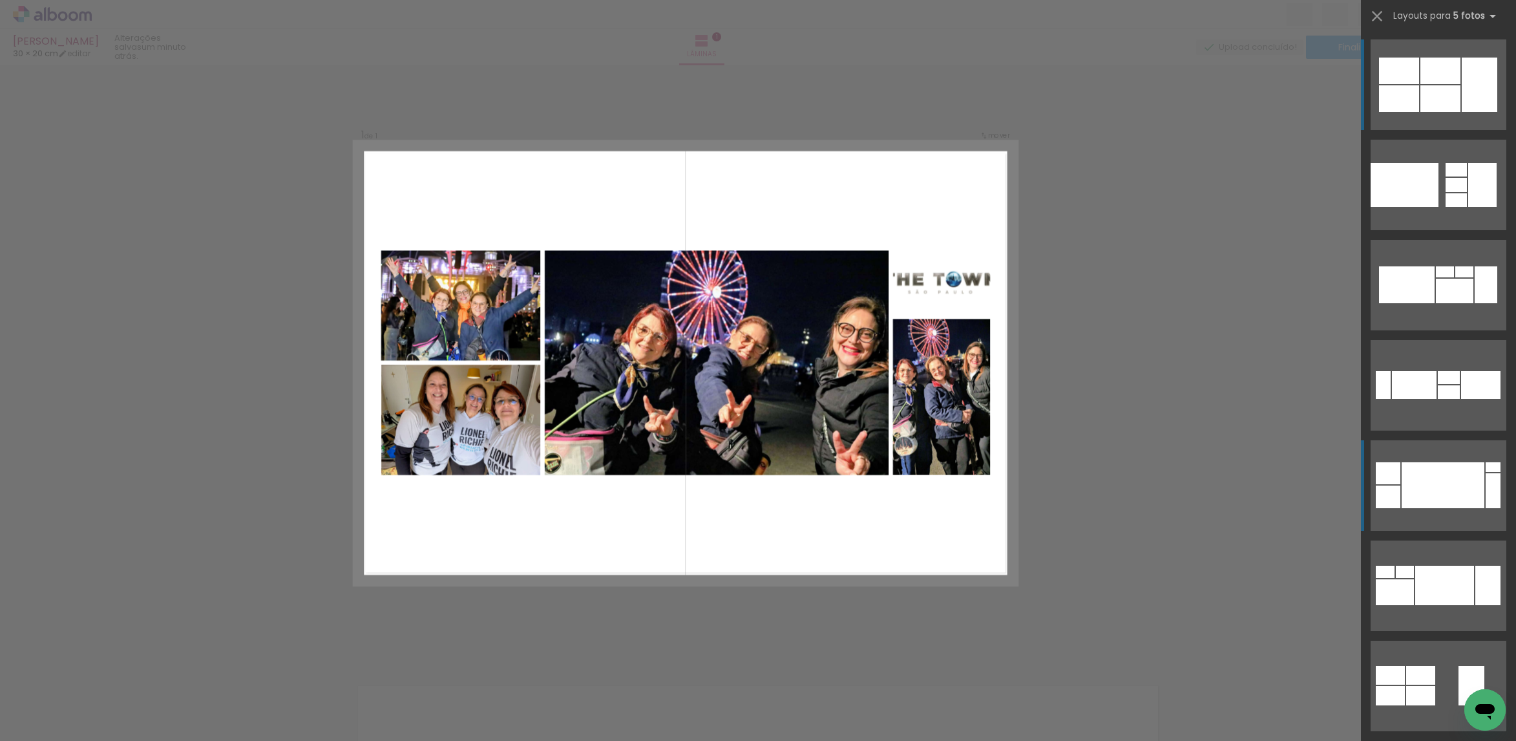
click at [1408, 462] on div at bounding box center [1443, 485] width 83 height 46
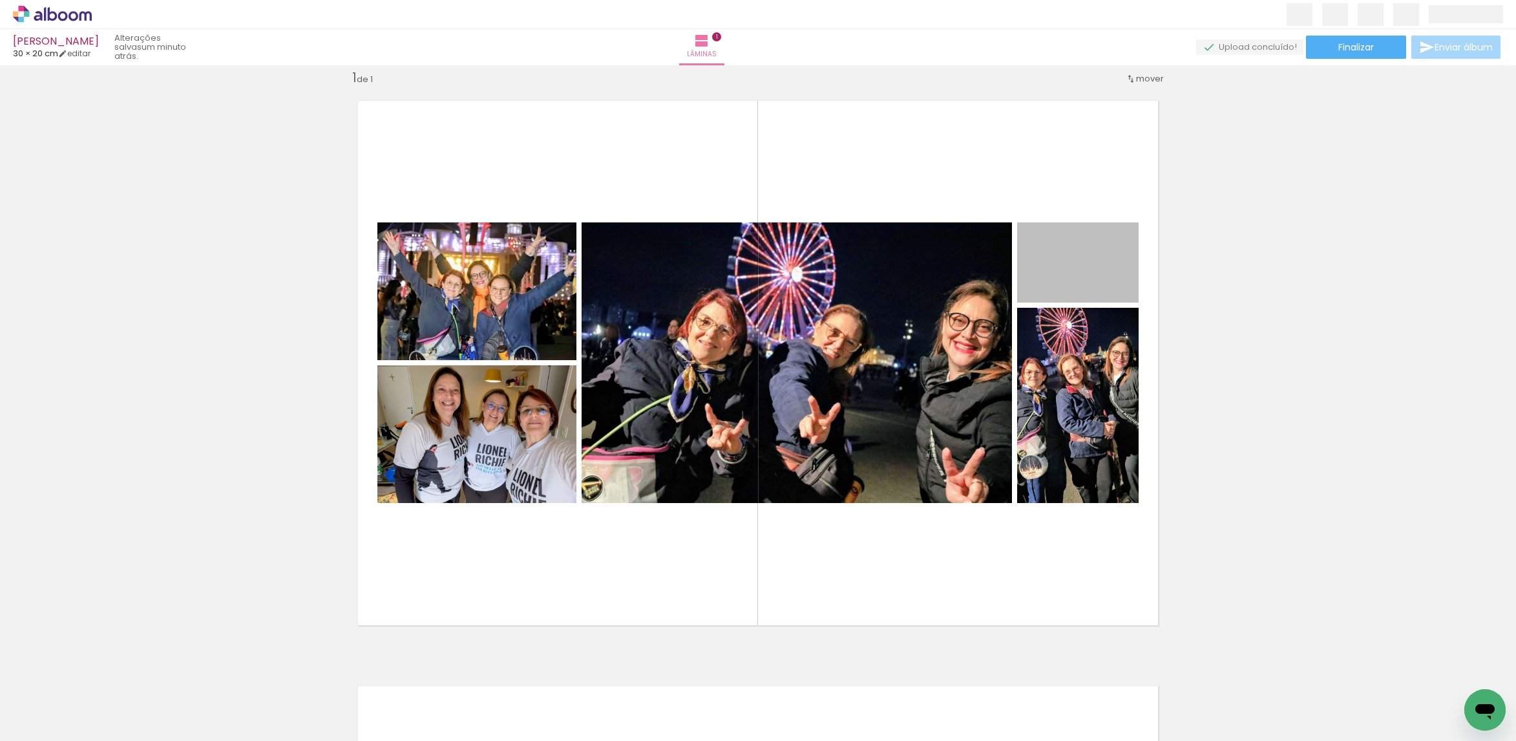
drag, startPoint x: 1067, startPoint y: 254, endPoint x: 914, endPoint y: 754, distance: 523.1
click at [914, 740] on html "link( href="../../bower_components/polymer/polymer.html" rel="import" ) picture…" at bounding box center [758, 370] width 1516 height 741
drag, startPoint x: 1096, startPoint y: 283, endPoint x: 1057, endPoint y: 706, distance: 424.5
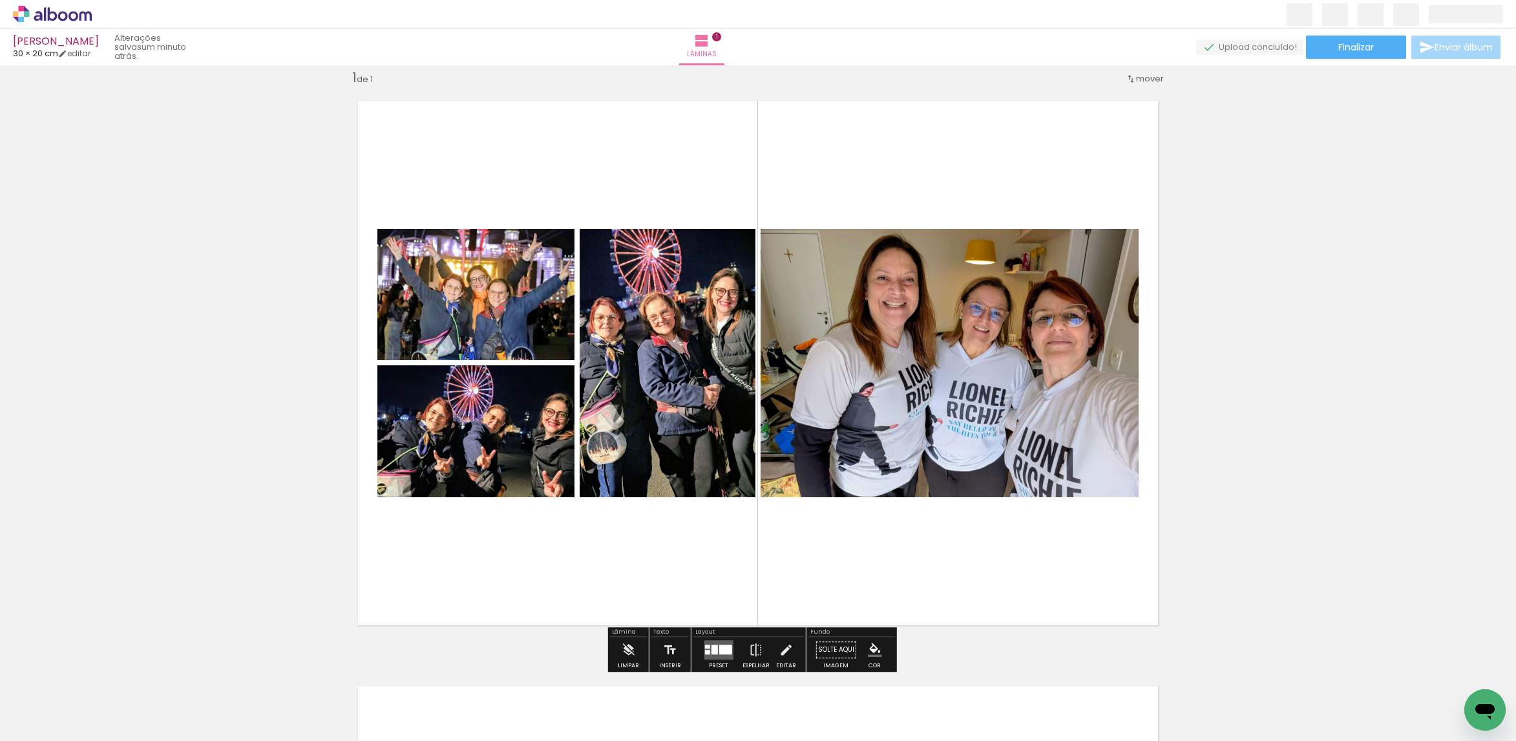
click at [721, 640] on quentale-layouter at bounding box center [718, 649] width 29 height 19
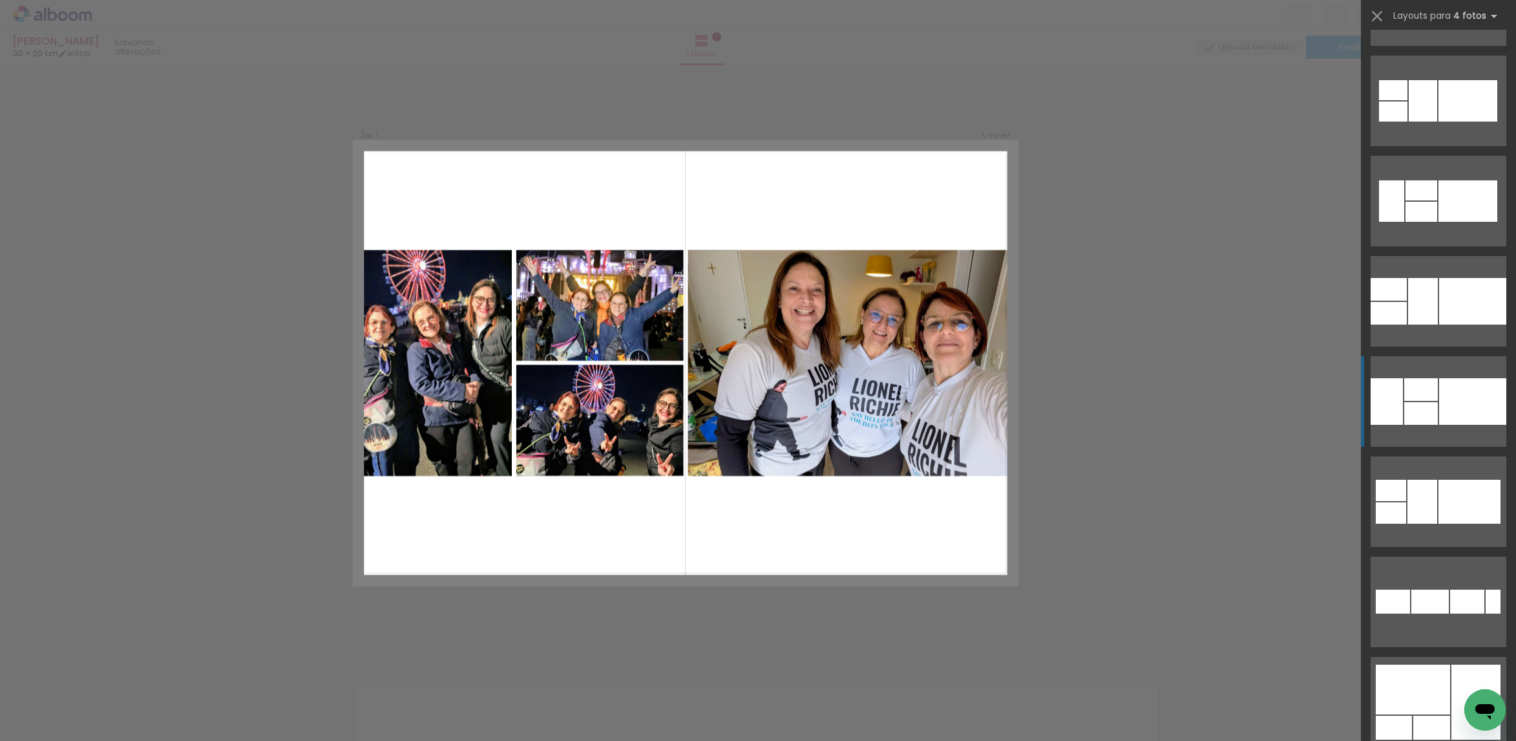
scroll to position [679, 0]
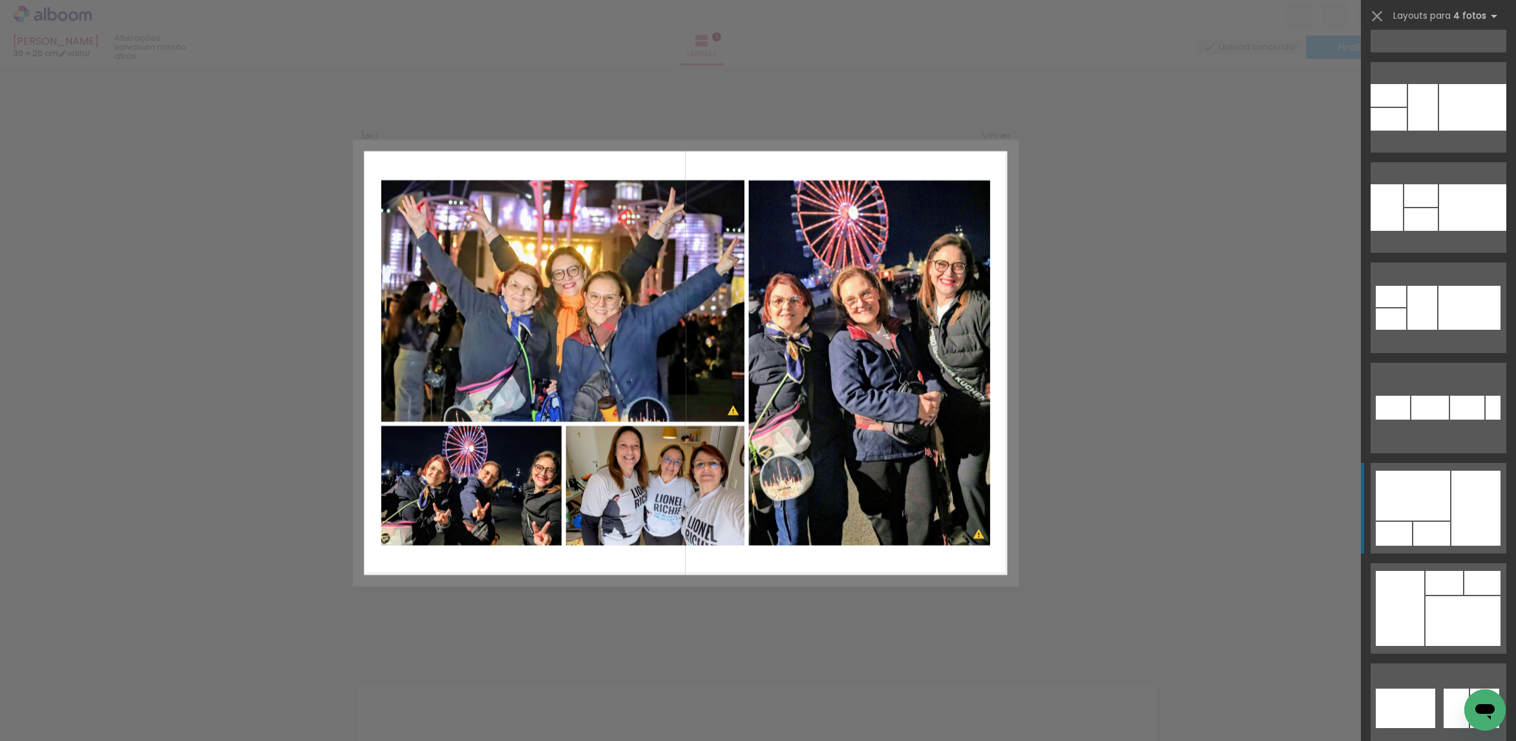
click at [1451, 509] on div at bounding box center [1475, 507] width 49 height 75
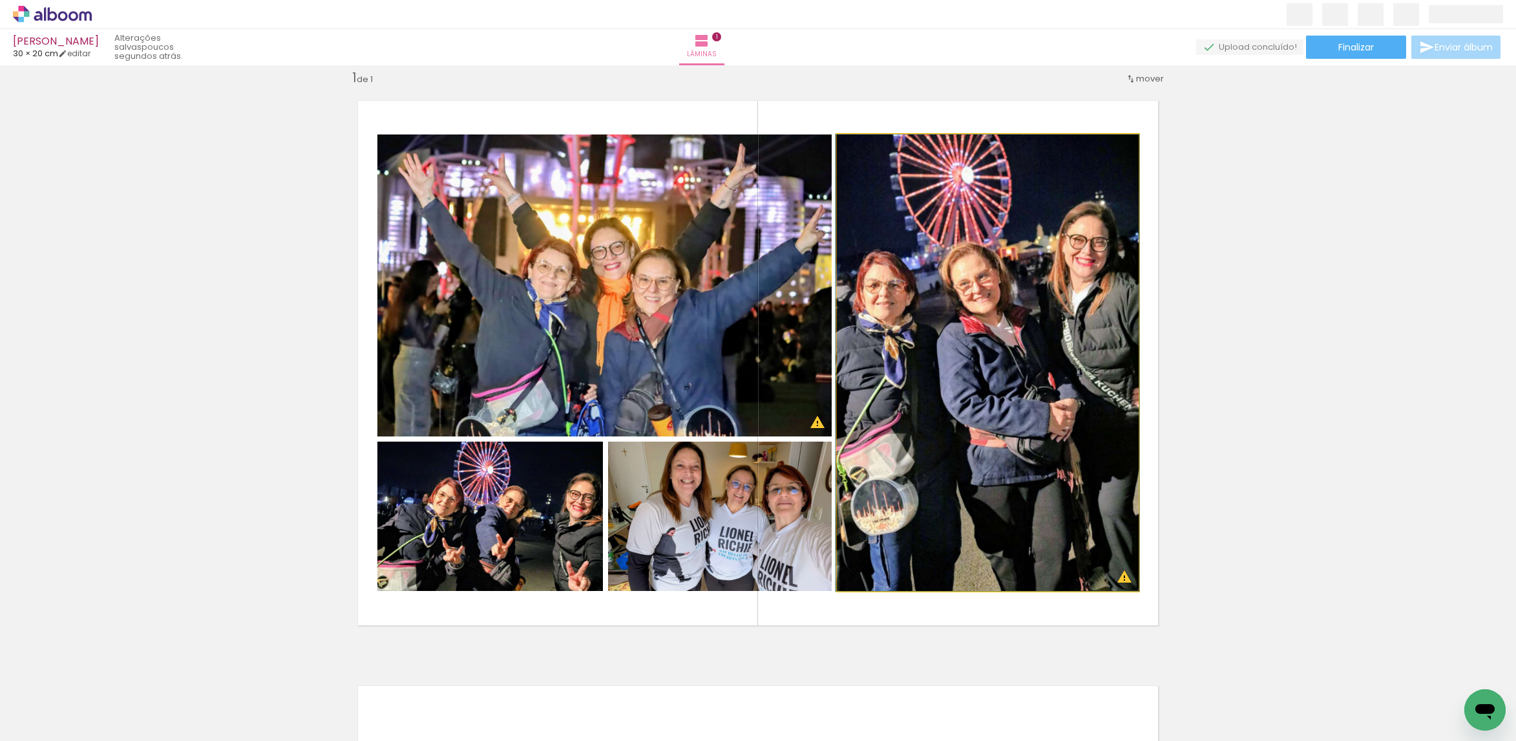
click at [1084, 215] on quentale-photo at bounding box center [988, 362] width 302 height 456
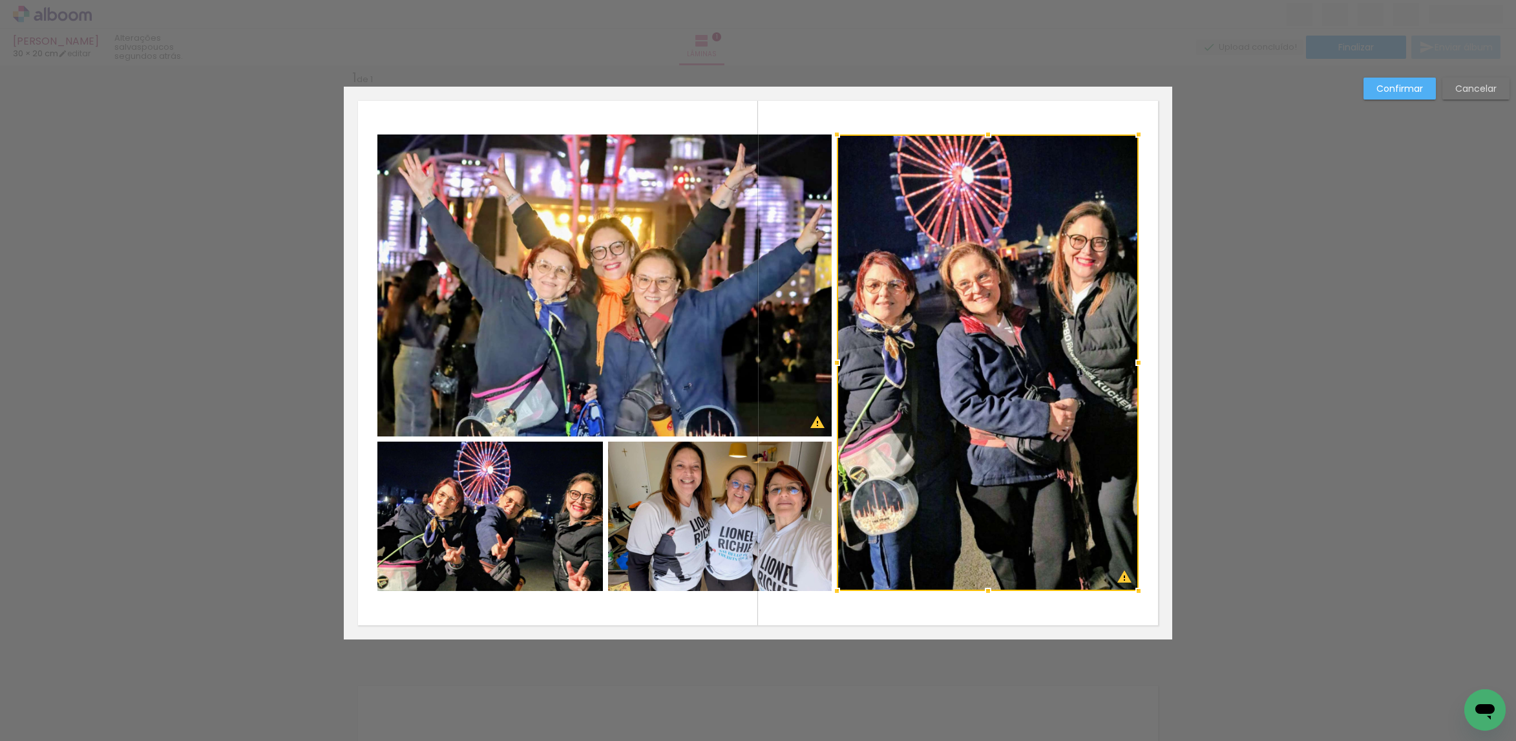
click at [770, 220] on quentale-photo at bounding box center [604, 285] width 454 height 302
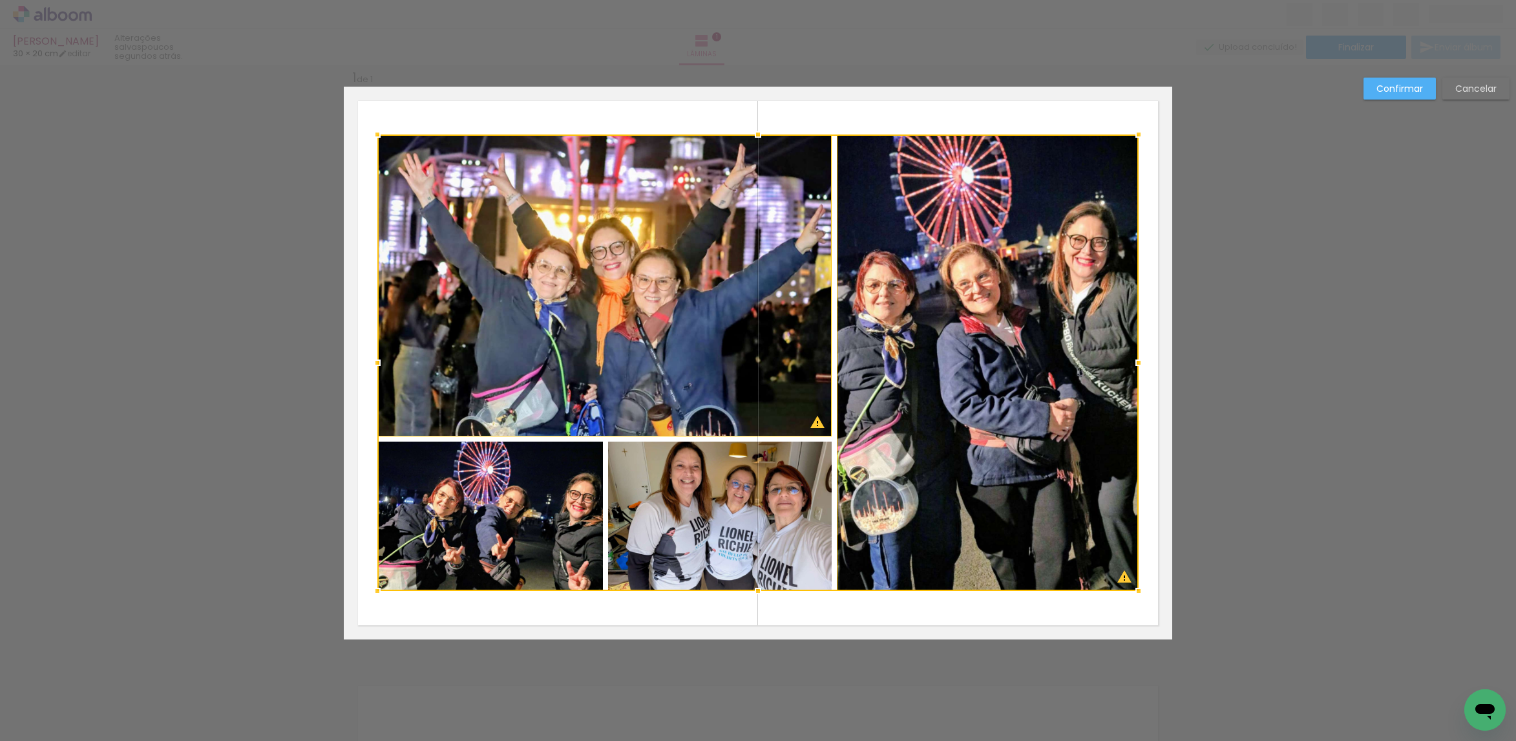
click at [682, 479] on div at bounding box center [757, 362] width 761 height 456
click at [459, 487] on div at bounding box center [757, 362] width 761 height 456
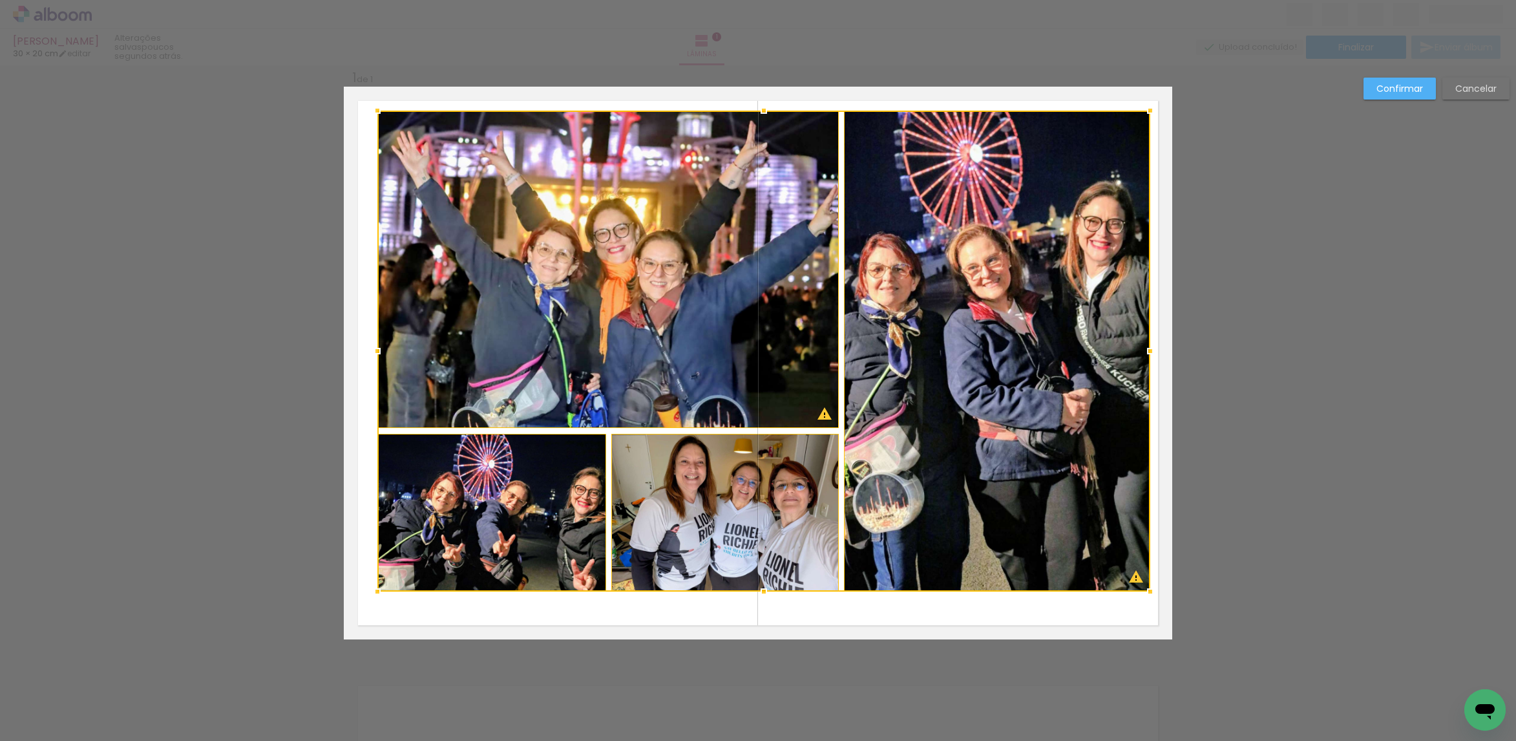
drag, startPoint x: 1133, startPoint y: 136, endPoint x: 1145, endPoint y: 112, distance: 26.6
click at [1145, 112] on div at bounding box center [1150, 111] width 26 height 26
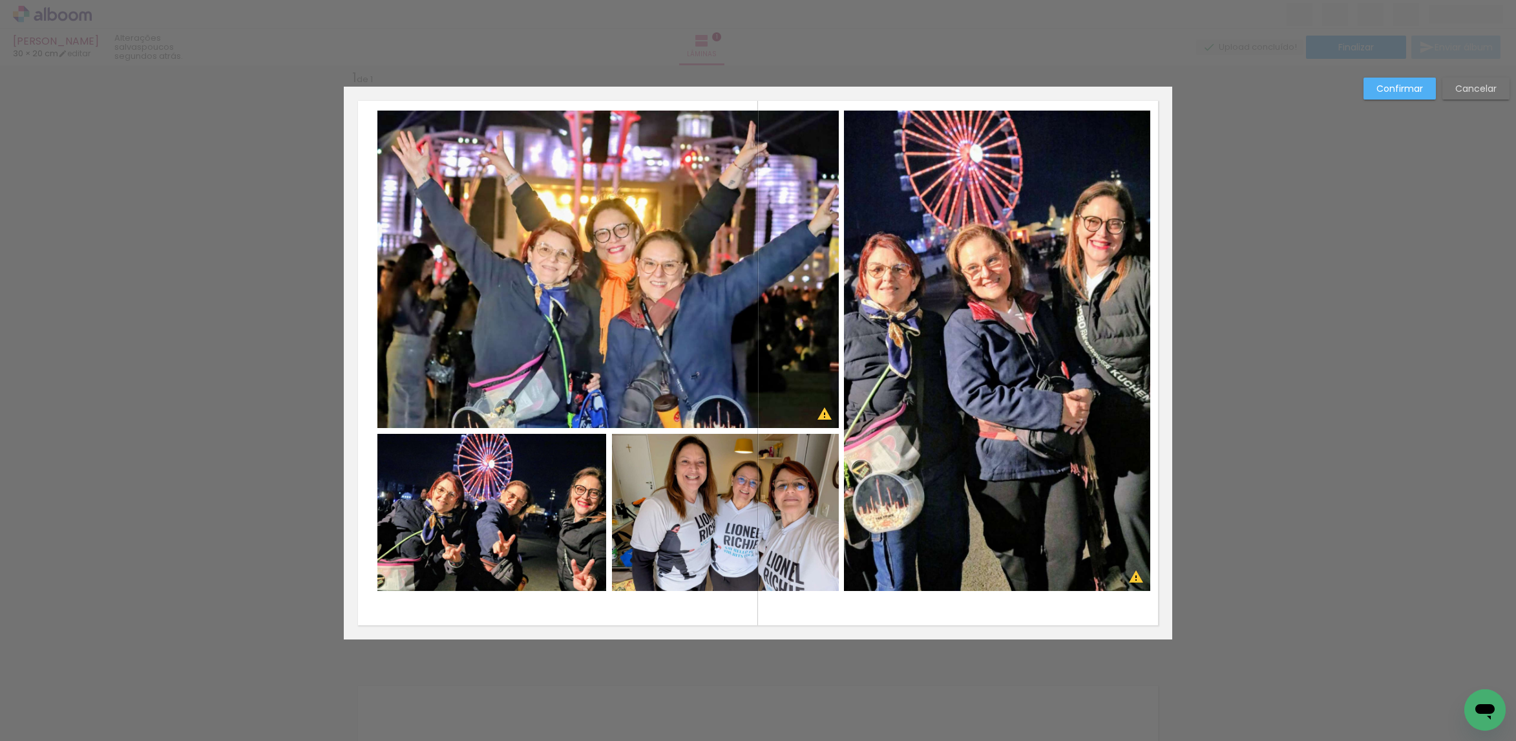
click at [1109, 179] on quentale-photo at bounding box center [997, 351] width 306 height 481
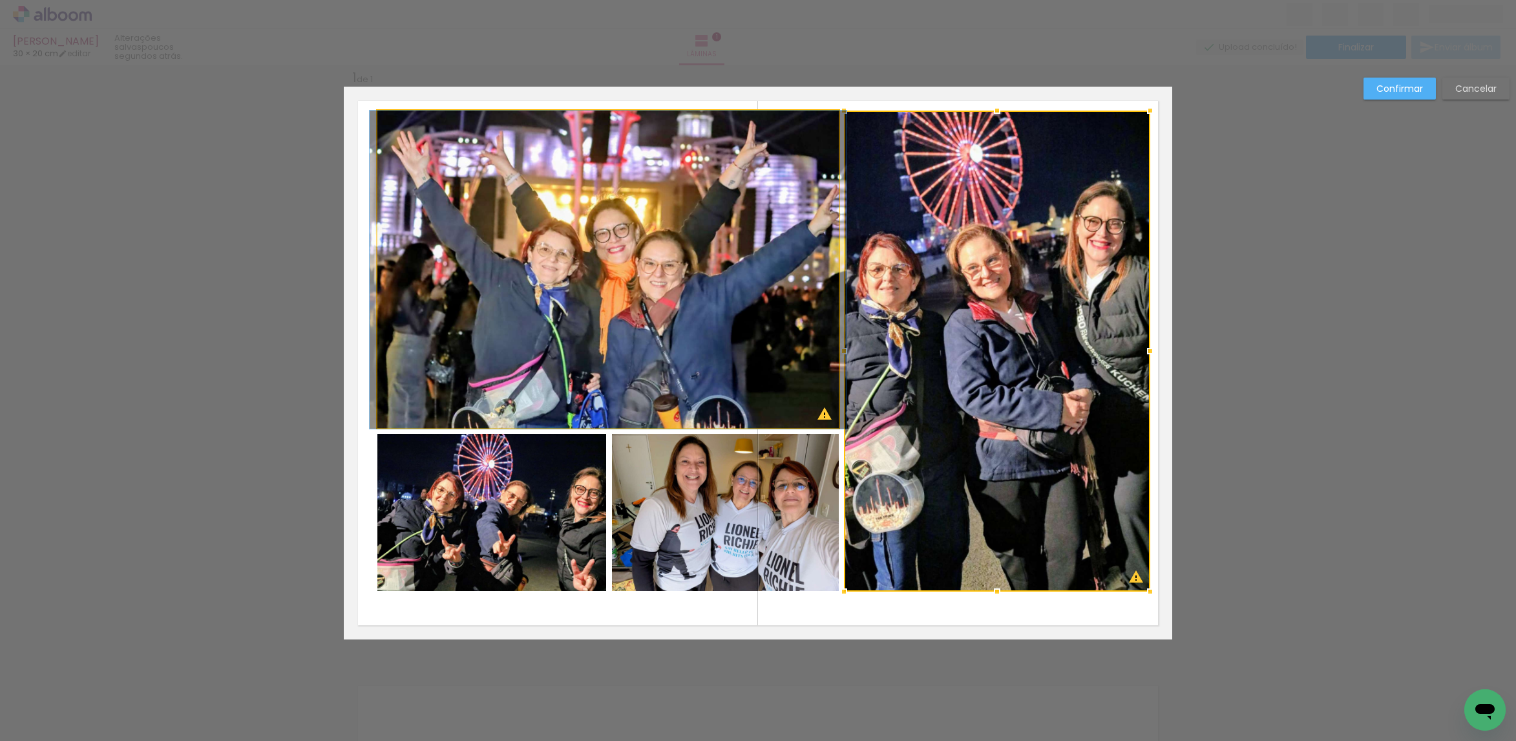
click at [770, 241] on quentale-photo at bounding box center [607, 270] width 461 height 318
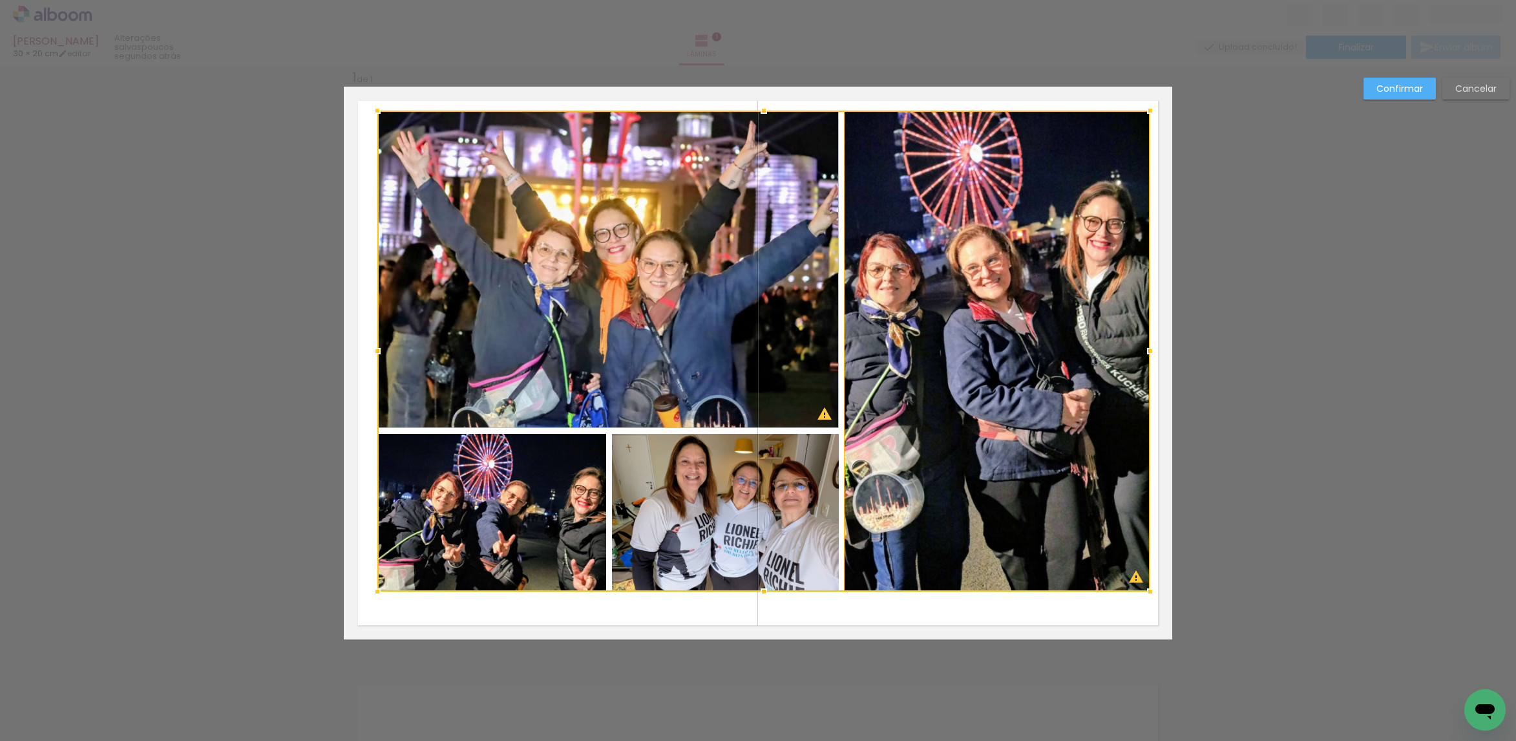
click at [731, 470] on div at bounding box center [763, 351] width 773 height 481
drag, startPoint x: 525, startPoint y: 495, endPoint x: 532, endPoint y: 483, distance: 13.3
click at [525, 494] on div at bounding box center [763, 351] width 773 height 481
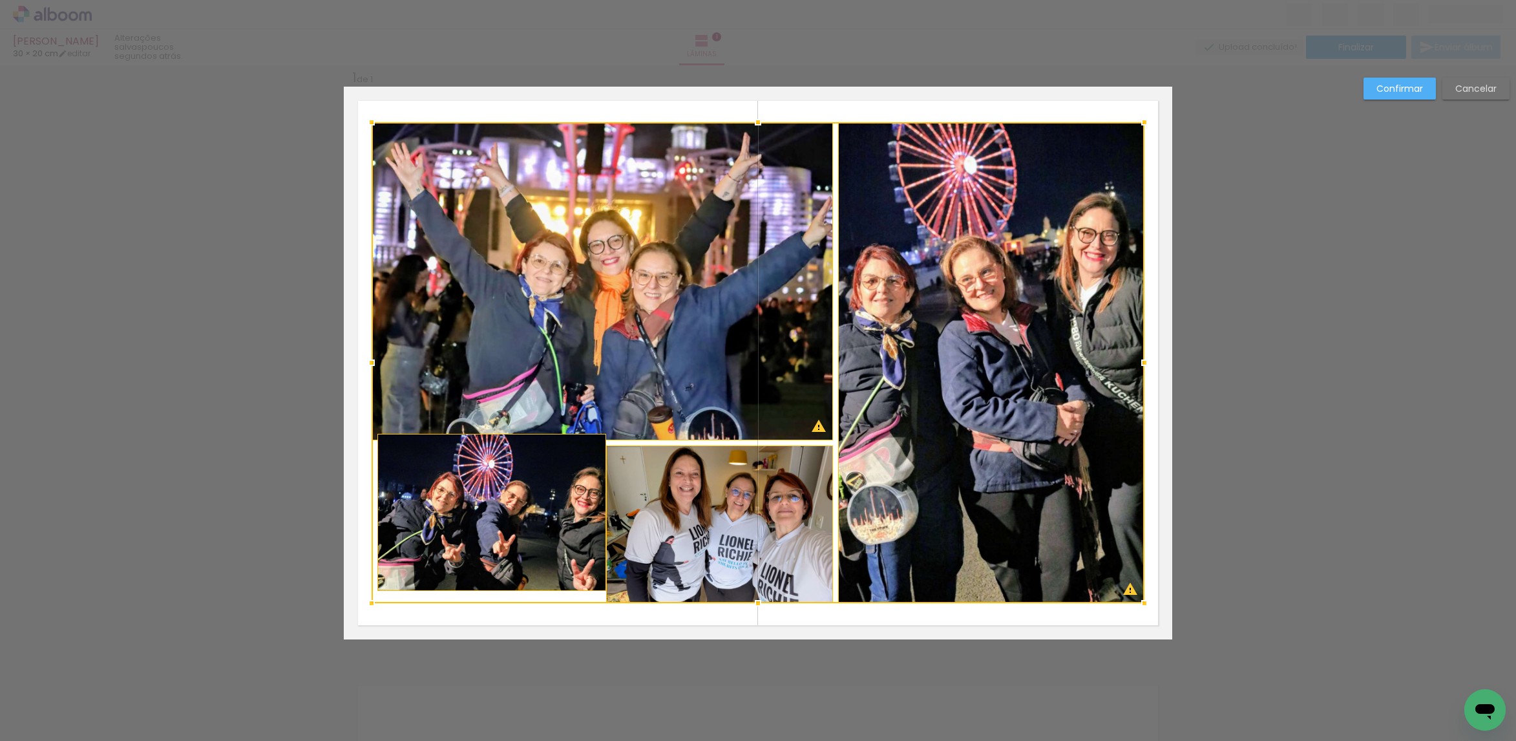
click at [0, 0] on slot "Cancelar" at bounding box center [0, 0] width 0 height 0
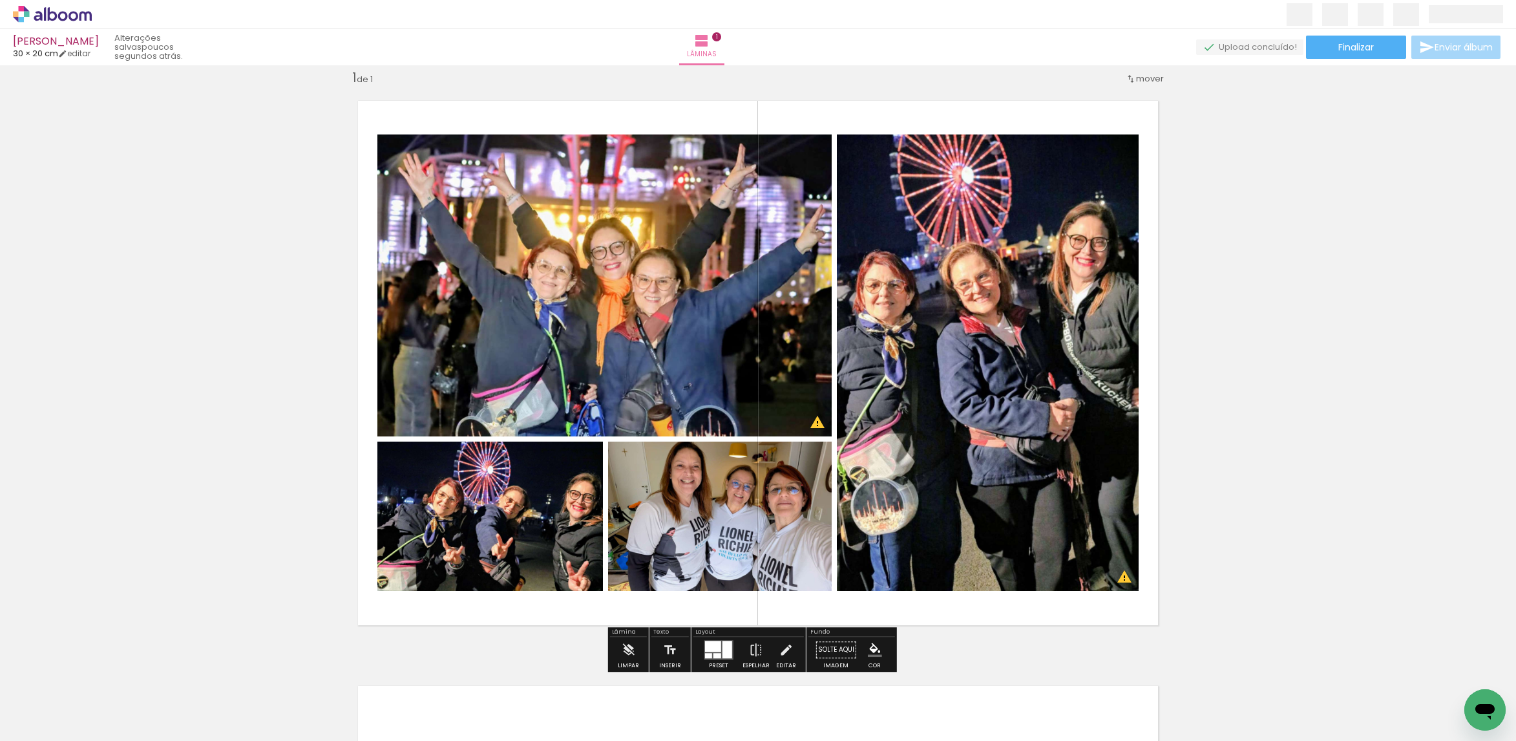
click at [712, 463] on paper-button "P&B" at bounding box center [714, 454] width 19 height 19
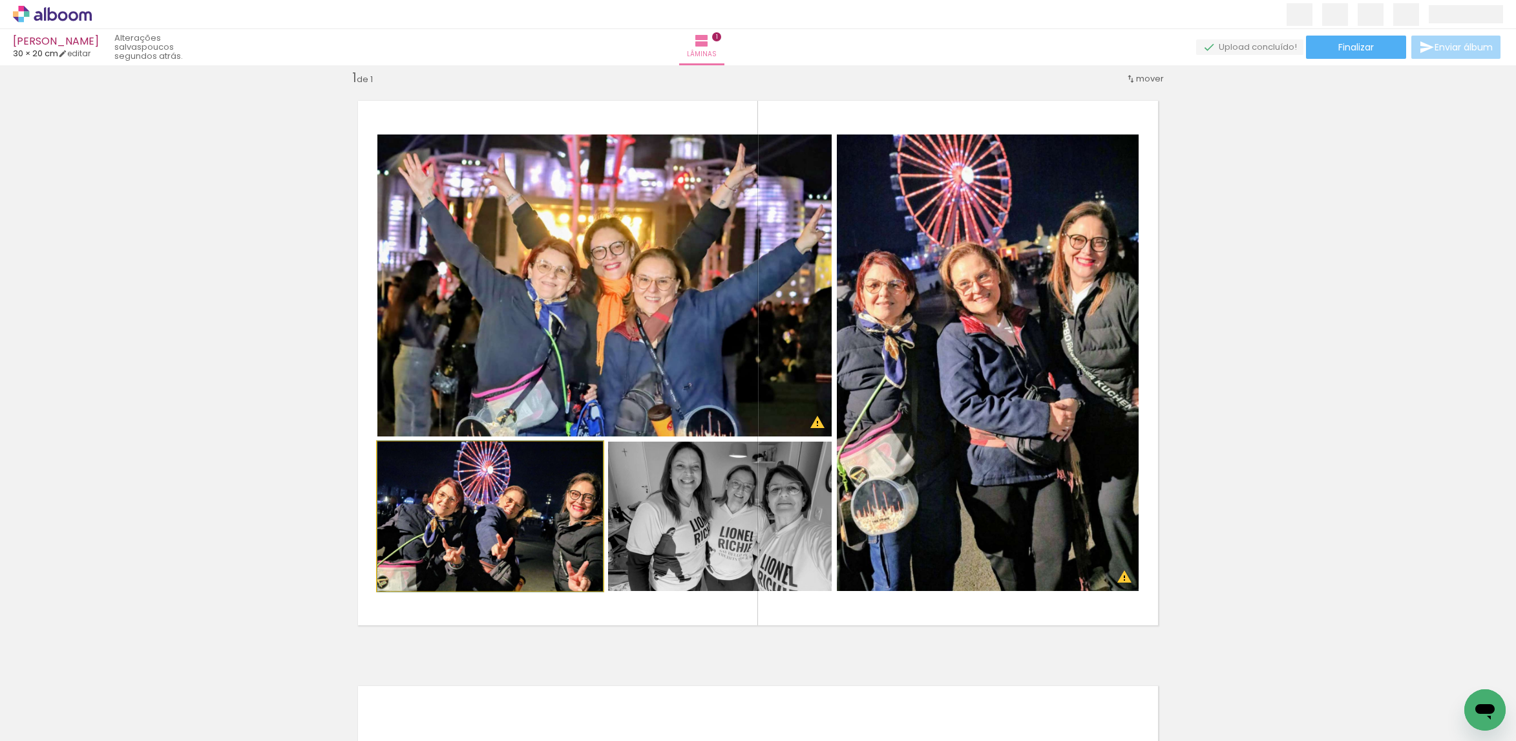
click at [549, 503] on quentale-photo at bounding box center [490, 515] width 226 height 149
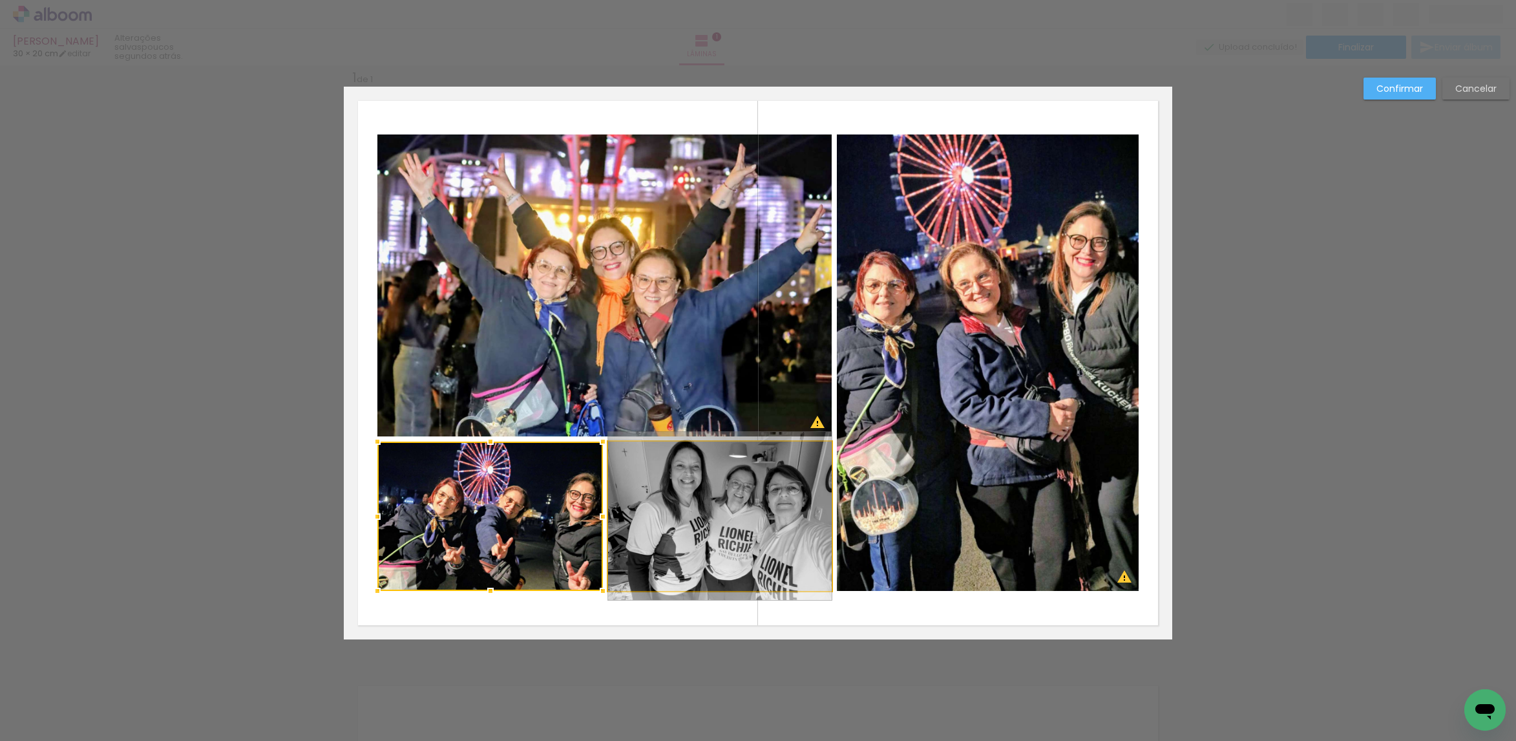
click at [735, 470] on quentale-photo at bounding box center [720, 515] width 224 height 149
click at [712, 510] on div at bounding box center [604, 515] width 454 height 149
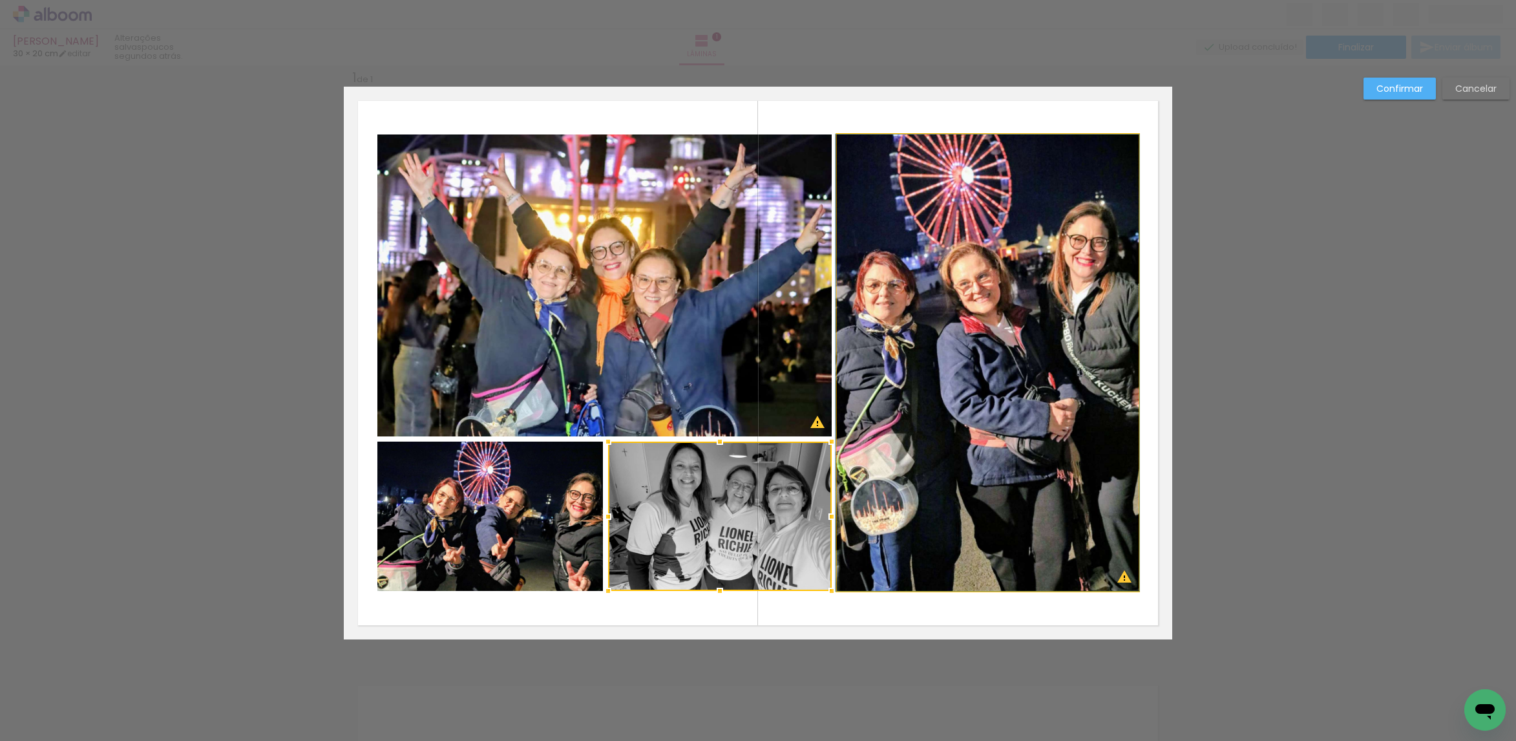
click at [906, 390] on quentale-photo at bounding box center [988, 362] width 302 height 456
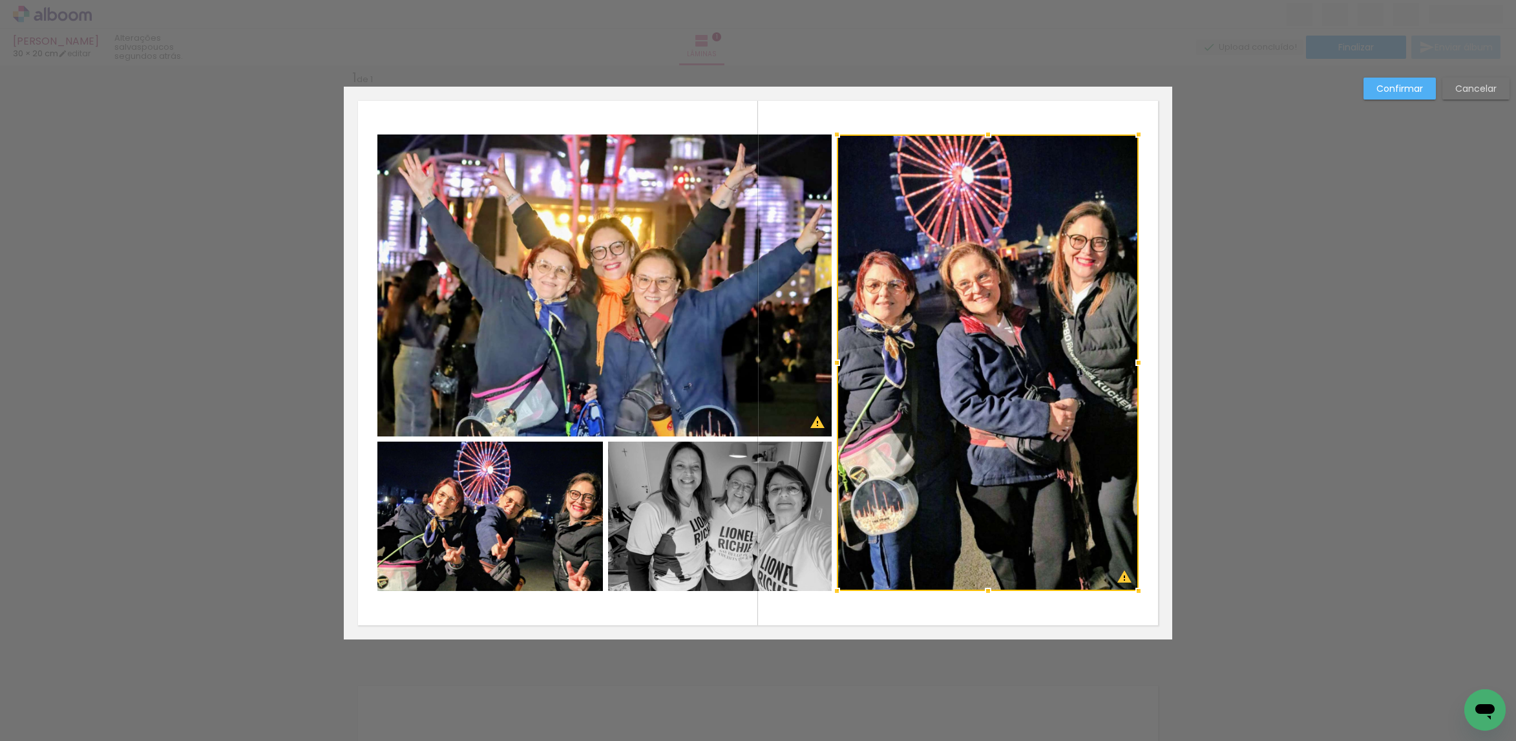
click at [717, 326] on quentale-photo at bounding box center [604, 285] width 454 height 302
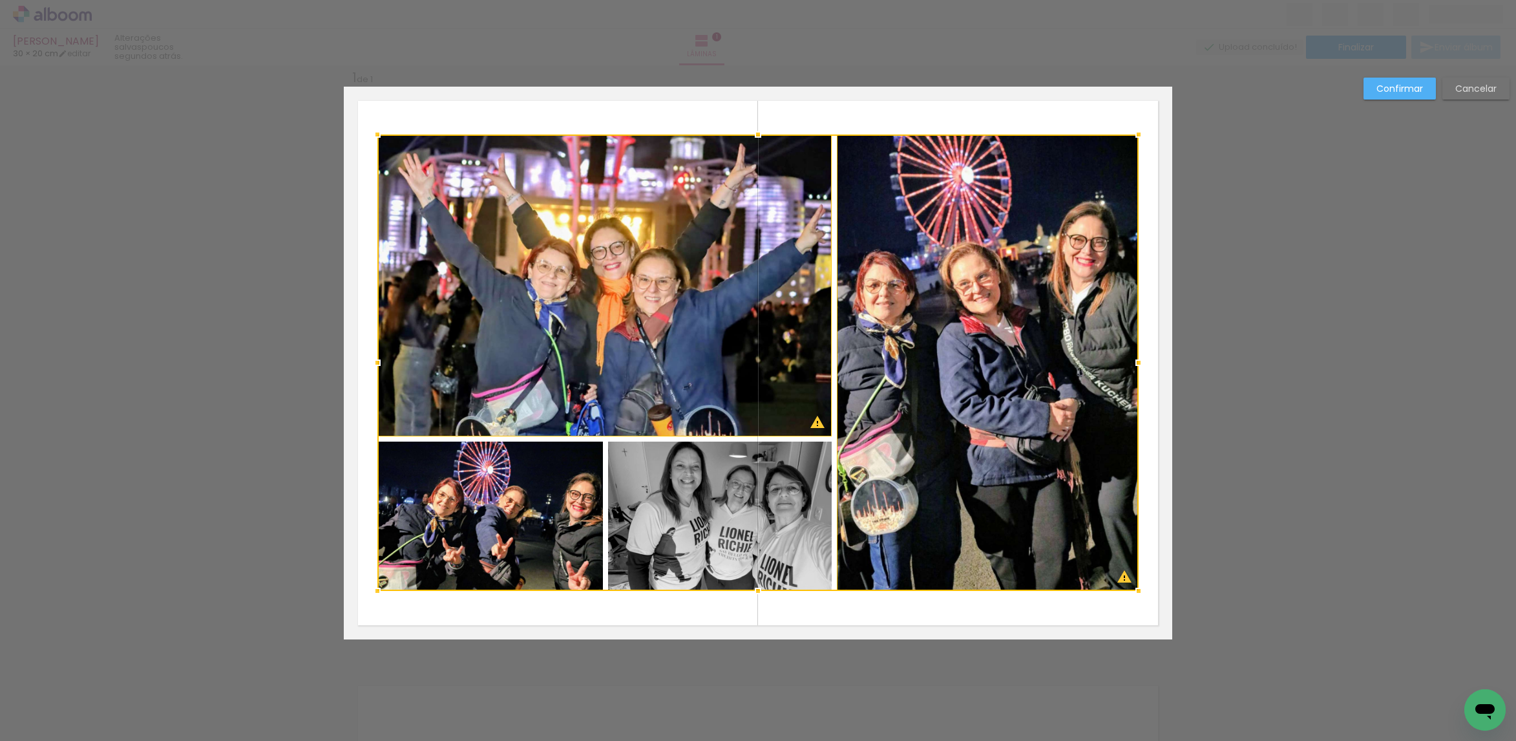
click at [700, 473] on div at bounding box center [757, 362] width 761 height 456
click at [523, 506] on div at bounding box center [757, 362] width 761 height 456
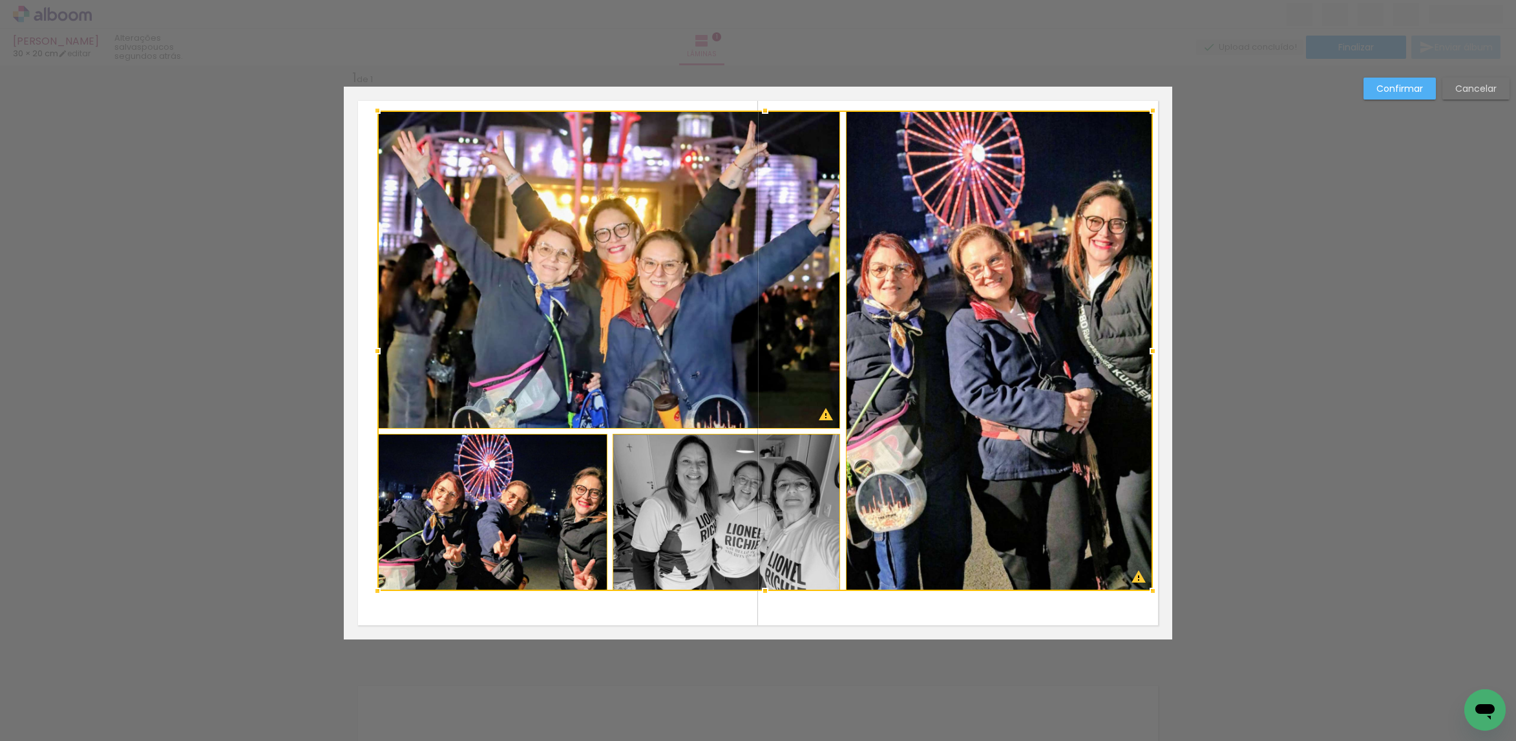
drag, startPoint x: 1129, startPoint y: 136, endPoint x: 1138, endPoint y: 125, distance: 14.2
click at [1138, 125] on div at bounding box center [765, 351] width 776 height 480
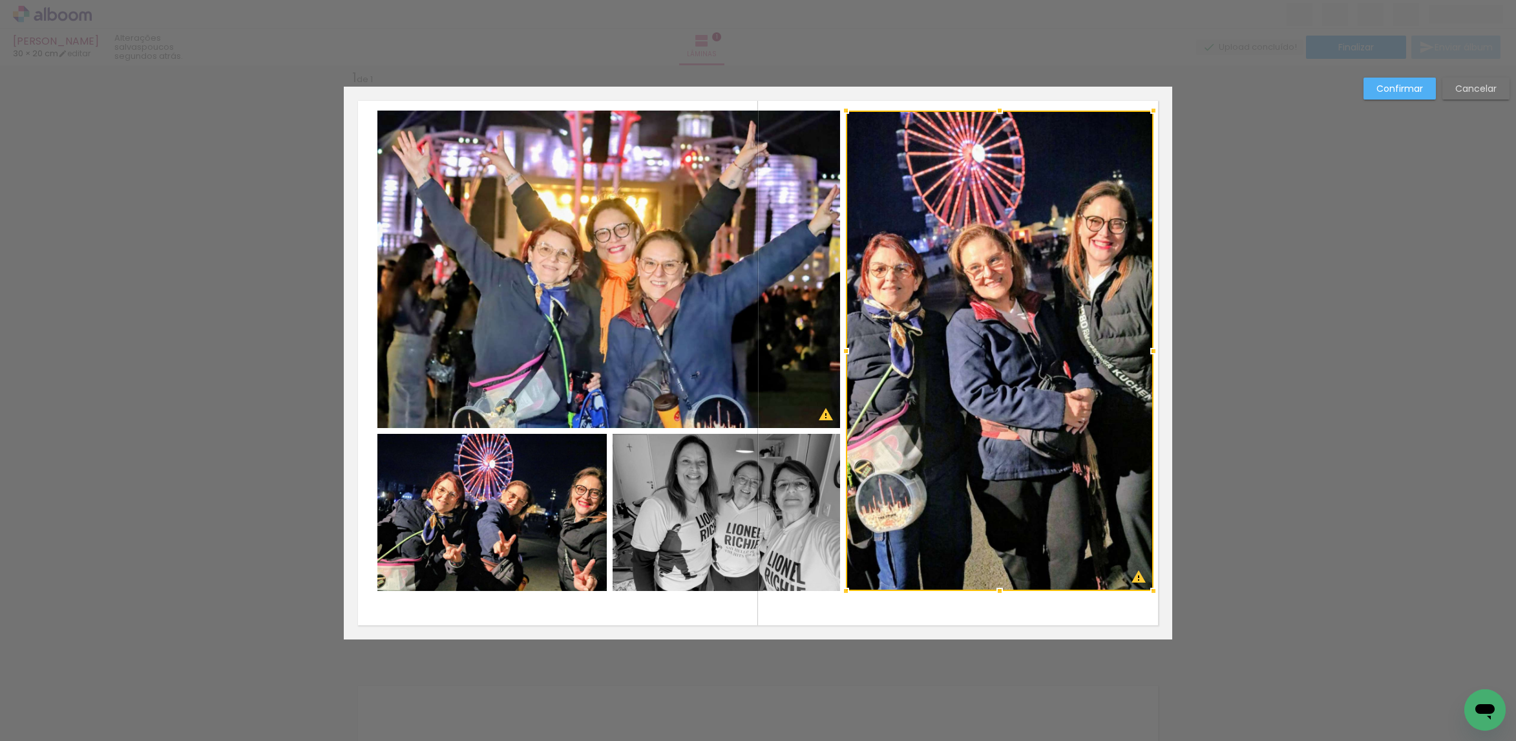
click at [1101, 171] on div at bounding box center [1000, 351] width 308 height 480
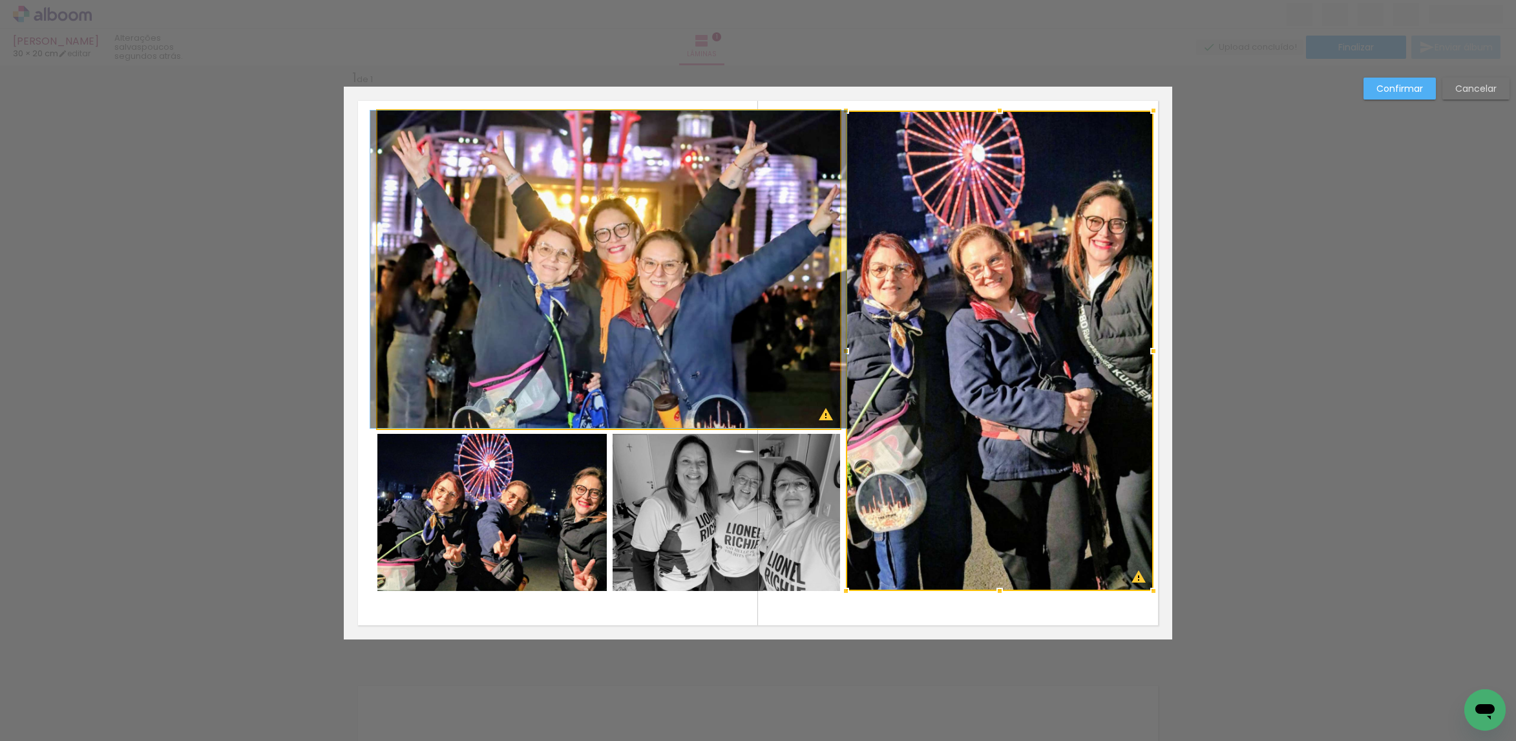
click at [825, 240] on quentale-photo at bounding box center [608, 269] width 463 height 317
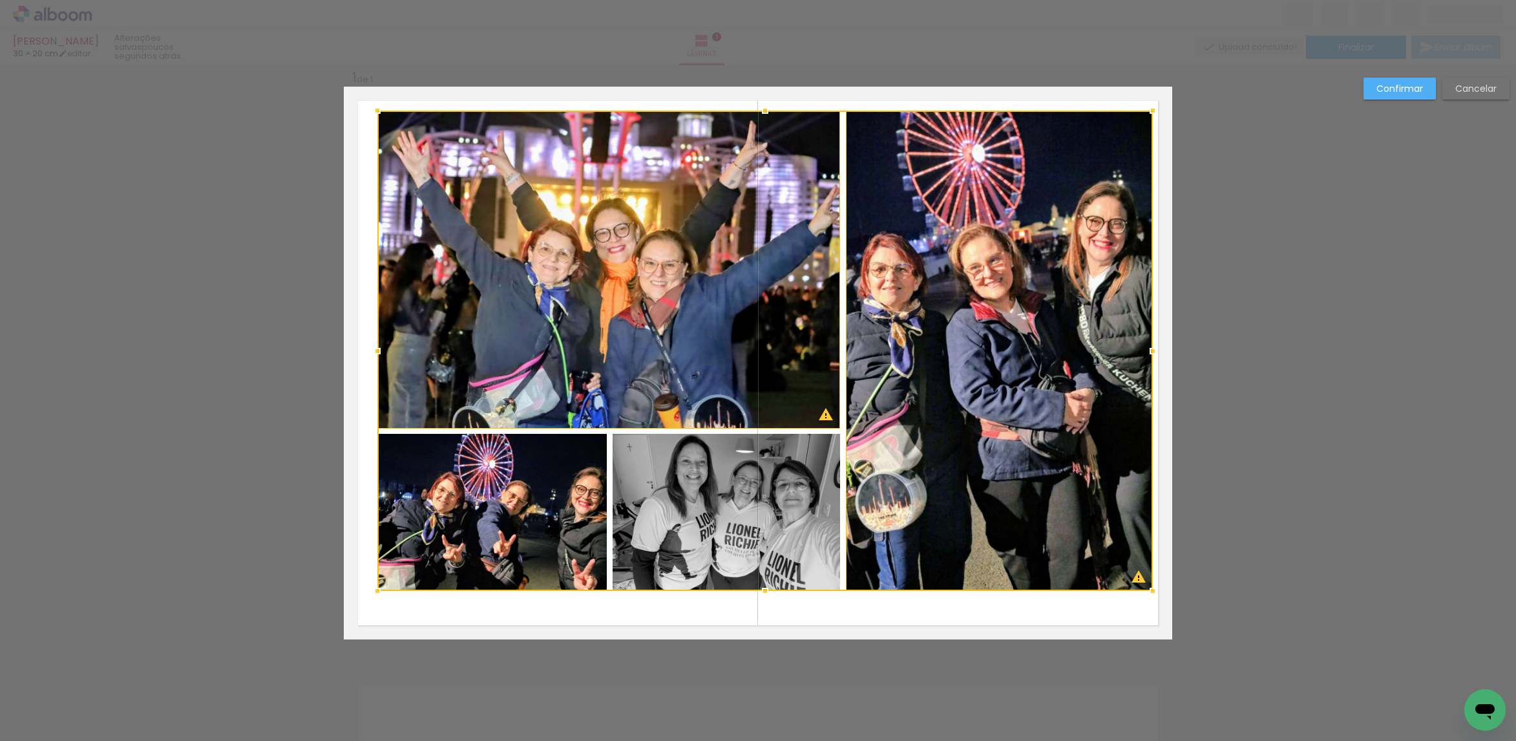
click at [772, 458] on div at bounding box center [765, 351] width 776 height 480
click at [532, 524] on div at bounding box center [765, 351] width 776 height 480
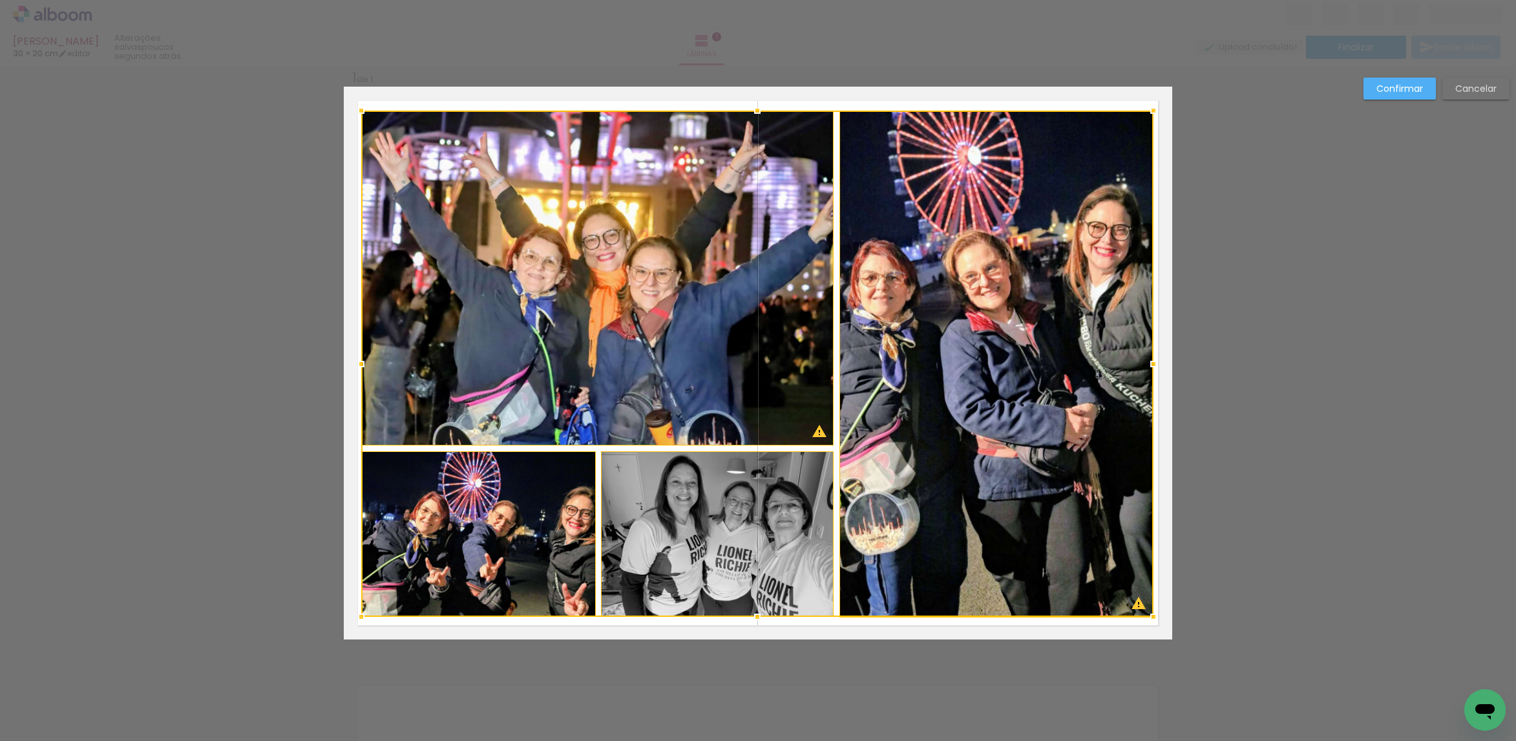
drag, startPoint x: 372, startPoint y: 594, endPoint x: 355, endPoint y: 620, distance: 31.4
click at [355, 620] on div at bounding box center [361, 617] width 26 height 26
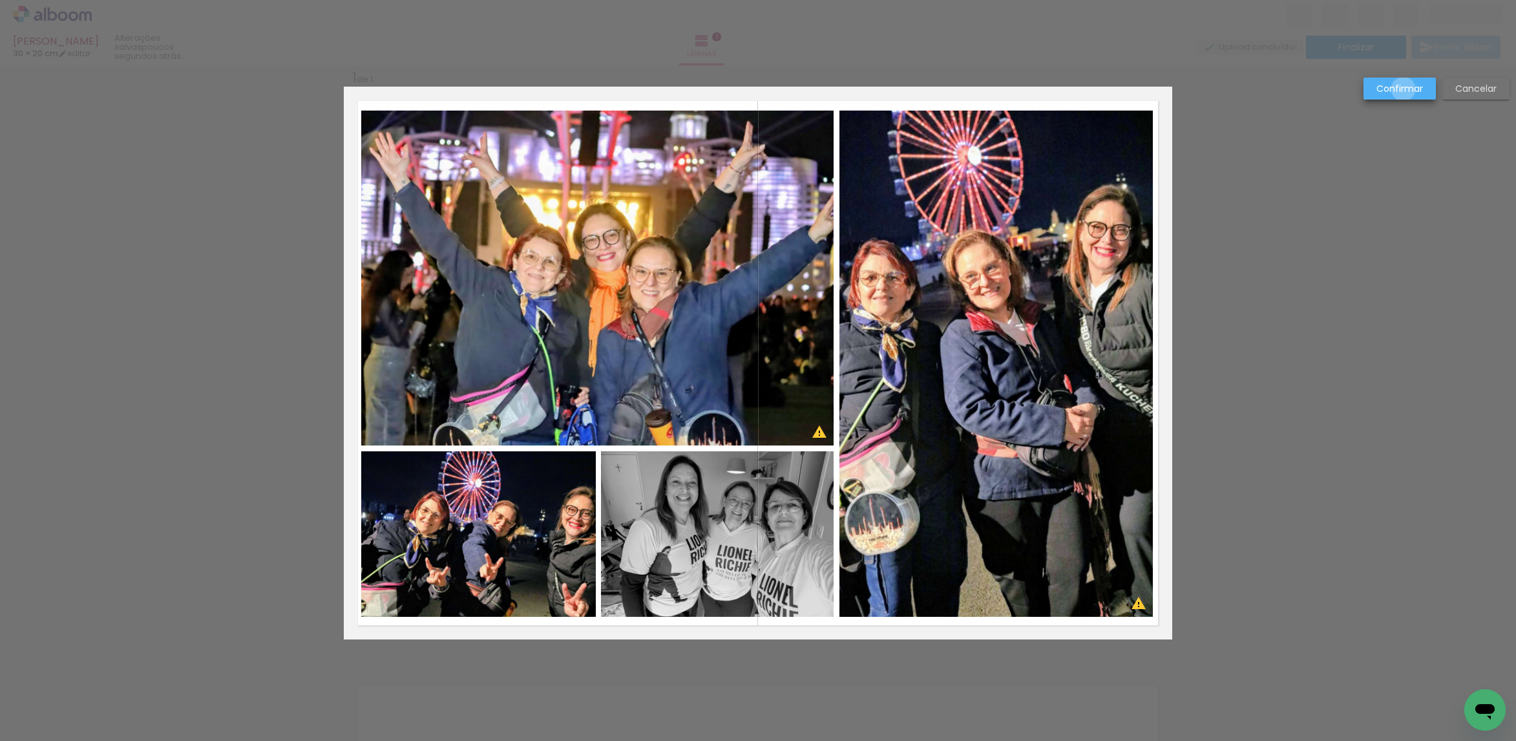
click at [0, 0] on slot "Confirmar" at bounding box center [0, 0] width 0 height 0
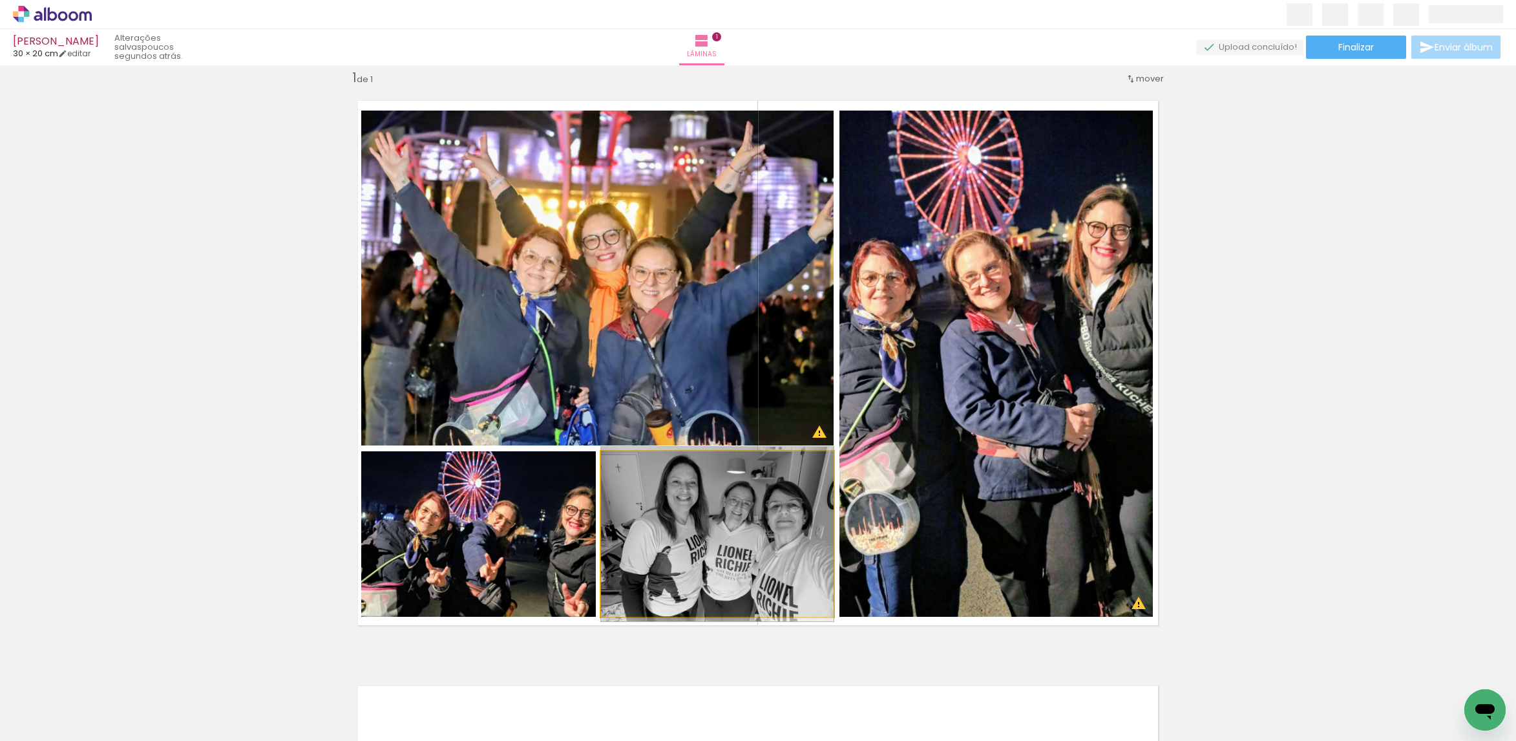
click at [713, 504] on quentale-photo at bounding box center [717, 533] width 233 height 165
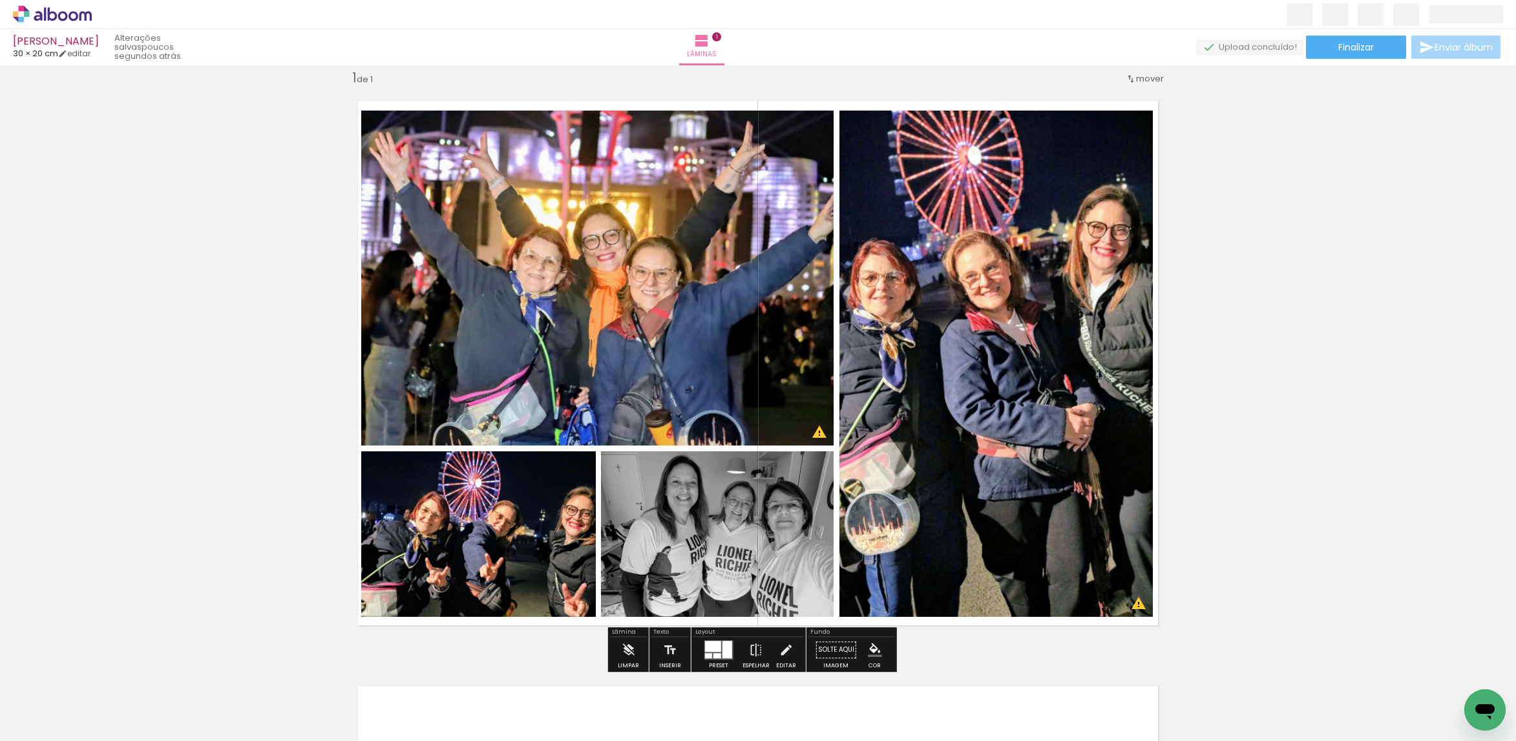
click at [710, 467] on paper-button "P&B" at bounding box center [707, 464] width 19 height 19
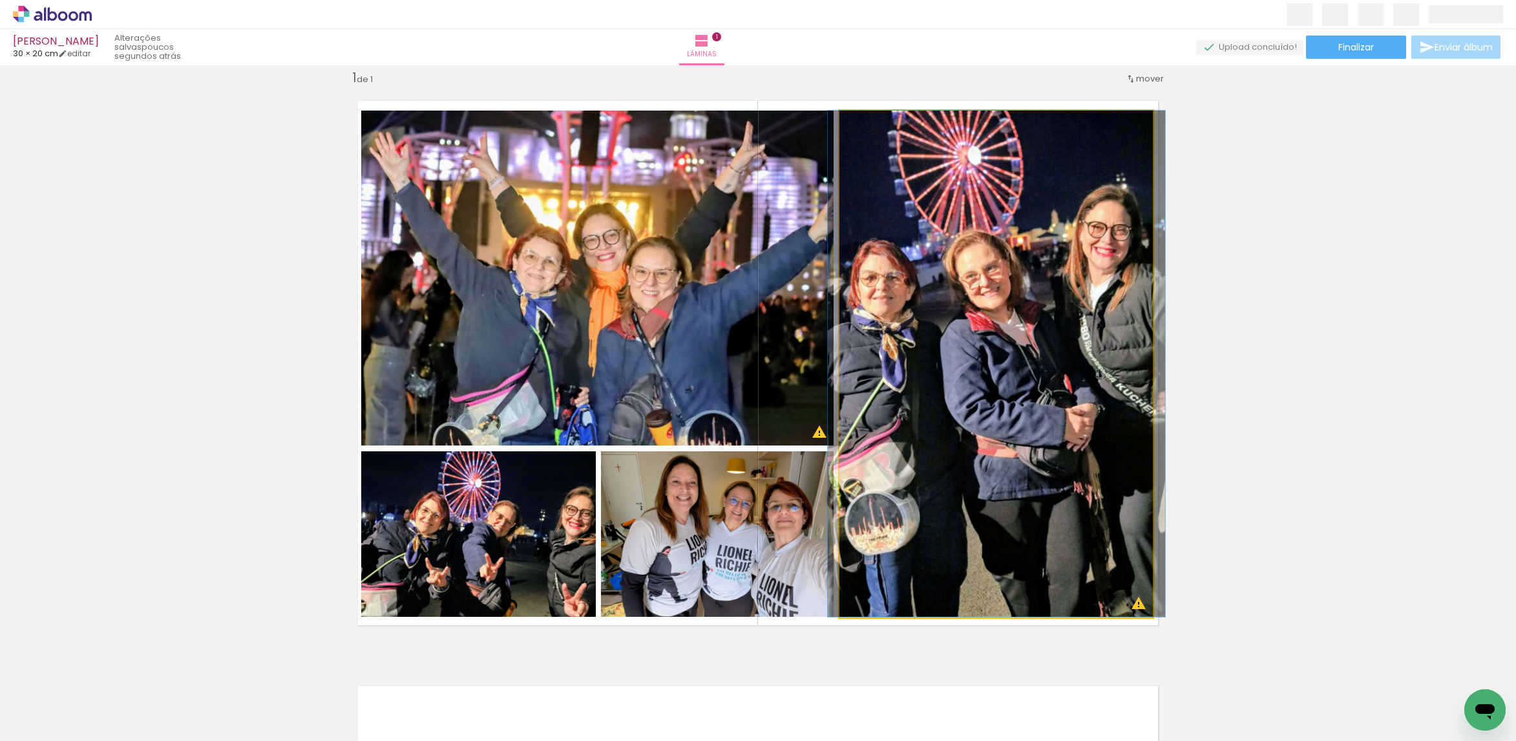
click at [1005, 319] on quentale-photo at bounding box center [996, 364] width 314 height 506
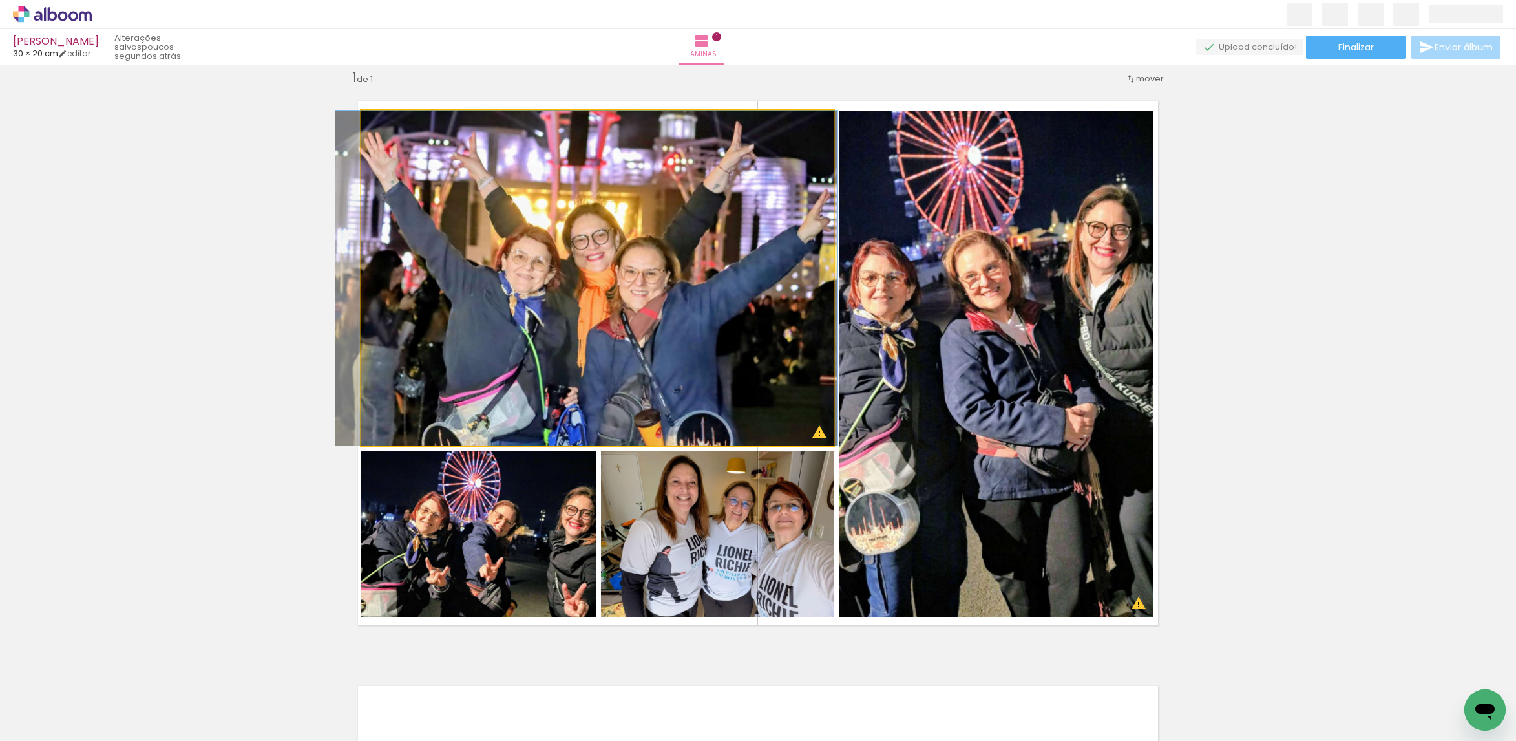
drag, startPoint x: 712, startPoint y: 299, endPoint x: 701, endPoint y: 299, distance: 11.0
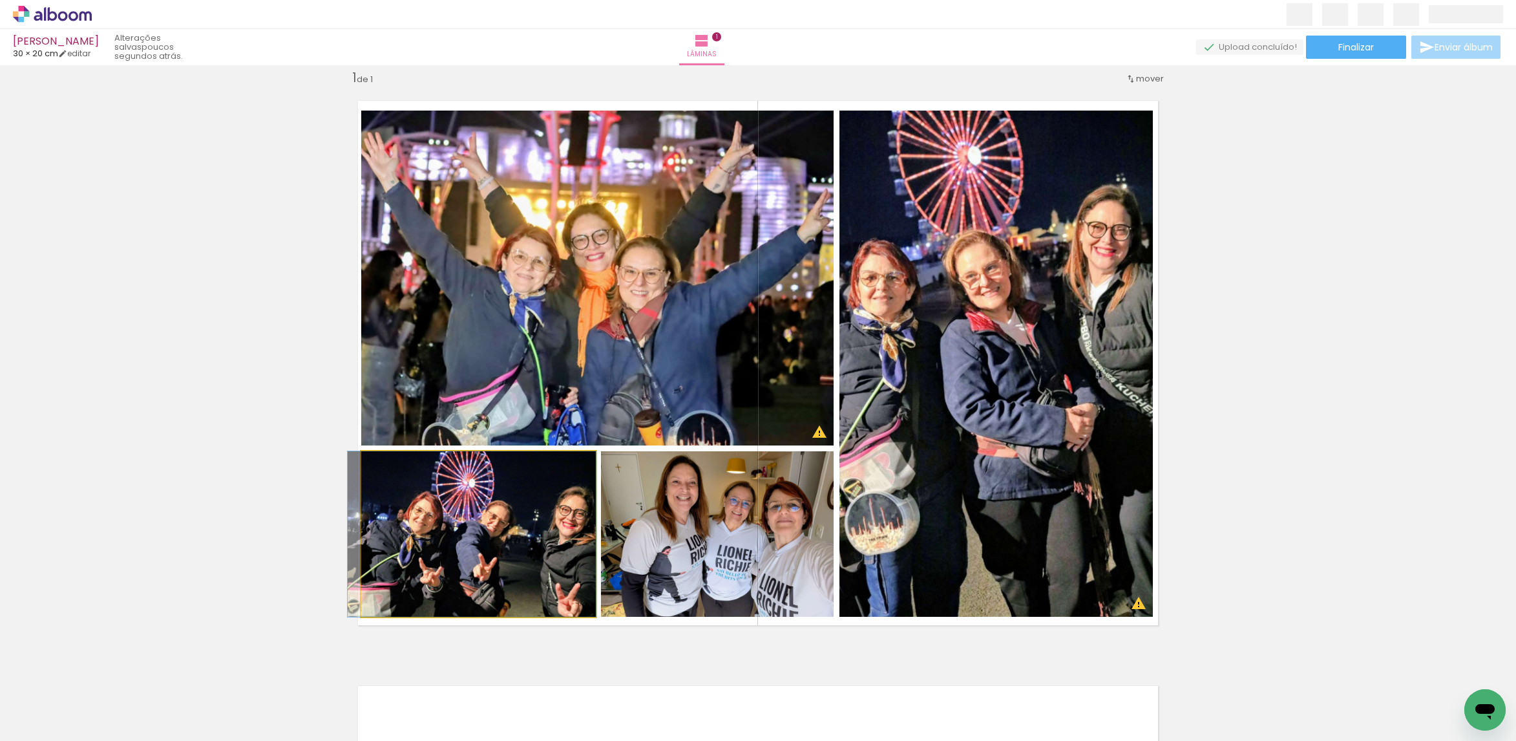
drag, startPoint x: 560, startPoint y: 528, endPoint x: 545, endPoint y: 526, distance: 15.6
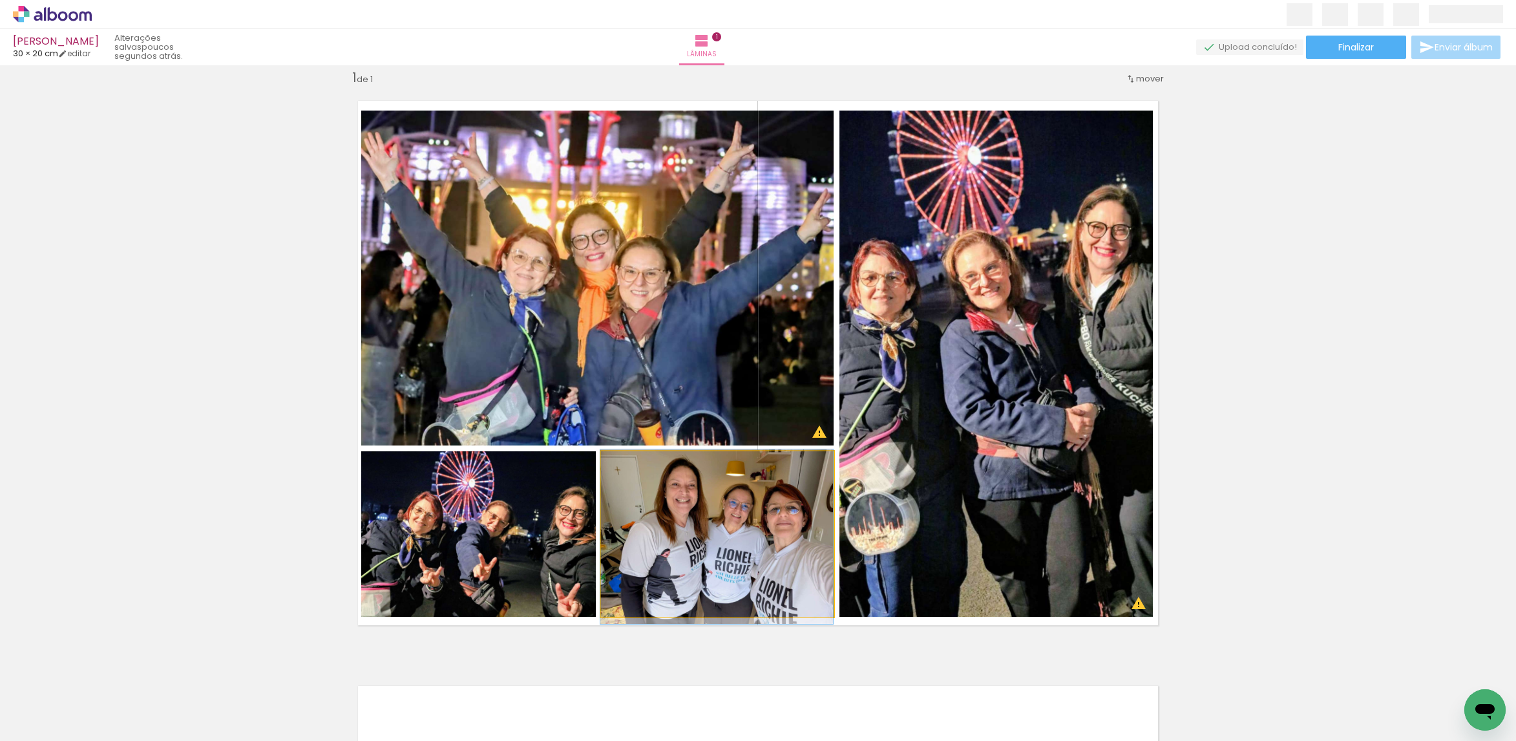
drag, startPoint x: 704, startPoint y: 506, endPoint x: 683, endPoint y: 509, distance: 21.5
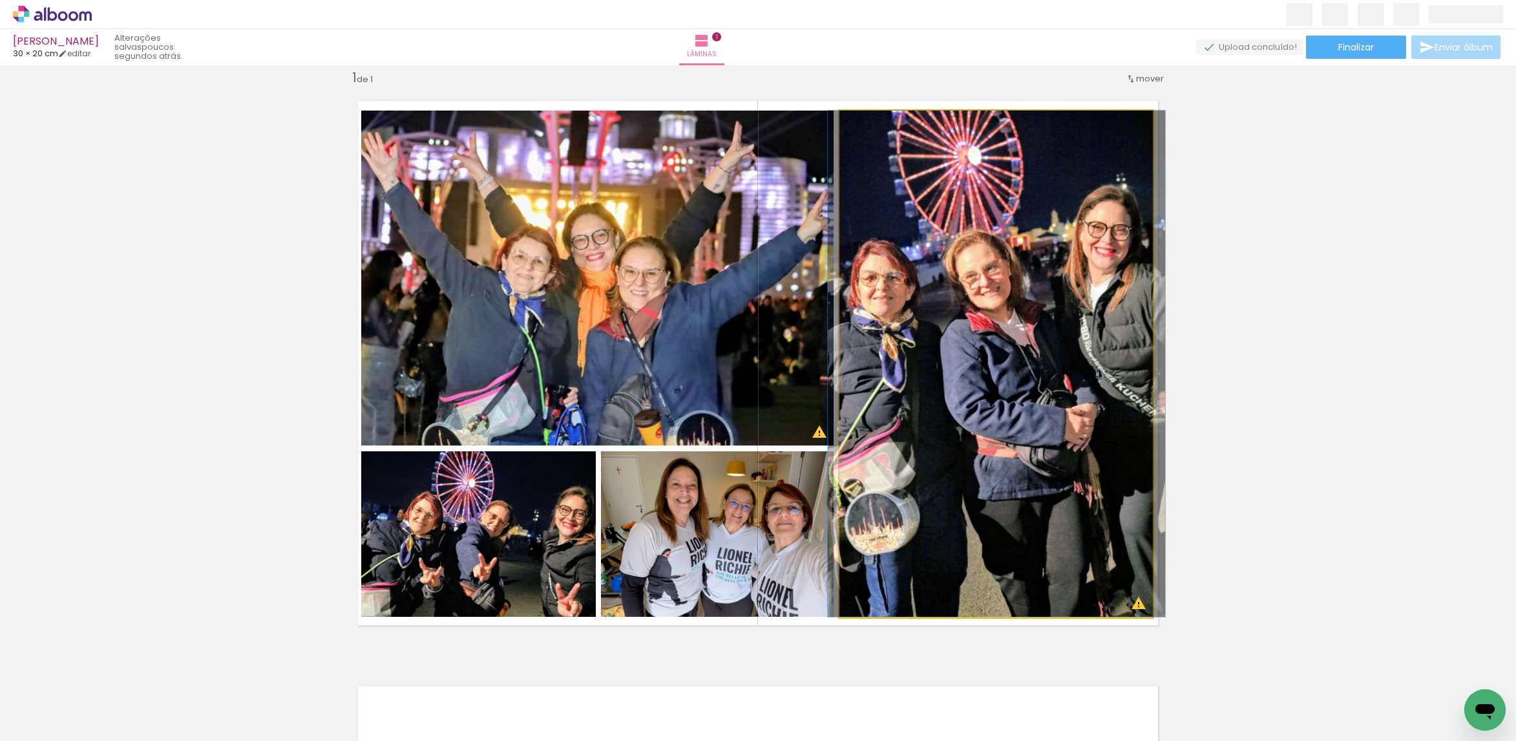
click at [902, 415] on quentale-photo at bounding box center [996, 364] width 314 height 506
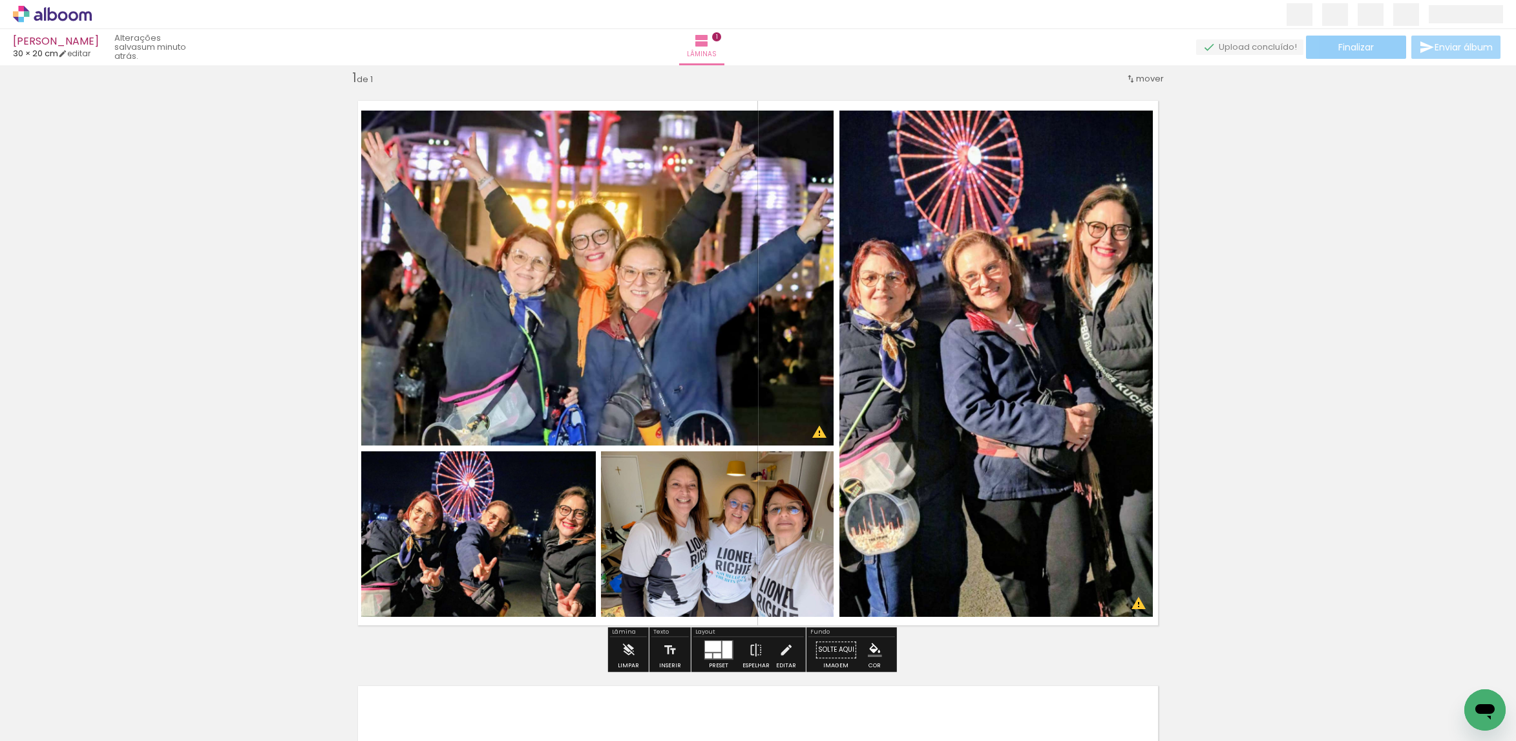
click at [1346, 45] on span "Finalizar" at bounding box center [1356, 47] width 36 height 9
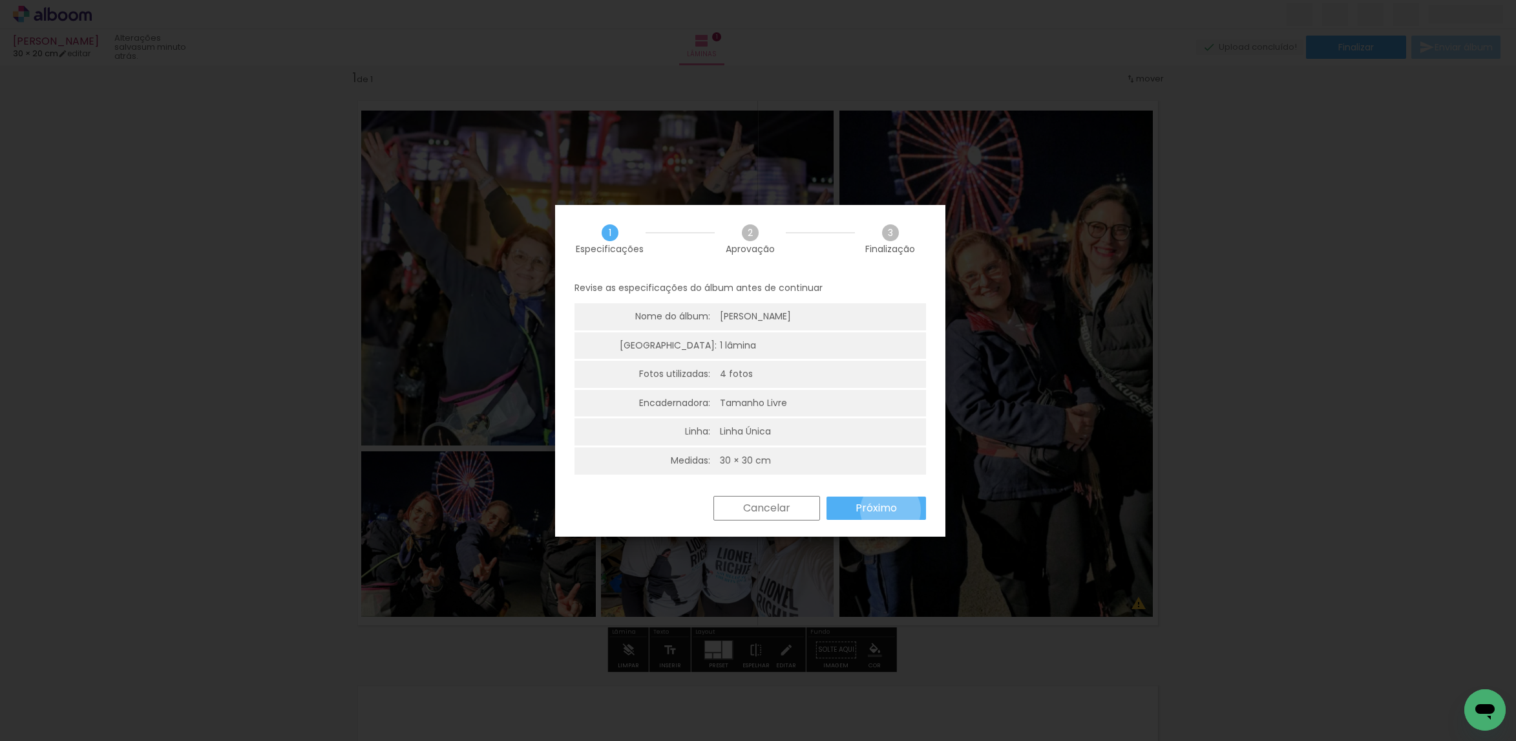
click at [0, 0] on slot "Próximo" at bounding box center [0, 0] width 0 height 0
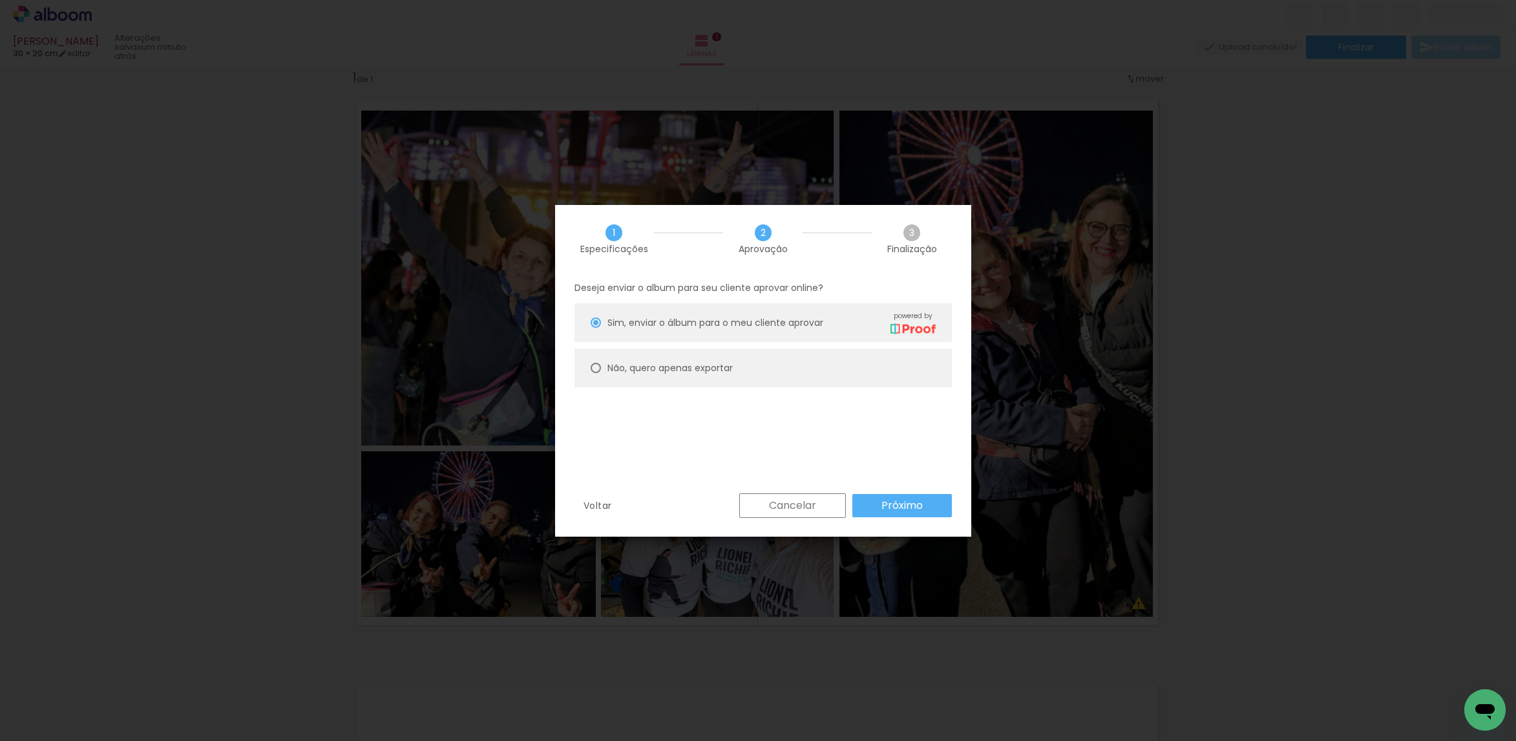
click at [902, 354] on paper-radio-button "Não, quero apenas exportar" at bounding box center [763, 367] width 377 height 39
type paper-radio-button "on"
click at [936, 506] on paper-button "Próximo" at bounding box center [902, 505] width 100 height 23
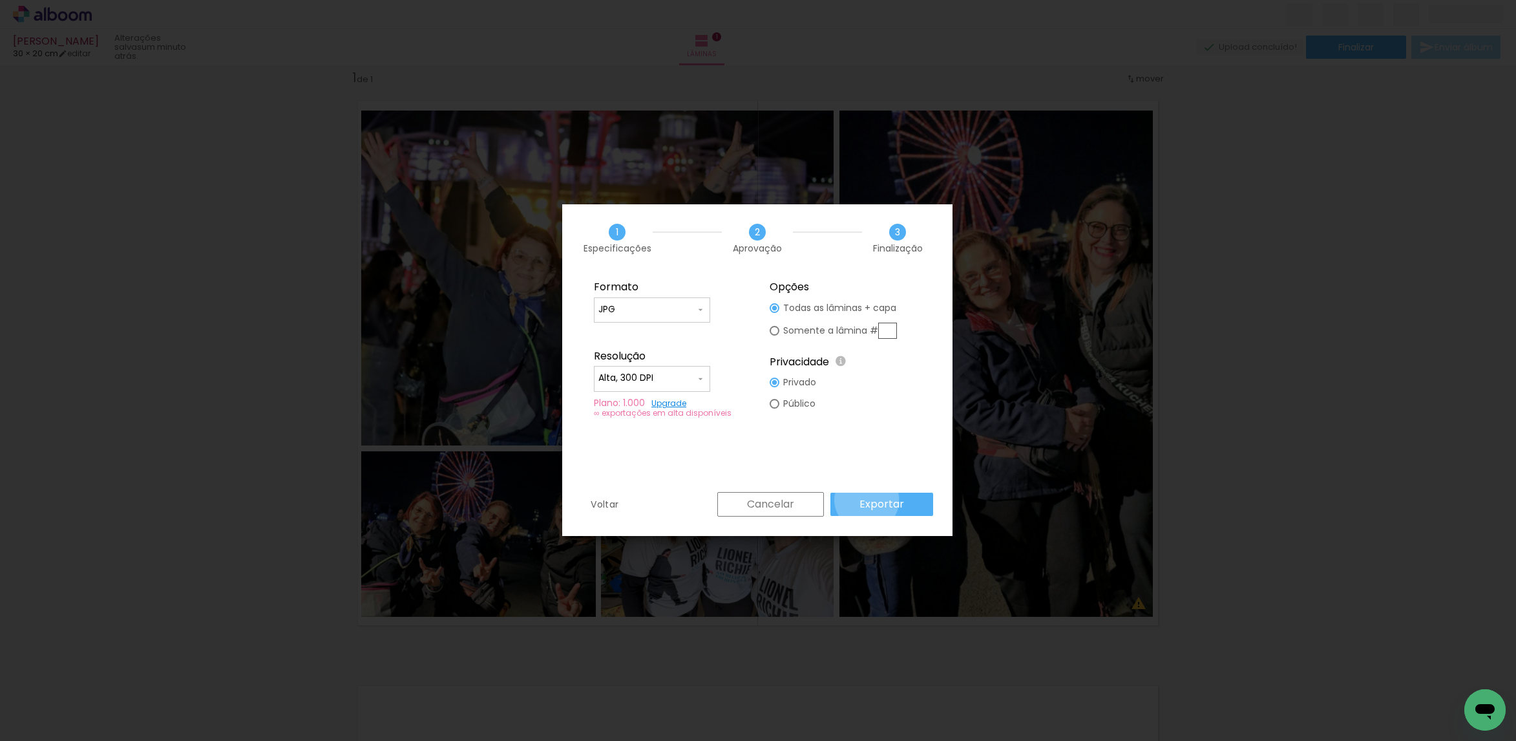
click at [0, 0] on slot "Exportar" at bounding box center [0, 0] width 0 height 0
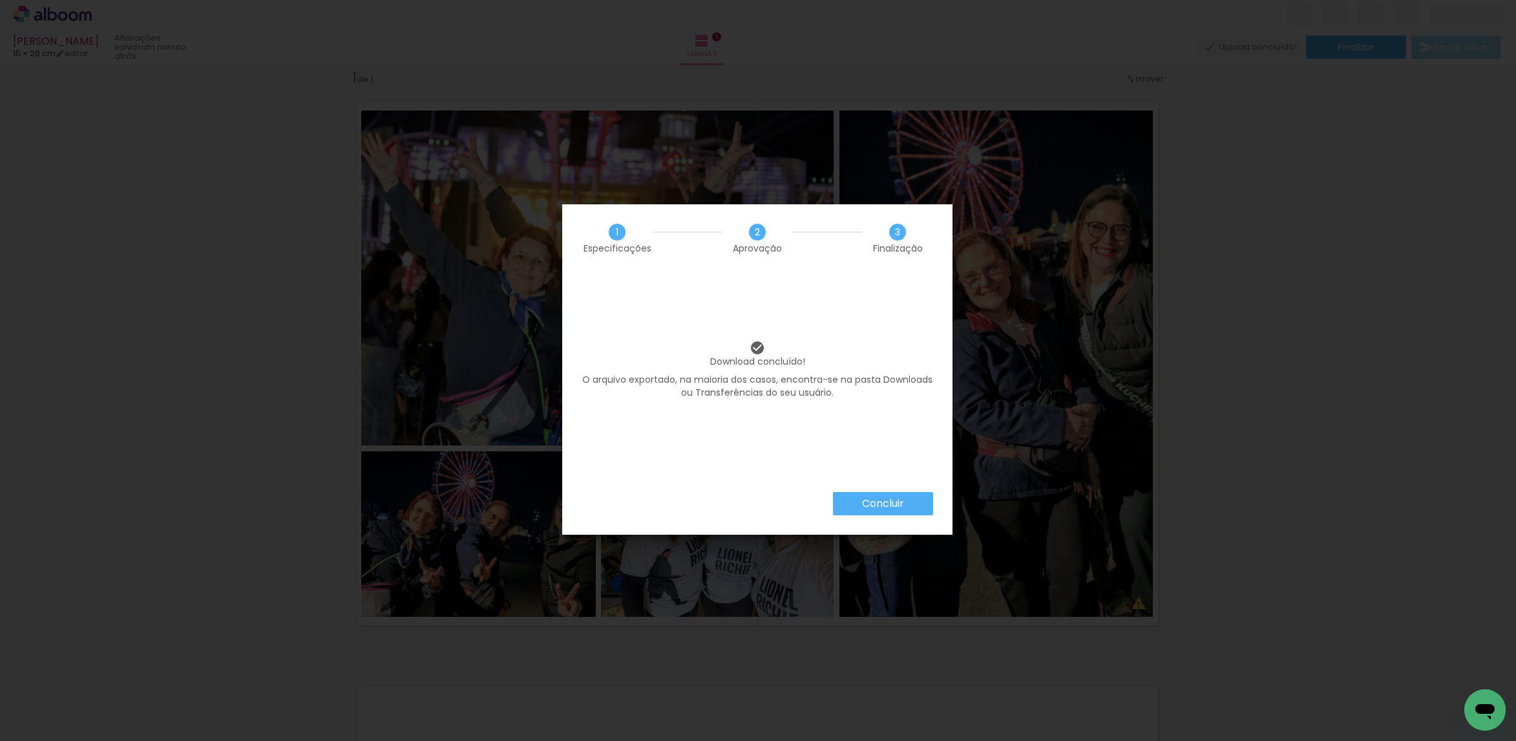
click at [859, 507] on paper-button "Concluir" at bounding box center [883, 503] width 100 height 23
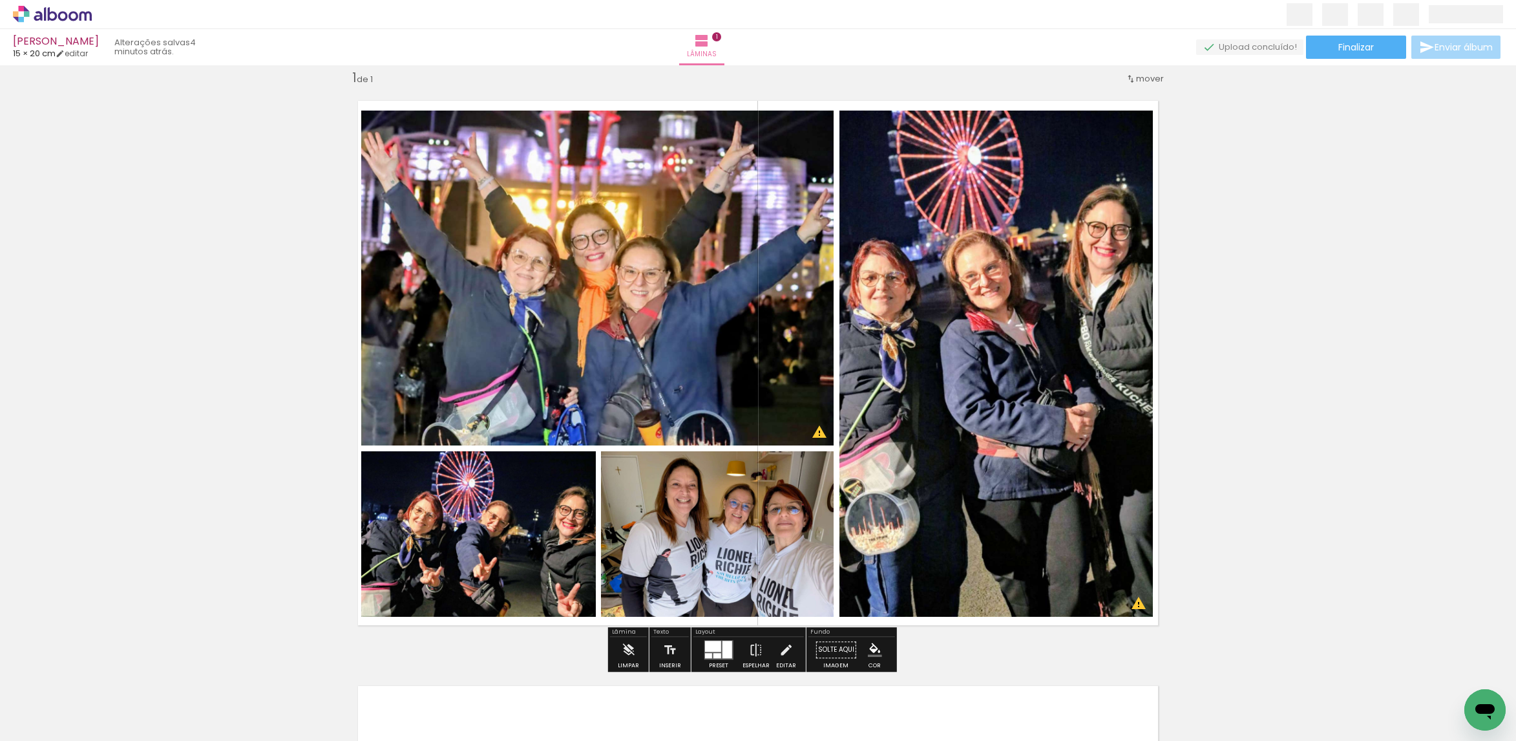
click at [61, 726] on span "Adicionar Fotos" at bounding box center [45, 723] width 39 height 14
click at [0, 0] on input "file" at bounding box center [0, 0] width 0 height 0
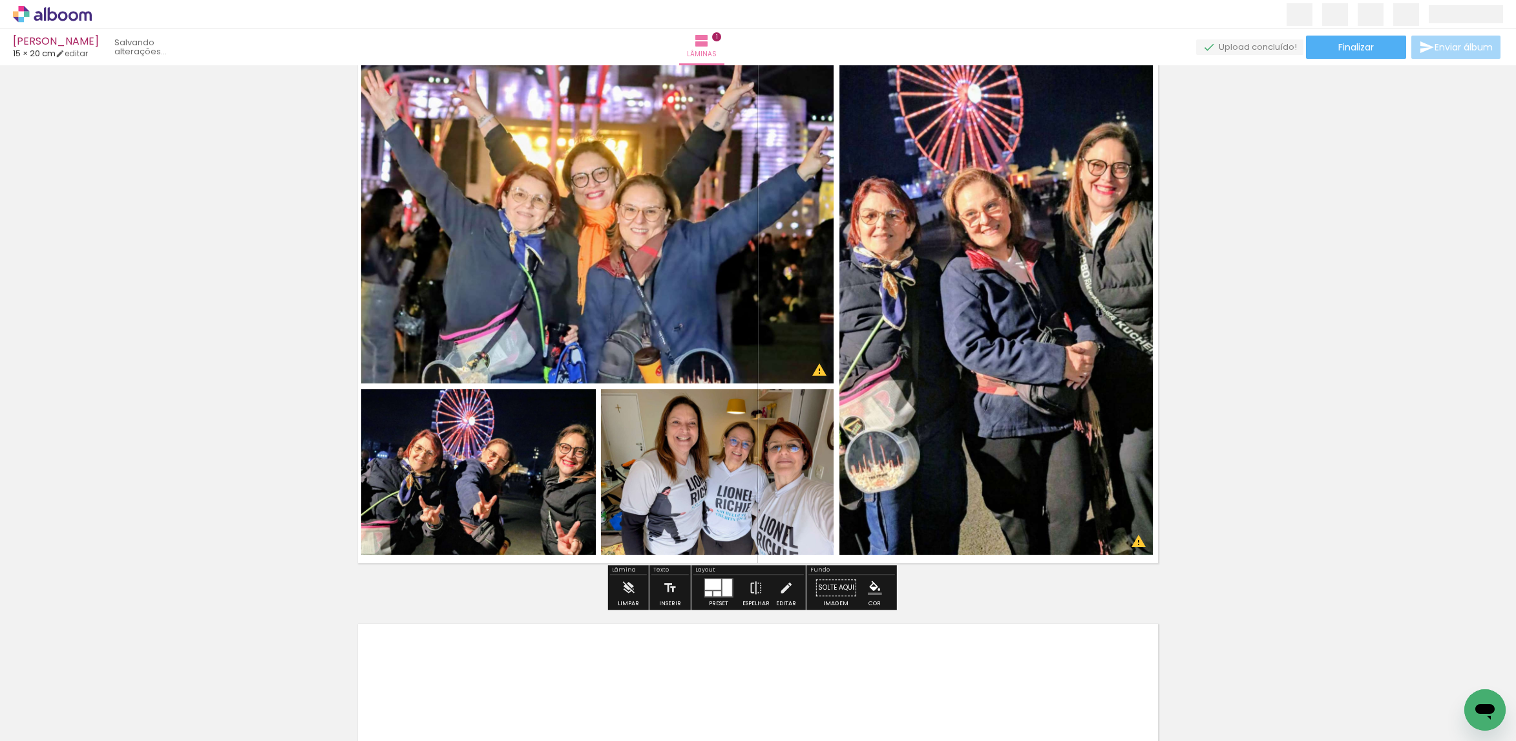
scroll to position [113, 0]
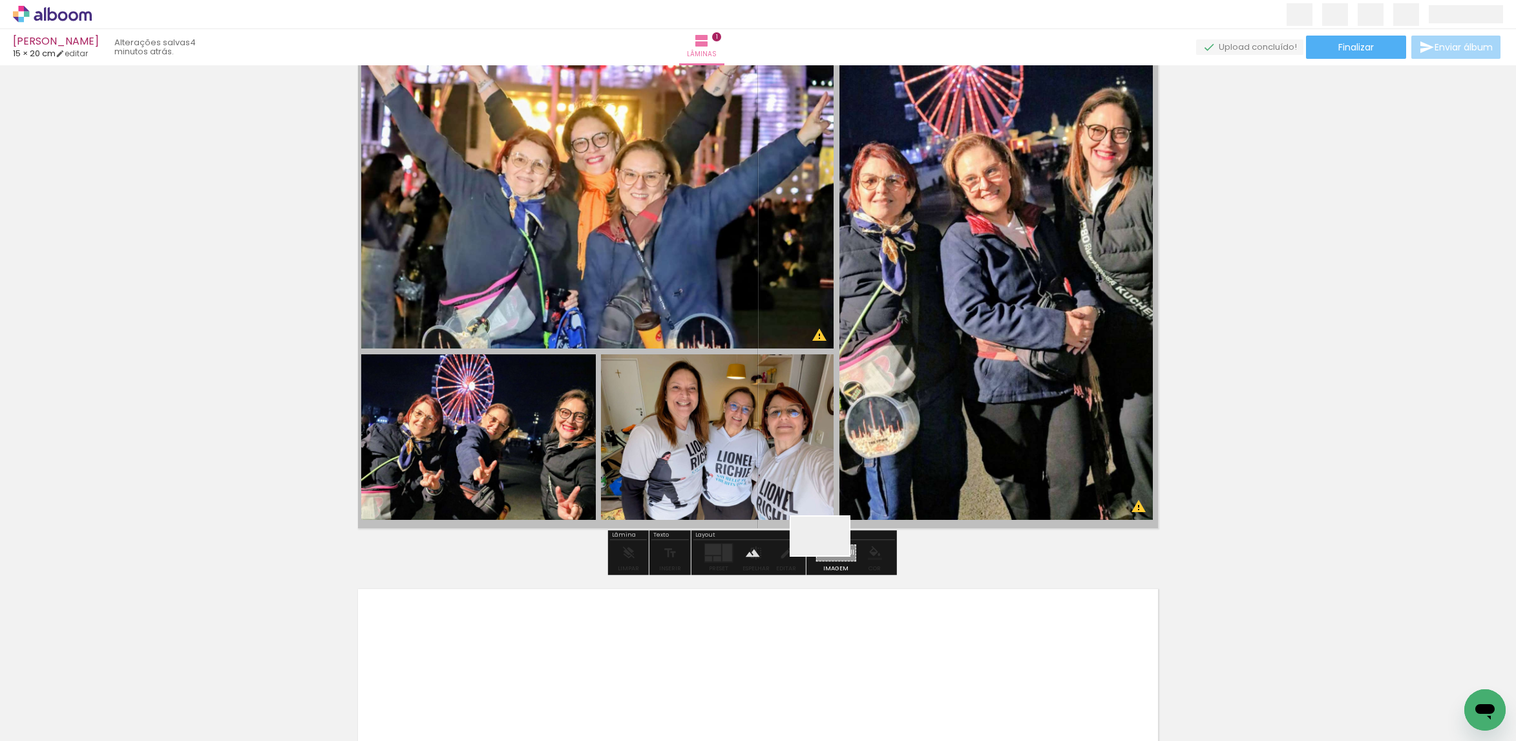
drag, startPoint x: 491, startPoint y: 692, endPoint x: 830, endPoint y: 555, distance: 365.3
click at [830, 555] on quentale-workspace at bounding box center [758, 370] width 1516 height 741
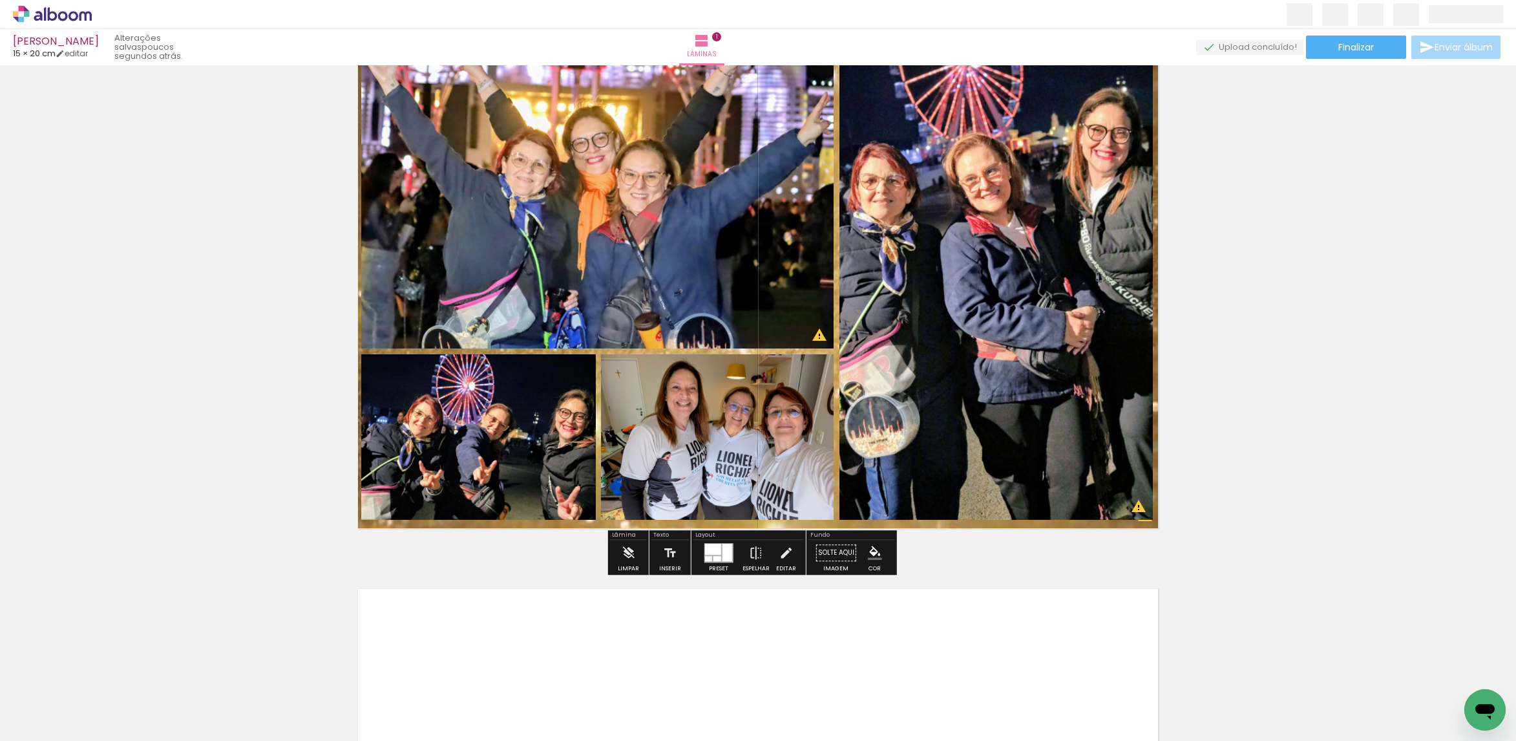
click at [1098, 525] on quentale-layouter at bounding box center [758, 266] width 829 height 553
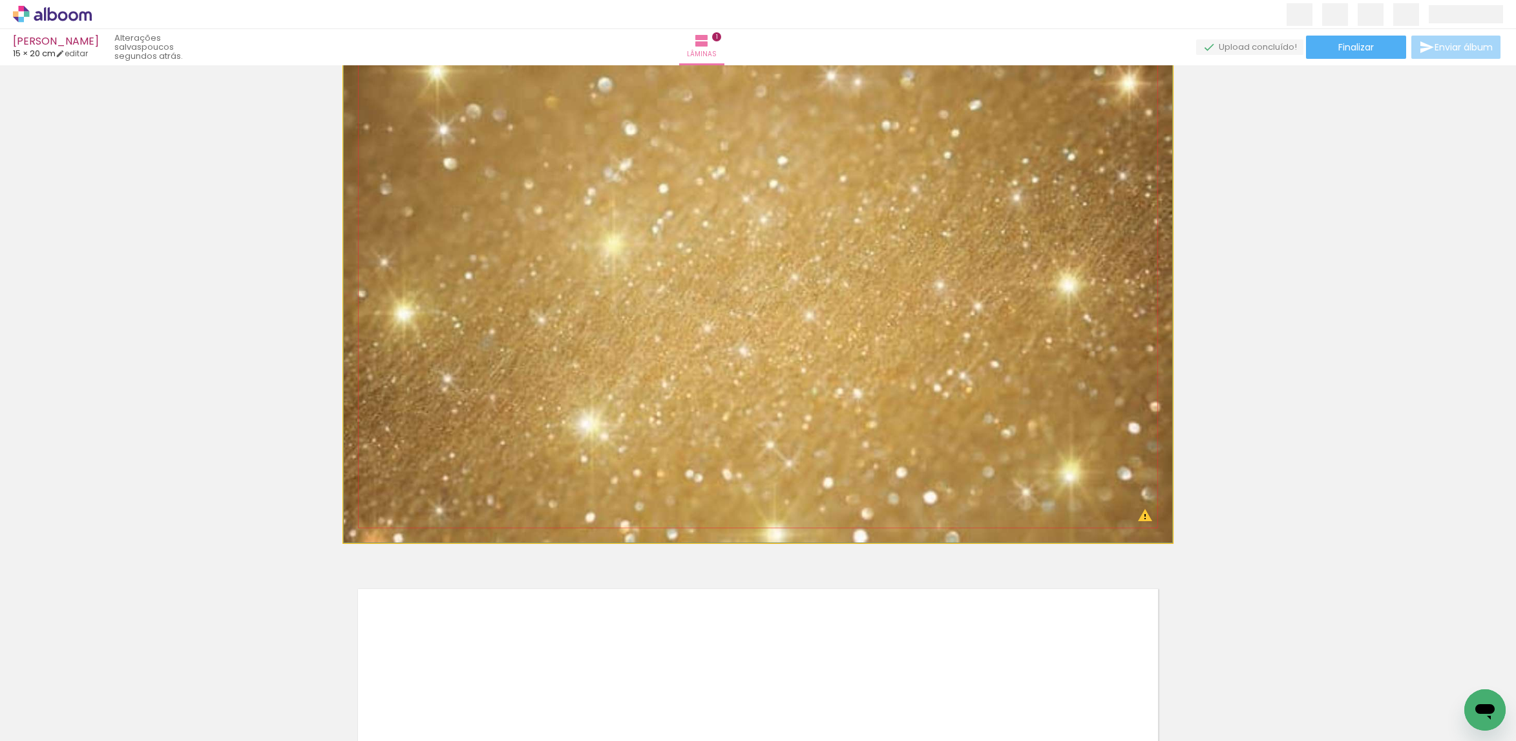
click at [1098, 525] on quentale-photo at bounding box center [758, 266] width 829 height 553
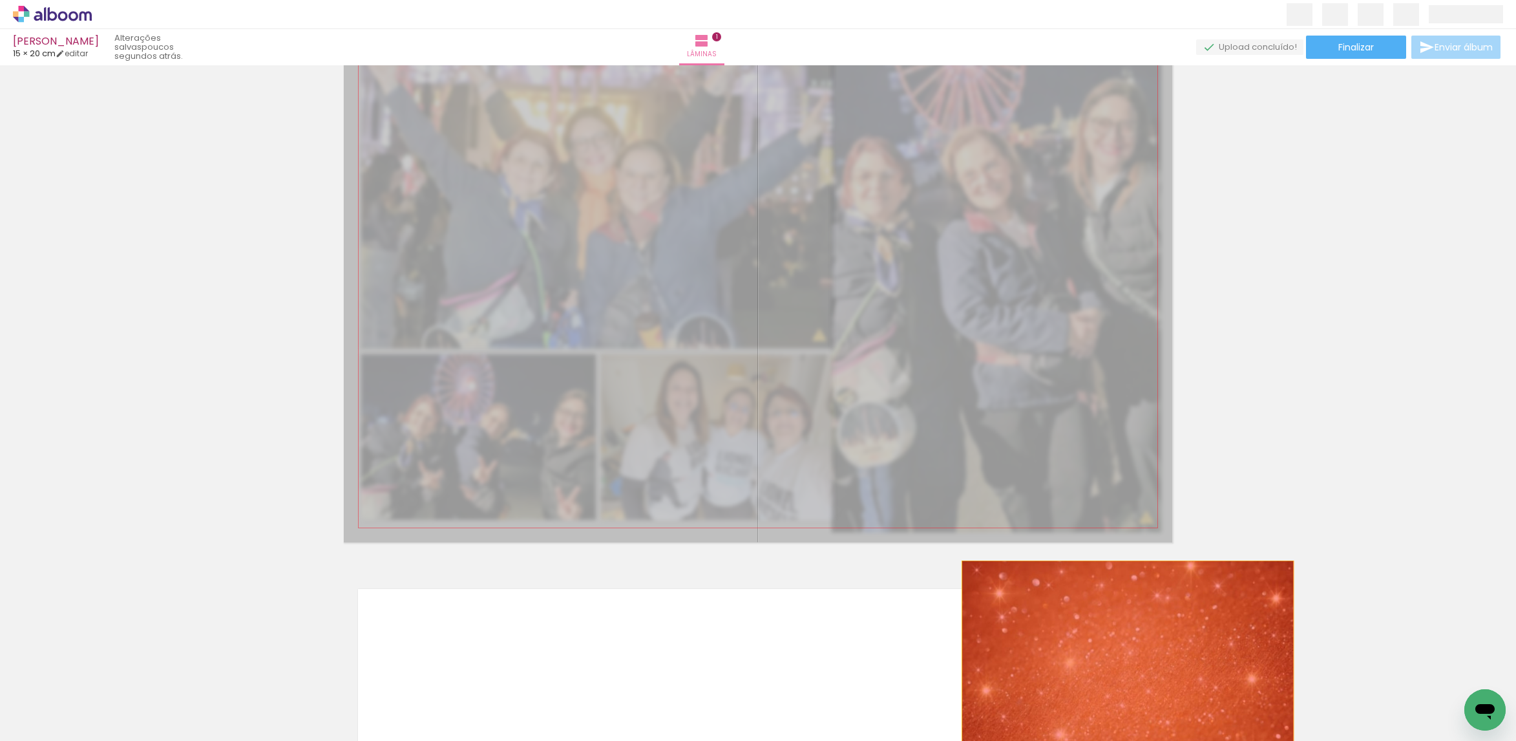
drag, startPoint x: 1097, startPoint y: 524, endPoint x: 1145, endPoint y: 720, distance: 201.4
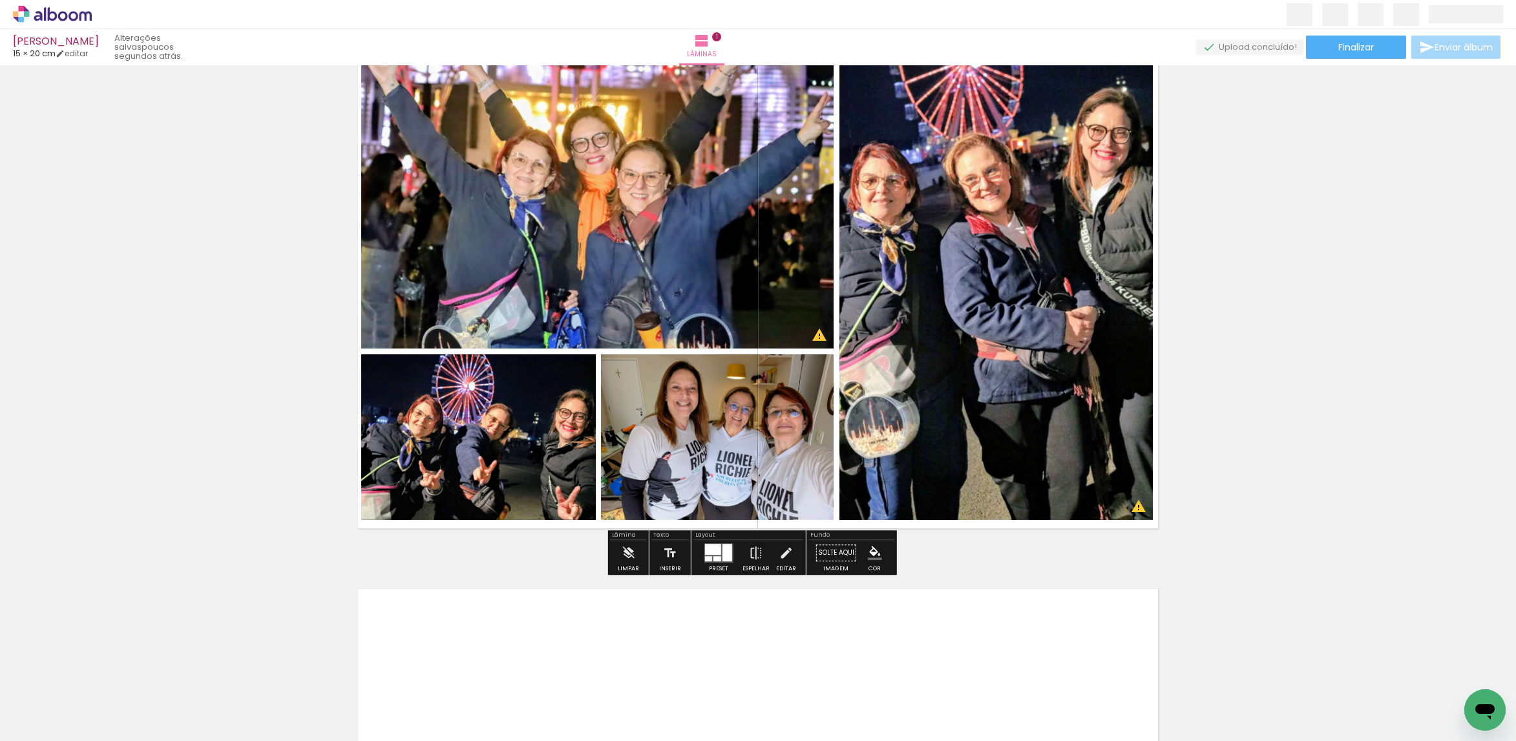
click at [31, 729] on span "Adicionar Fotos" at bounding box center [45, 723] width 39 height 14
click at [0, 0] on input "file" at bounding box center [0, 0] width 0 height 0
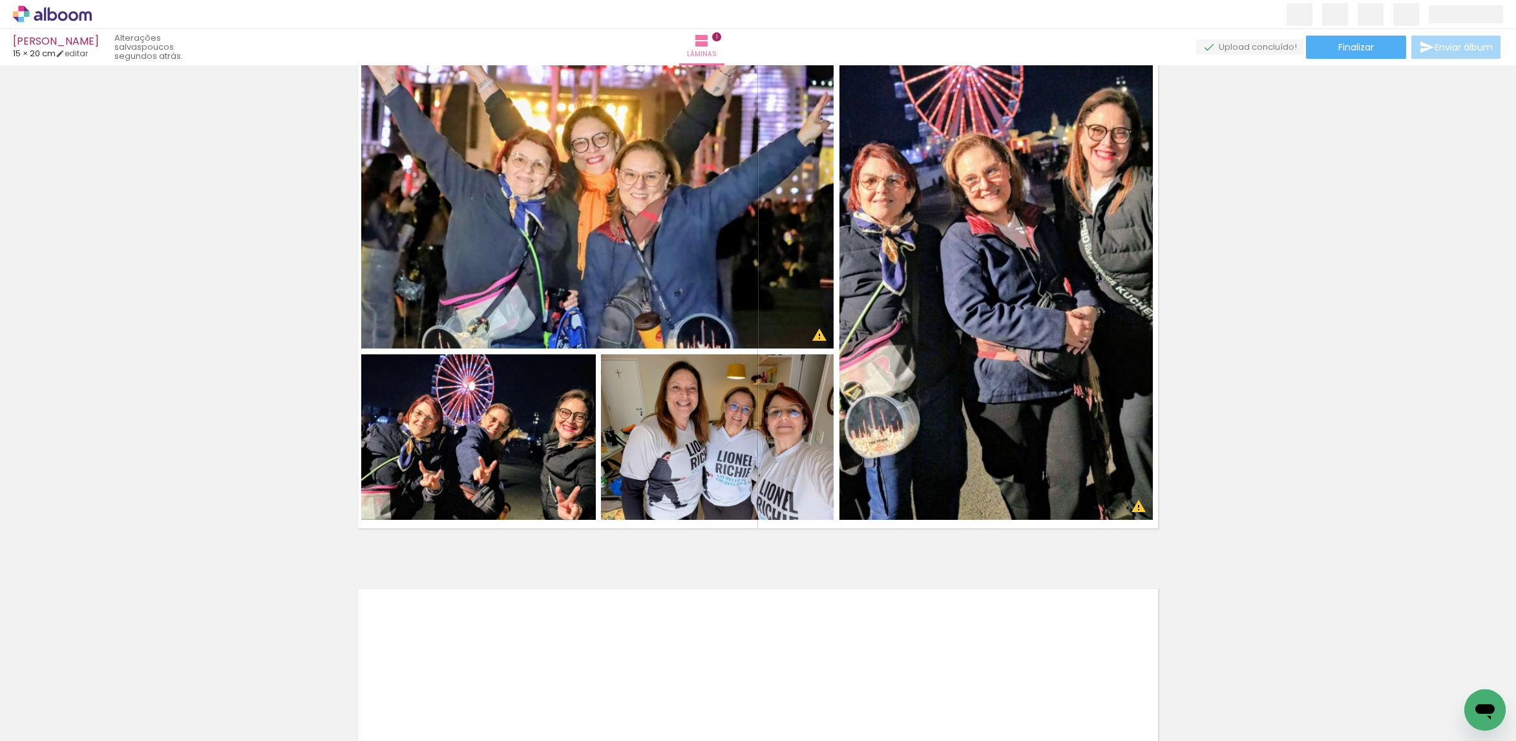
click at [71, 719] on paper-button "Adicionar Fotos" at bounding box center [39, 723] width 63 height 21
click at [0, 0] on input "file" at bounding box center [0, 0] width 0 height 0
click at [70, 723] on paper-button "Adicionar Fotos" at bounding box center [39, 723] width 63 height 21
click at [0, 0] on input "file" at bounding box center [0, 0] width 0 height 0
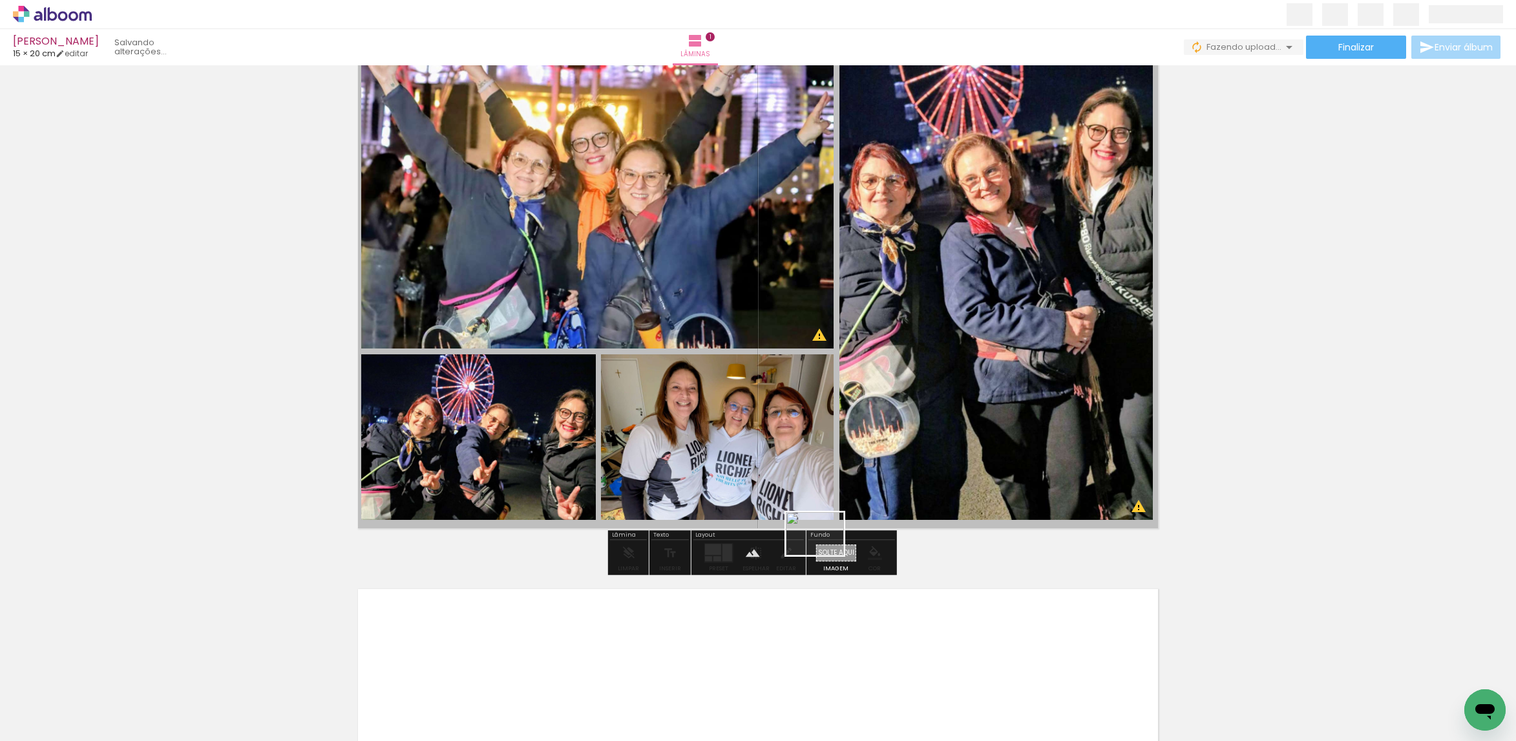
drag, startPoint x: 568, startPoint y: 702, endPoint x: 830, endPoint y: 551, distance: 302.6
click at [830, 551] on quentale-workspace at bounding box center [758, 370] width 1516 height 741
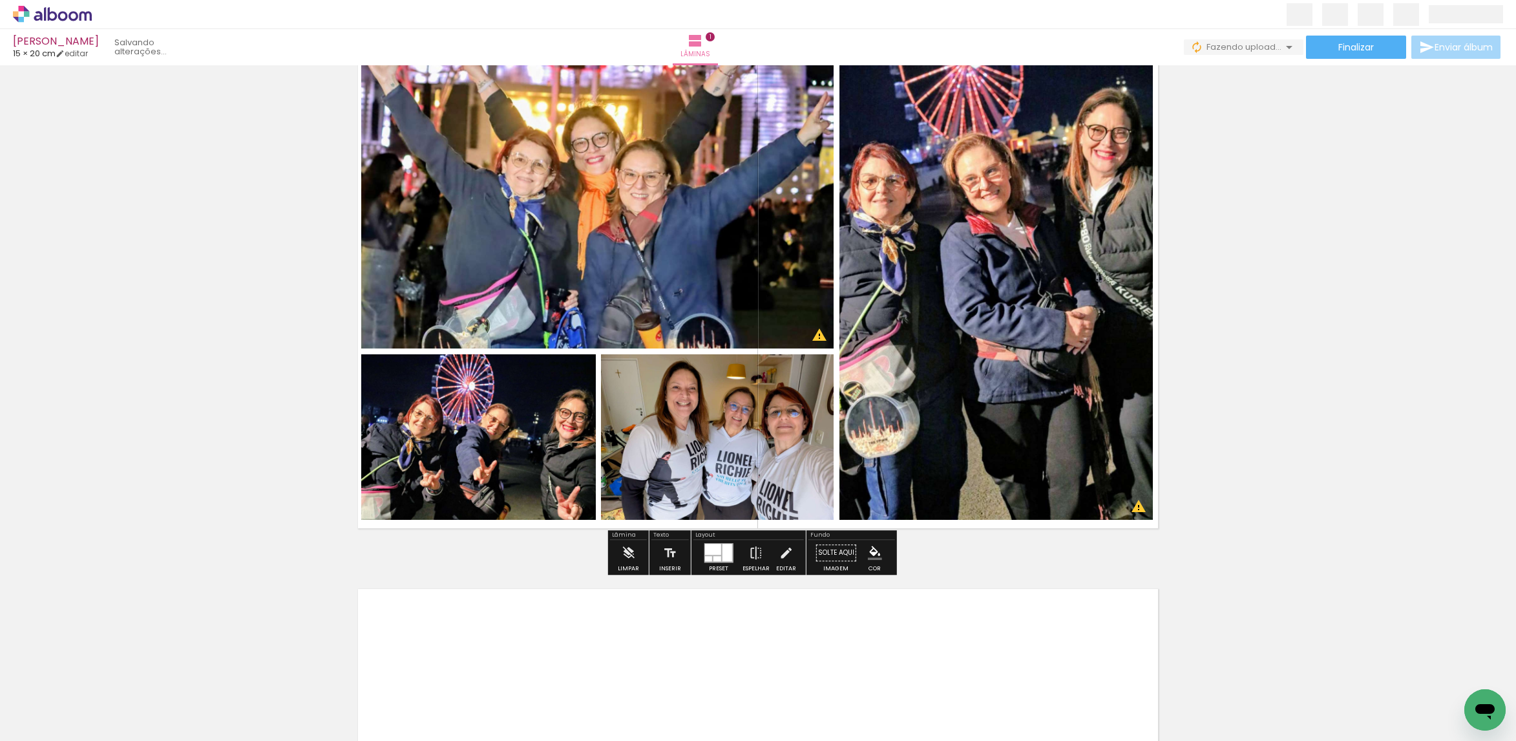
scroll to position [16, 0]
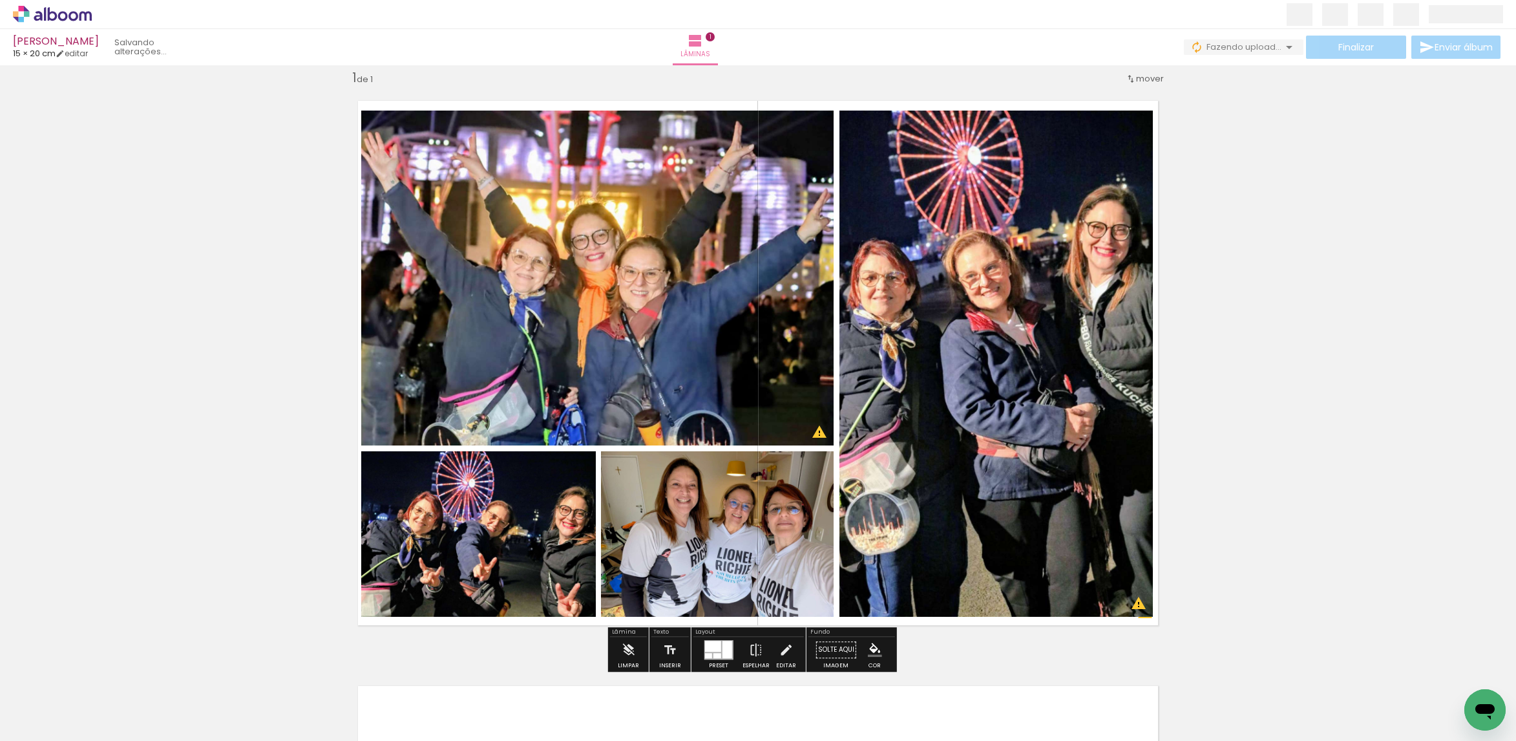
click at [950, 301] on quentale-photo at bounding box center [996, 364] width 314 height 506
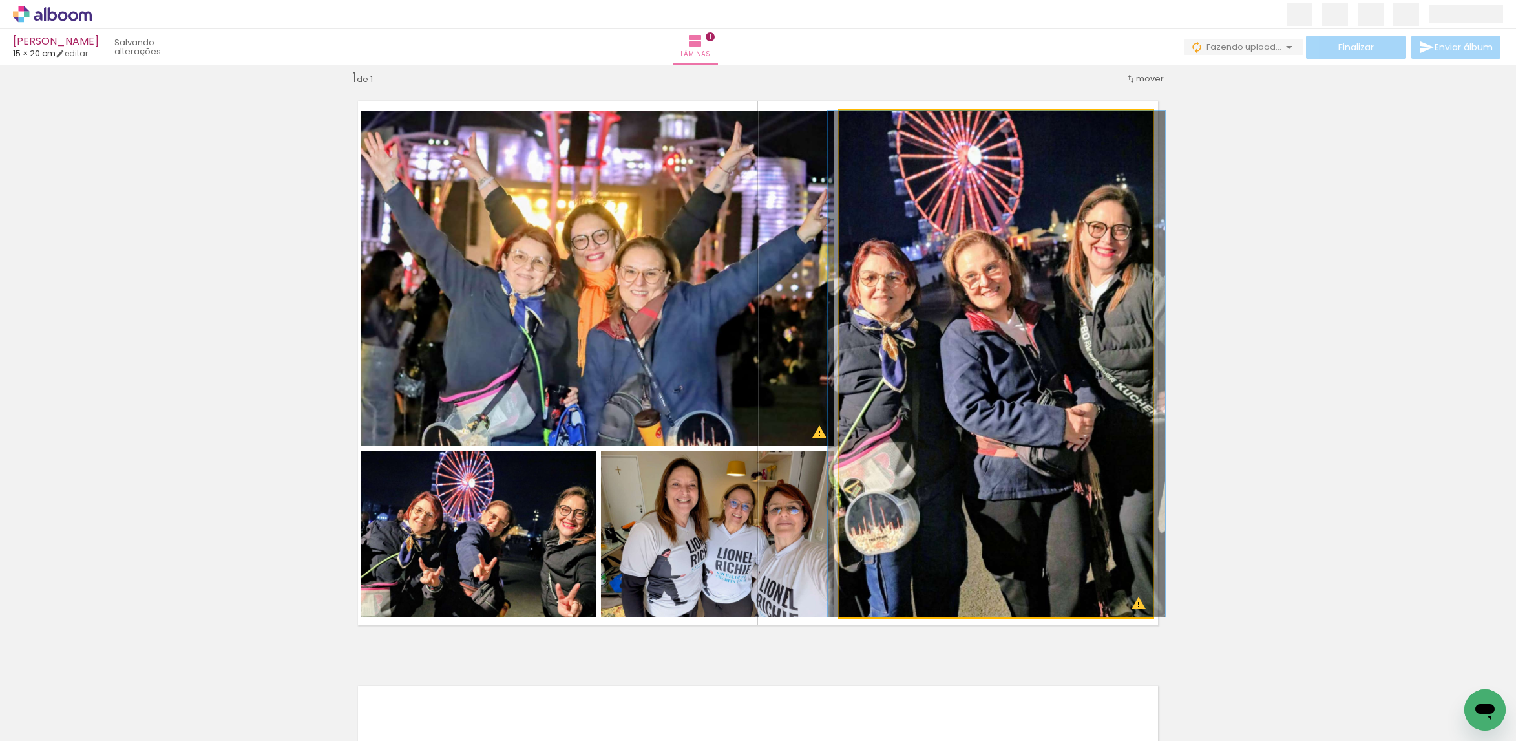
click at [950, 301] on quentale-photo at bounding box center [996, 364] width 314 height 506
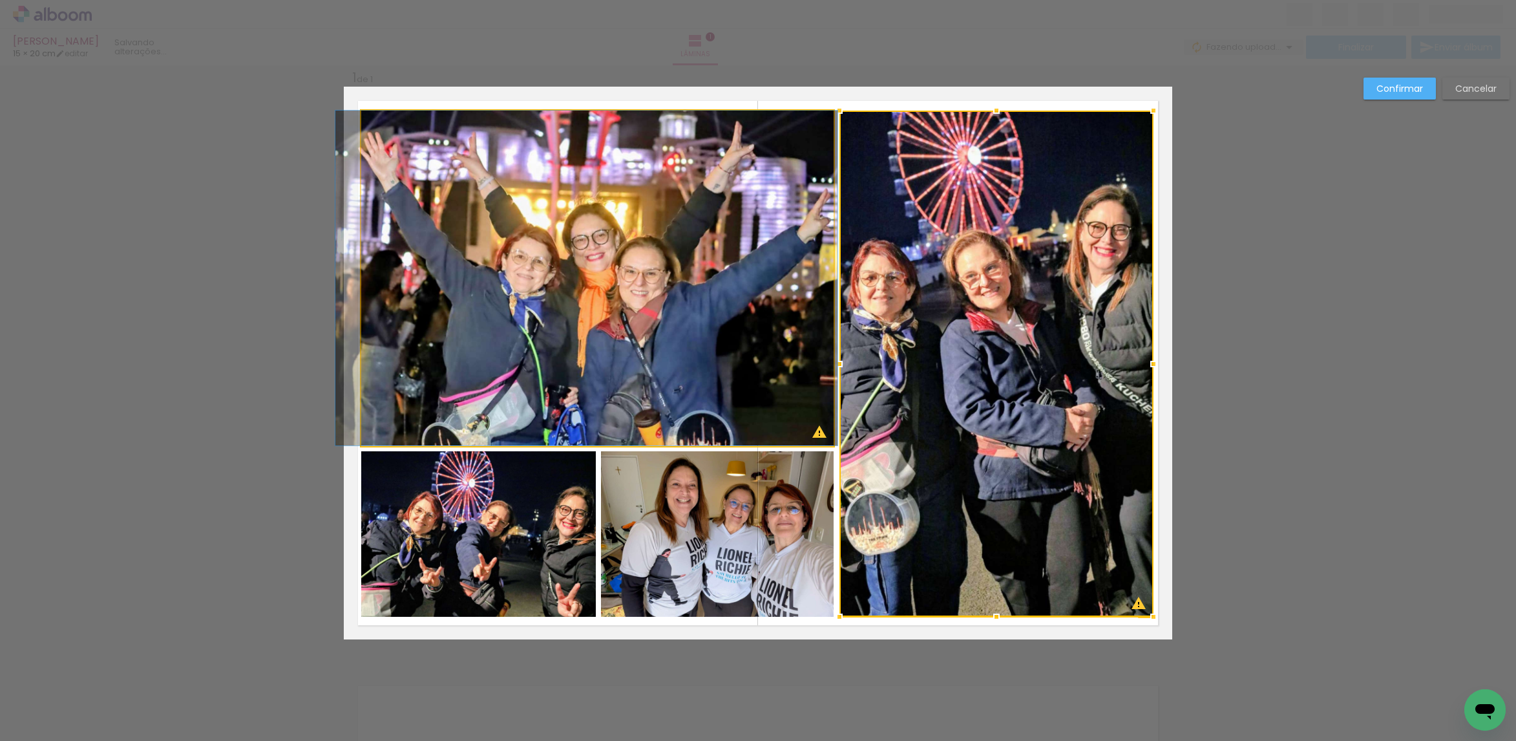
click at [741, 264] on quentale-photo at bounding box center [597, 278] width 473 height 335
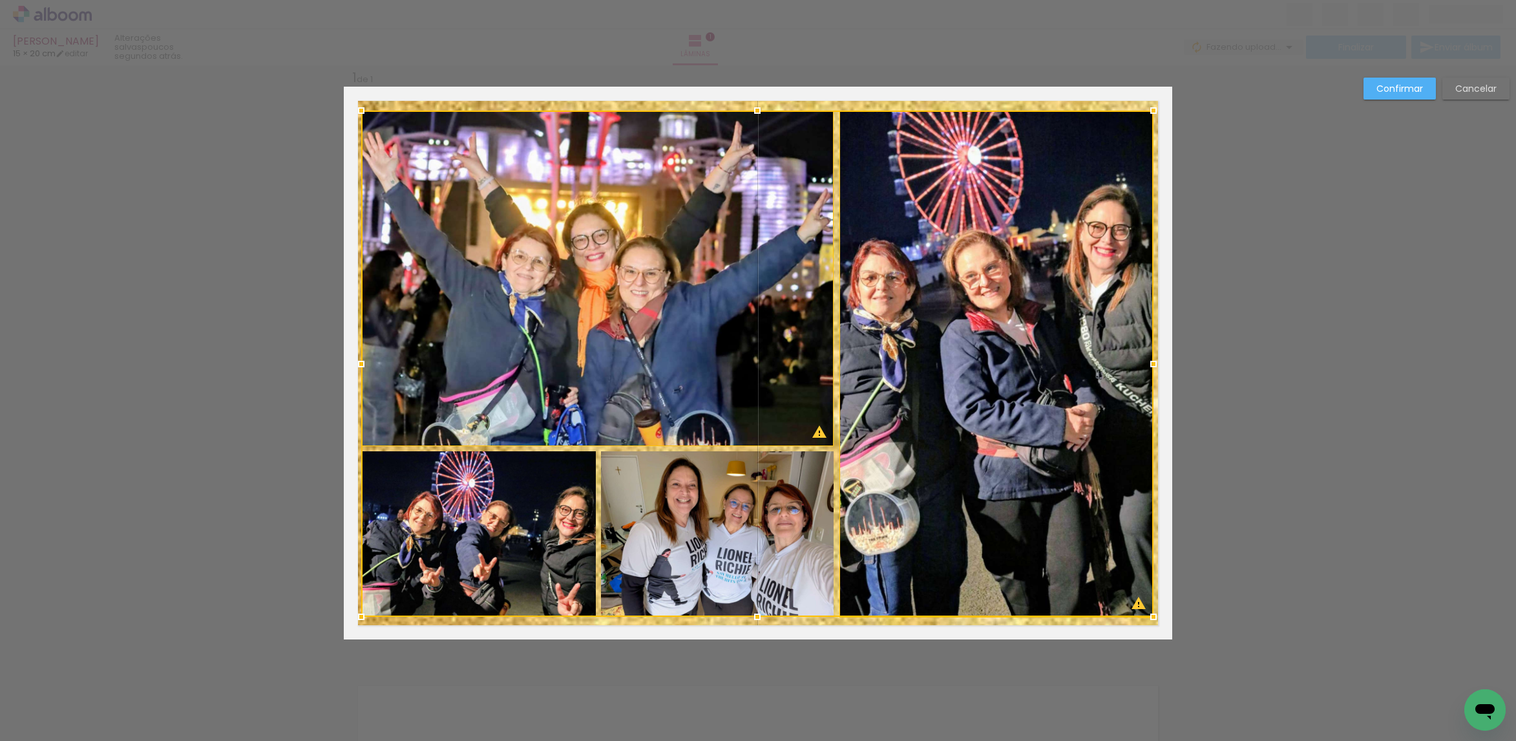
click at [689, 514] on div at bounding box center [757, 364] width 792 height 506
click at [529, 542] on div at bounding box center [757, 364] width 792 height 506
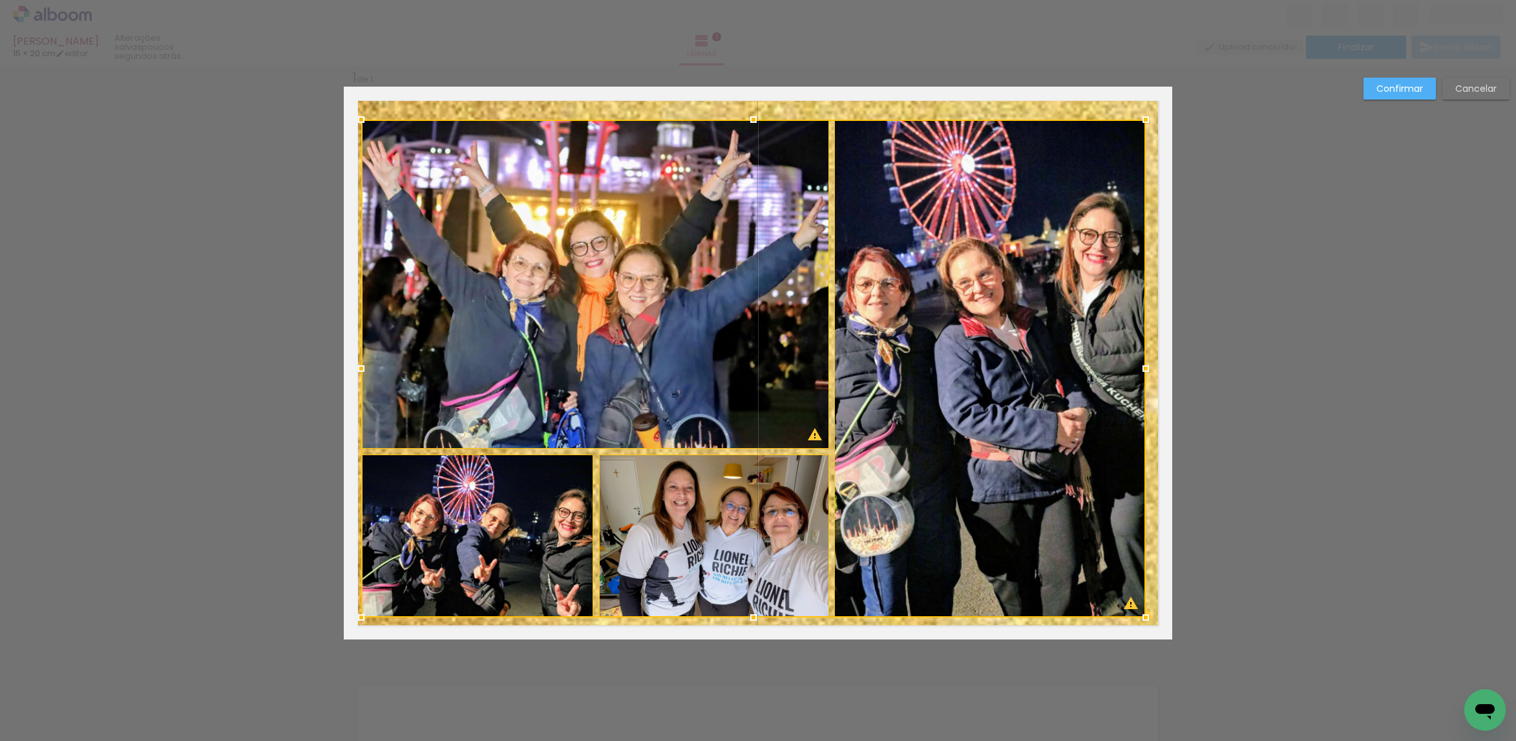
drag, startPoint x: 1146, startPoint y: 116, endPoint x: 1138, endPoint y: 125, distance: 11.4
click at [1138, 125] on div at bounding box center [1146, 120] width 26 height 26
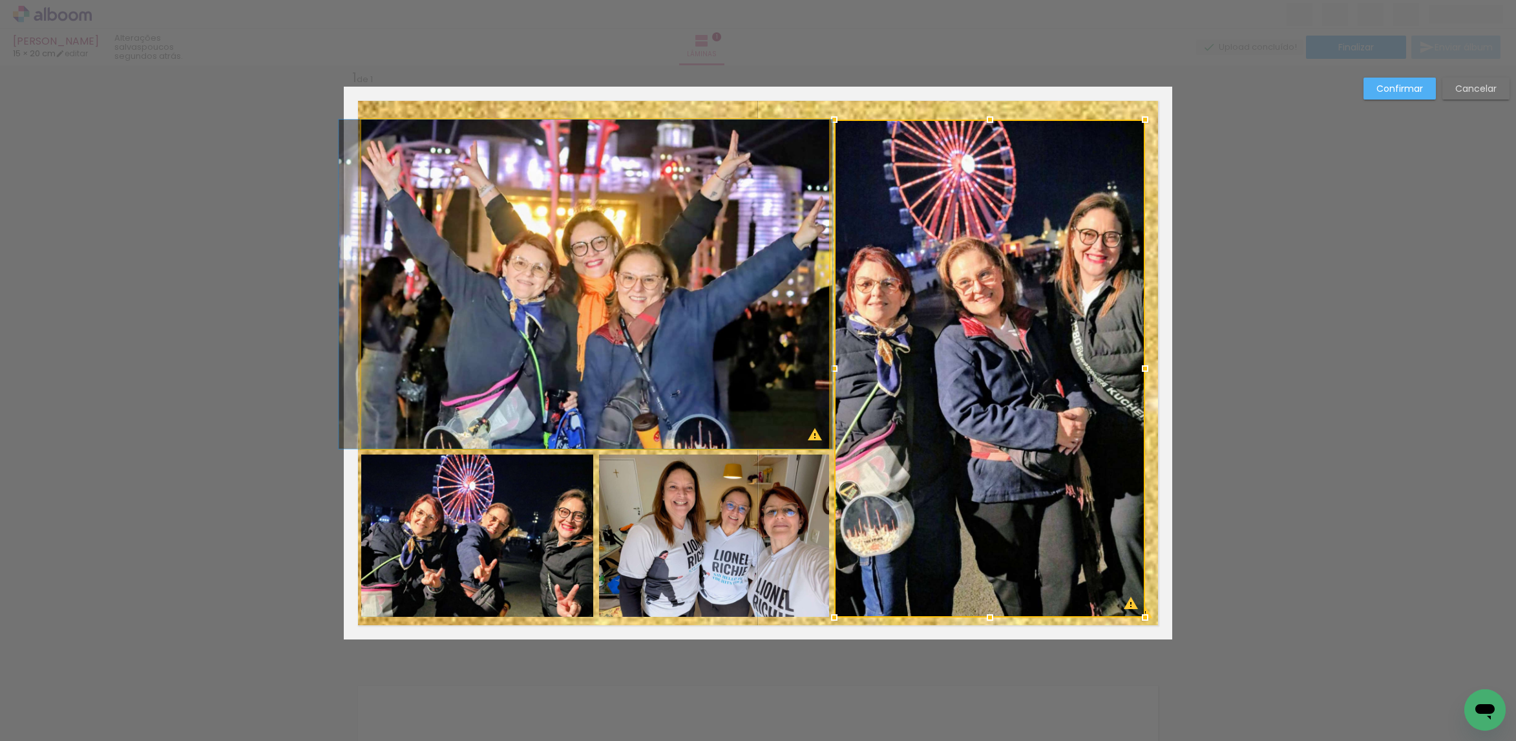
click at [704, 385] on quentale-photo at bounding box center [595, 284] width 468 height 329
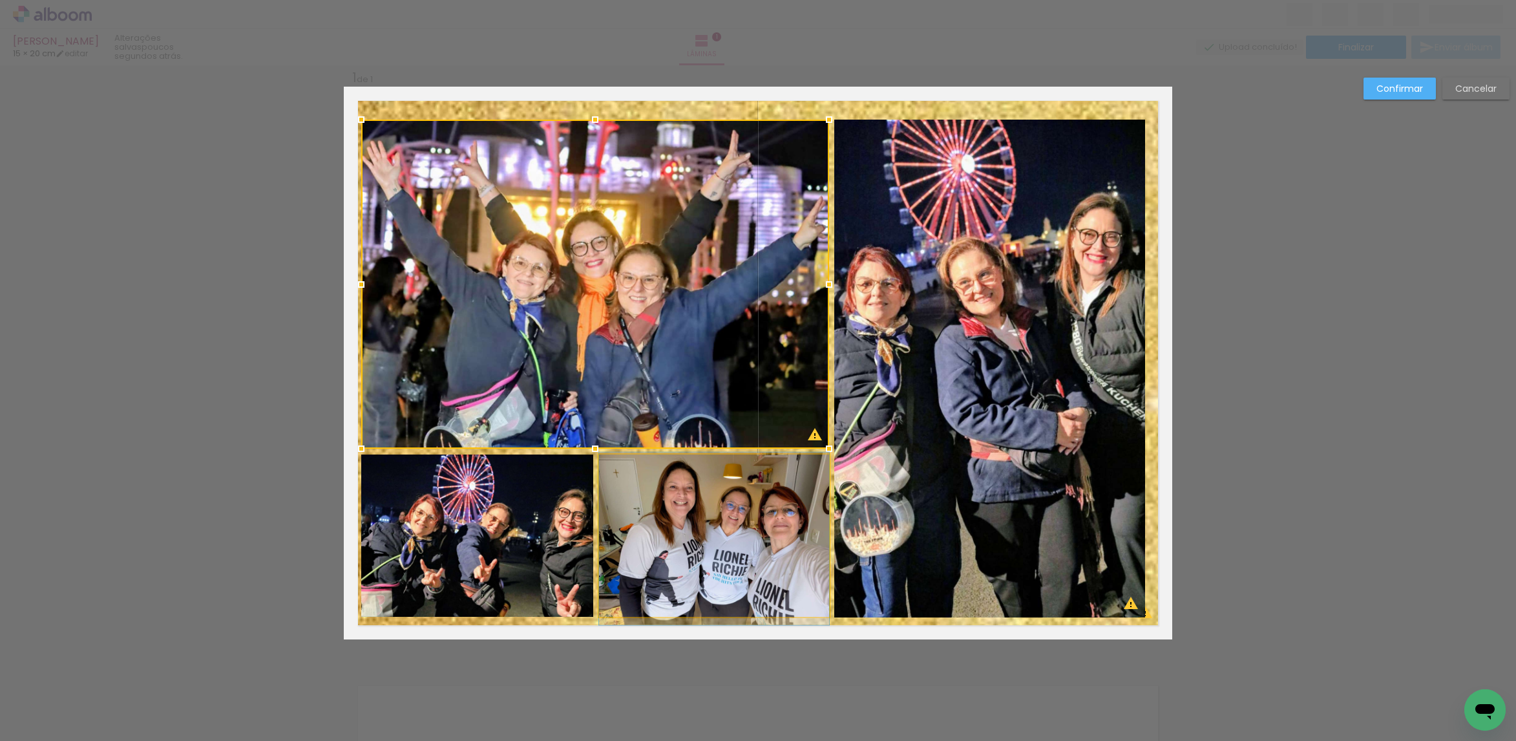
click at [715, 512] on quentale-photo at bounding box center [714, 535] width 230 height 163
click at [551, 544] on div at bounding box center [595, 369] width 468 height 498
click at [889, 392] on quentale-photo at bounding box center [989, 369] width 311 height 498
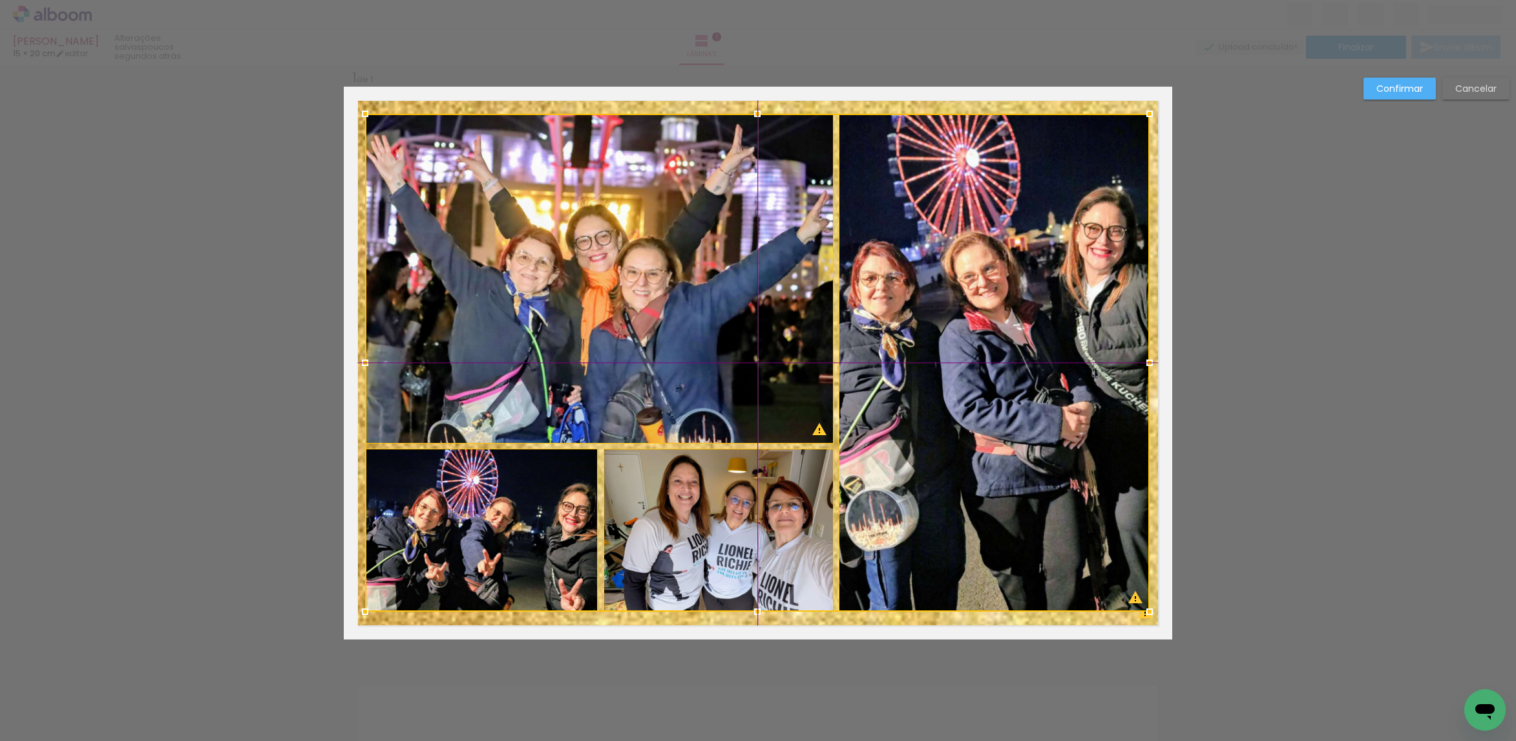
drag, startPoint x: 796, startPoint y: 409, endPoint x: 807, endPoint y: 407, distance: 11.2
click at [807, 407] on div at bounding box center [757, 363] width 785 height 498
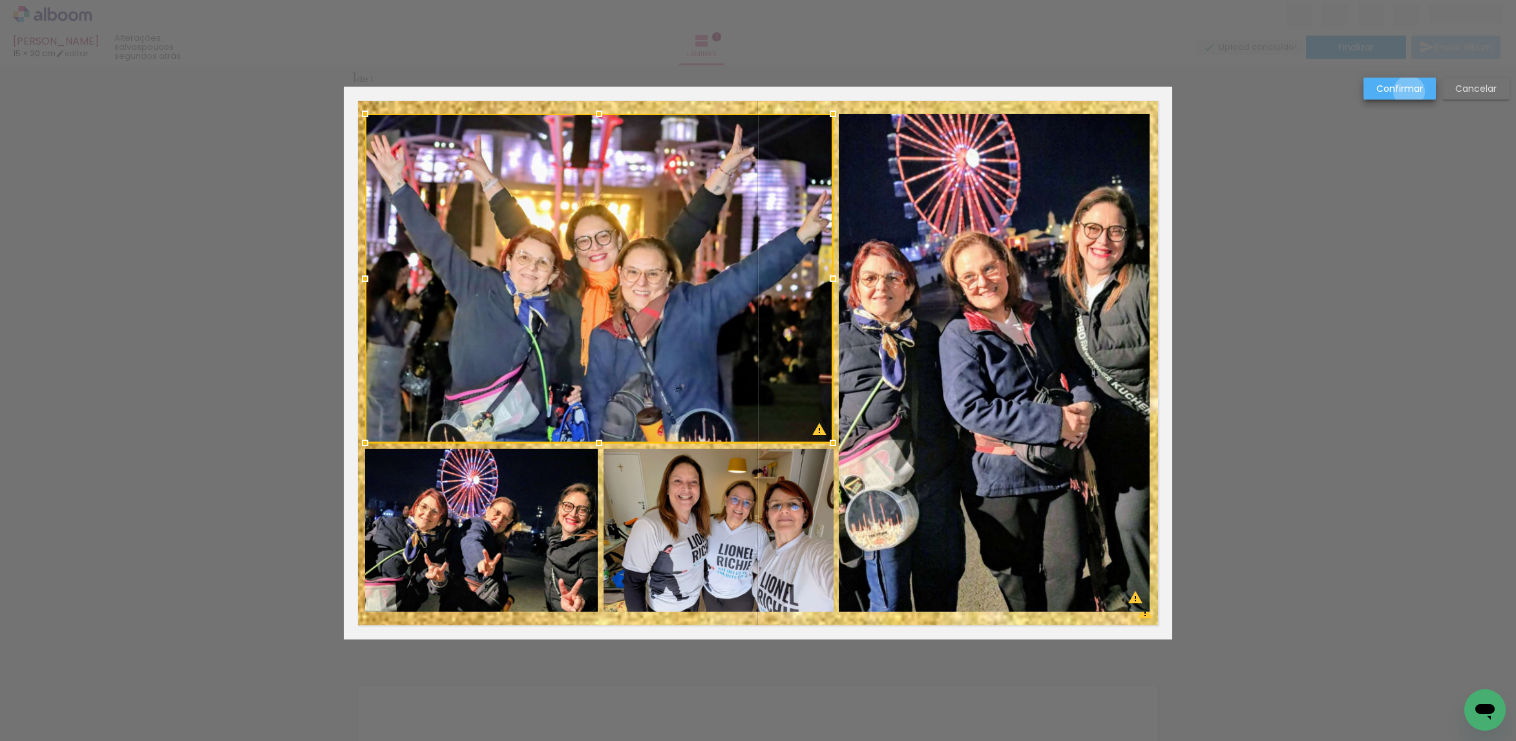
click at [0, 0] on slot "Confirmar" at bounding box center [0, 0] width 0 height 0
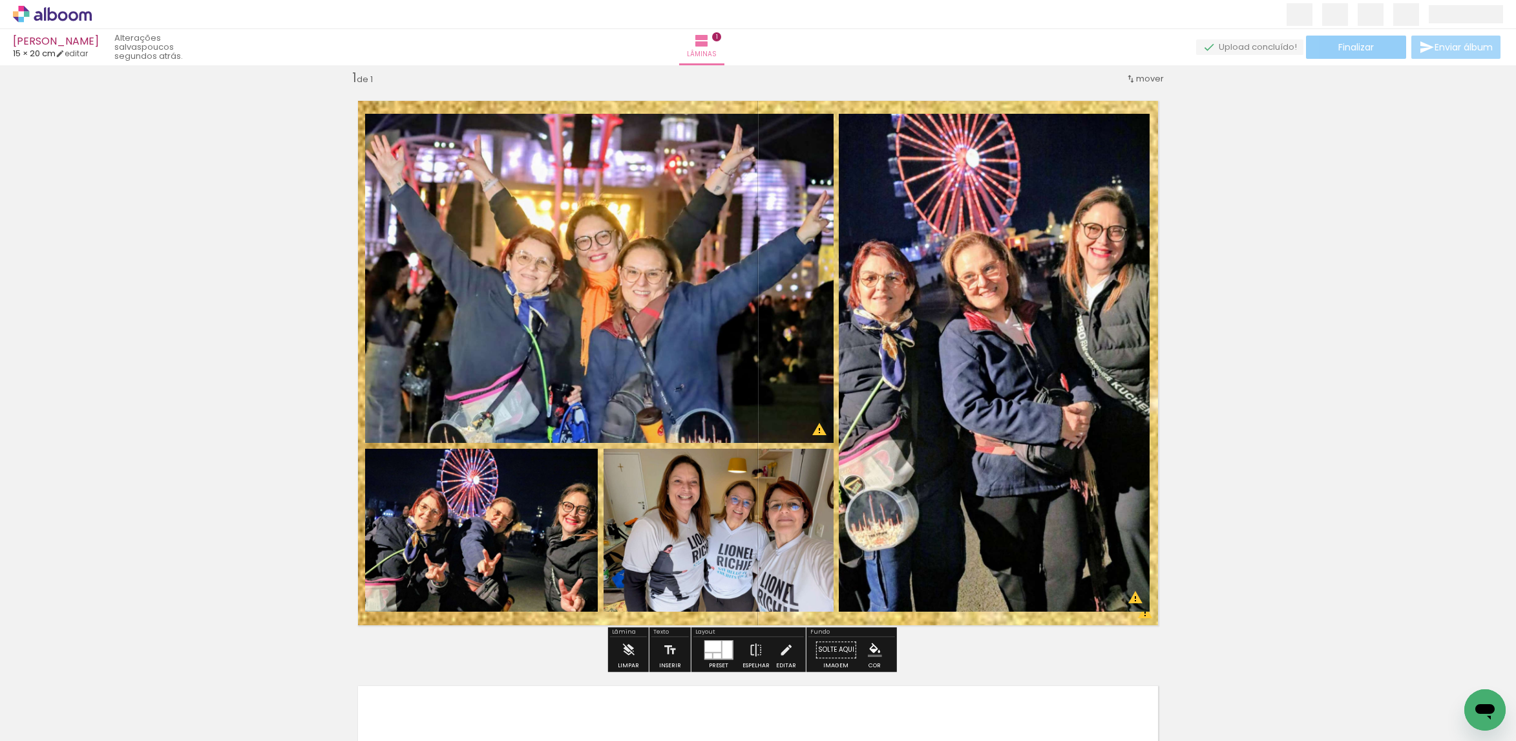
click at [1347, 37] on paper-button "Finalizar" at bounding box center [1356, 47] width 100 height 23
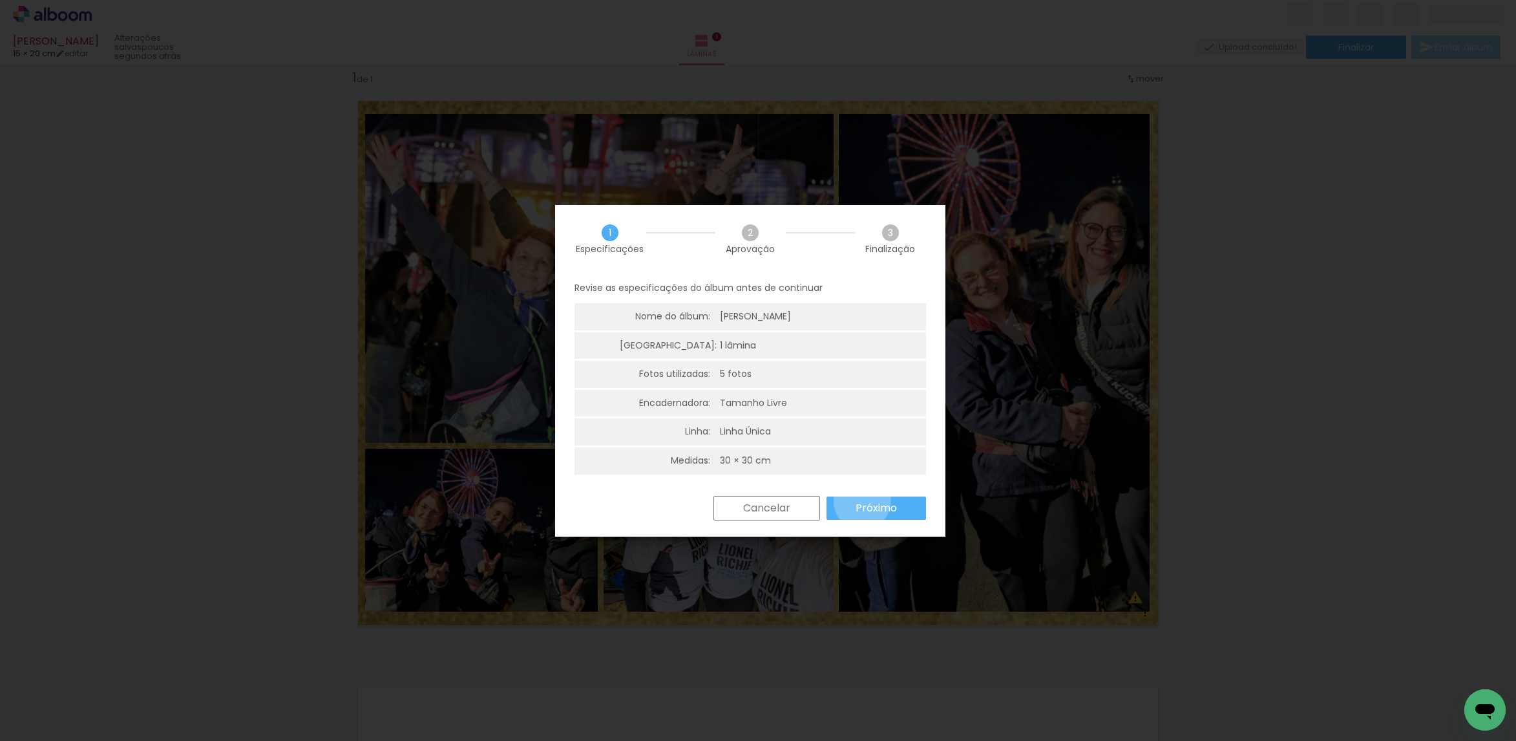
drag, startPoint x: 863, startPoint y: 501, endPoint x: 857, endPoint y: 493, distance: 10.1
click at [0, 0] on slot "Próximo" at bounding box center [0, 0] width 0 height 0
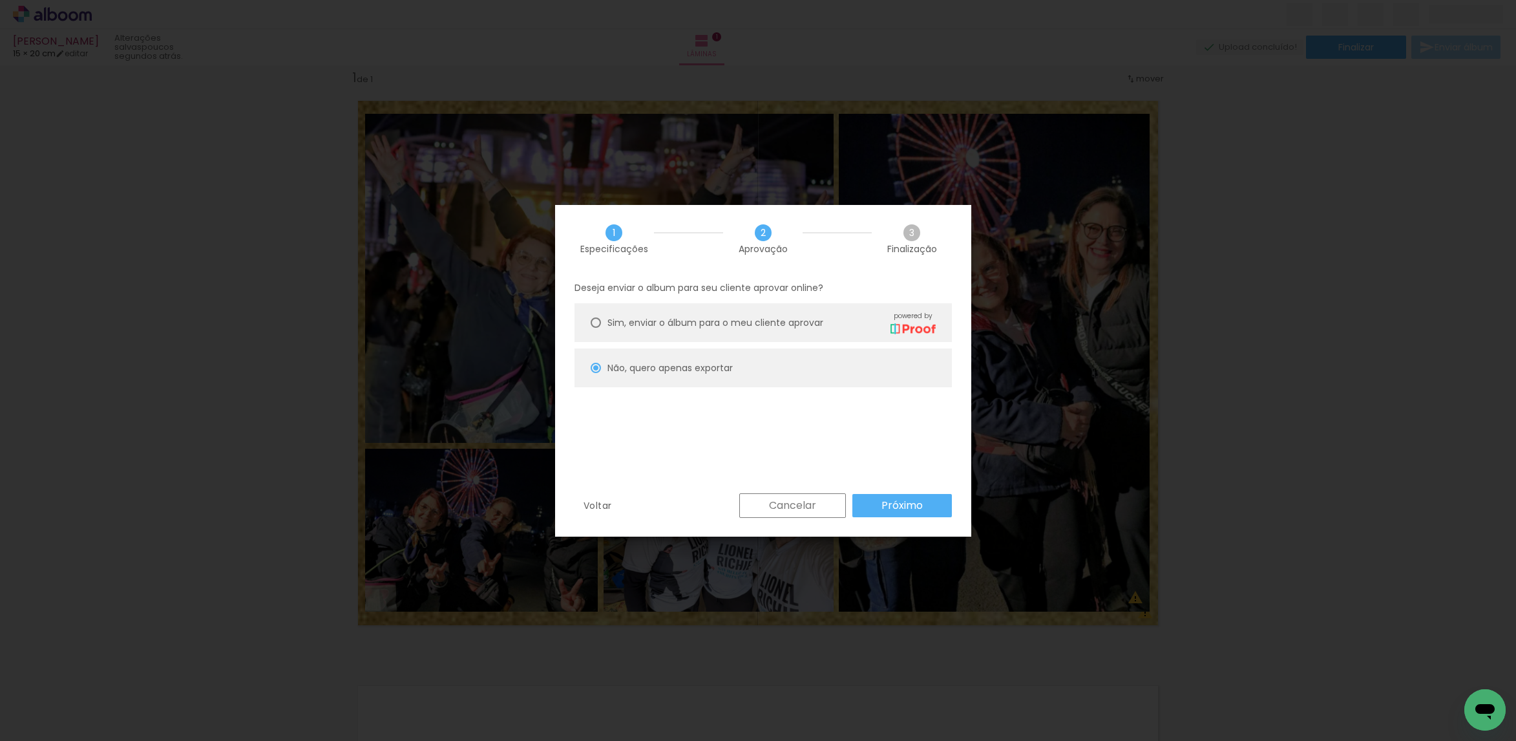
click at [814, 361] on paper-radio-button "Não, quero apenas exportar" at bounding box center [763, 367] width 377 height 39
click at [892, 514] on paper-button "Próximo" at bounding box center [902, 505] width 100 height 23
type input "Alta, 300 DPI"
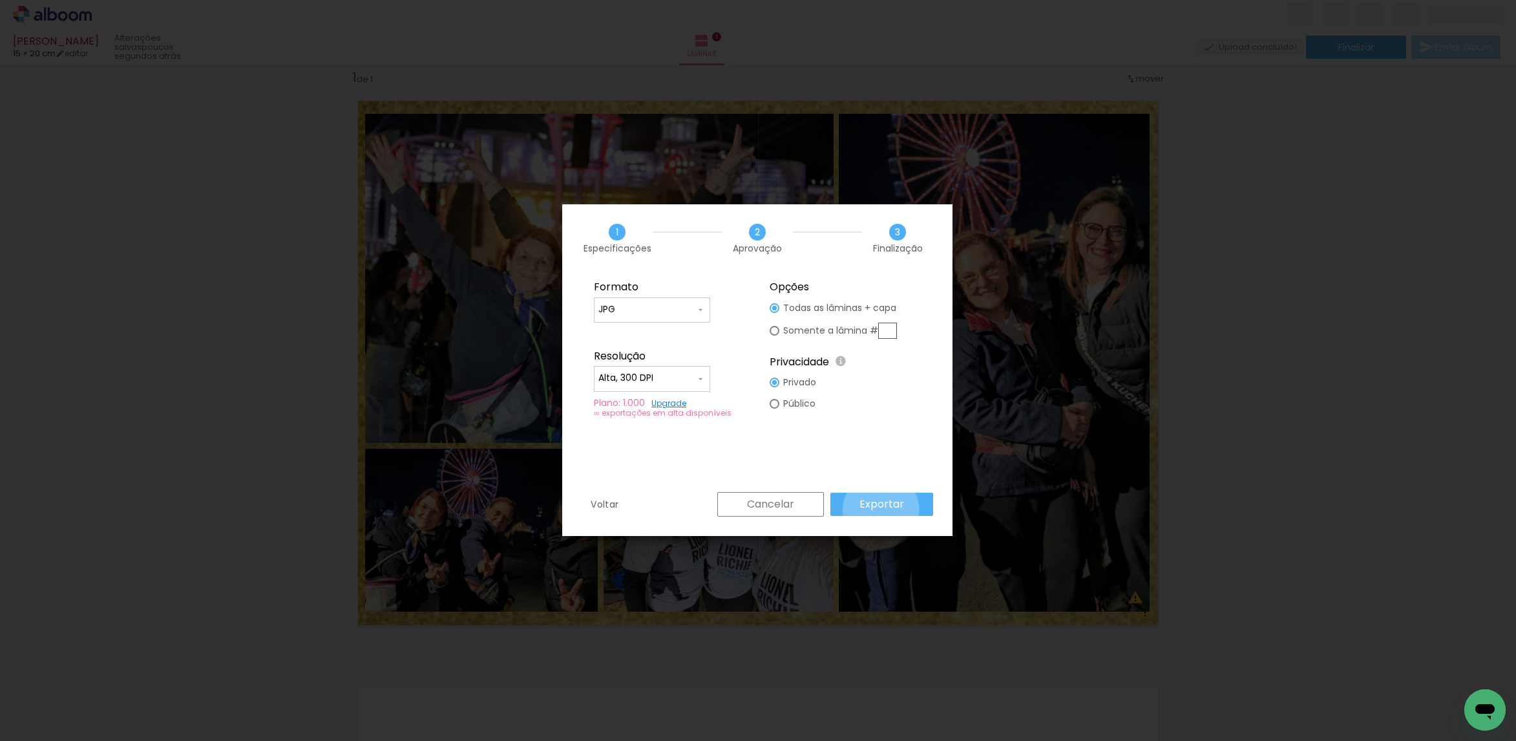
click at [885, 511] on paper-button "Exportar" at bounding box center [881, 503] width 103 height 23
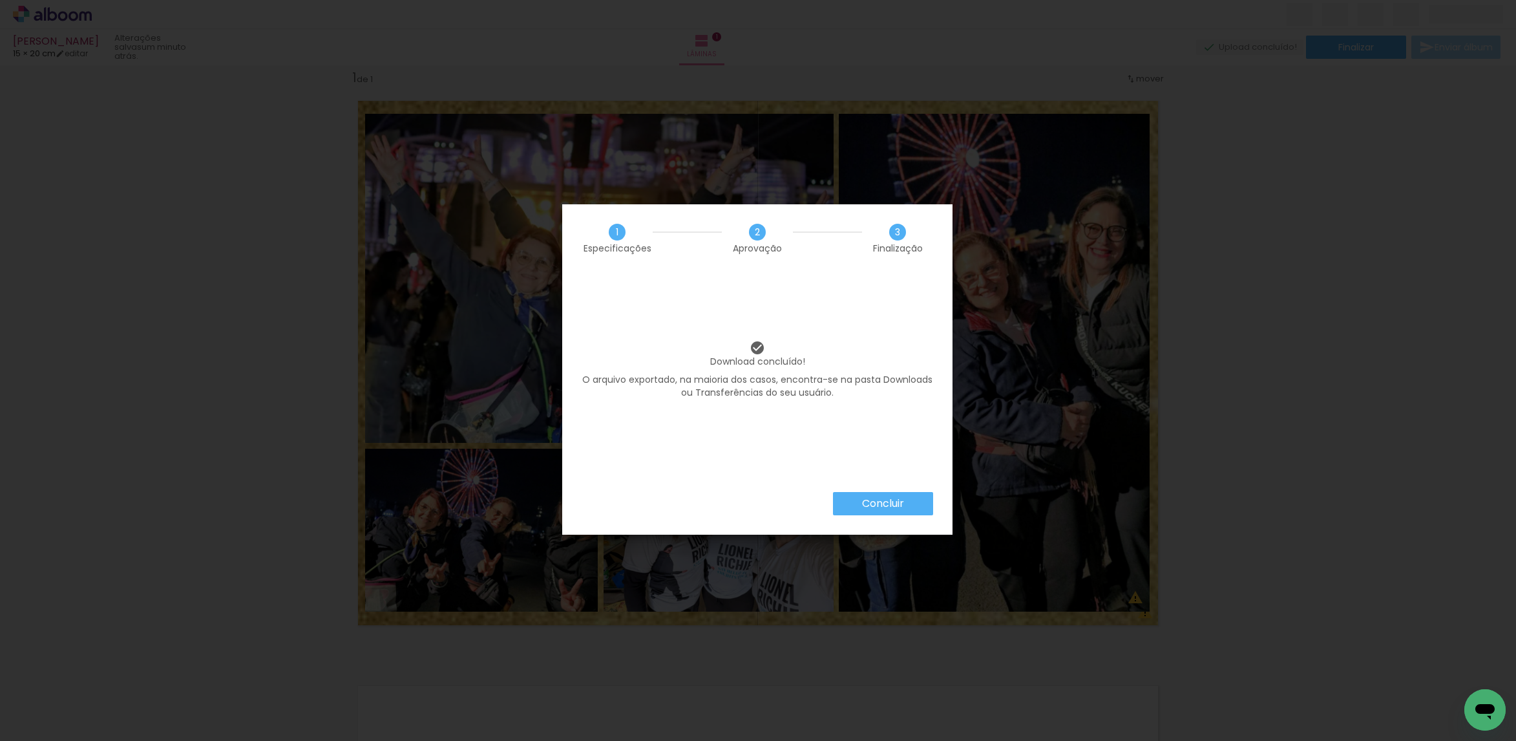
drag, startPoint x: 851, startPoint y: 502, endPoint x: 858, endPoint y: 503, distance: 6.5
click at [852, 502] on paper-button "Concluir" at bounding box center [883, 503] width 100 height 23
